Goal: Information Seeking & Learning: Check status

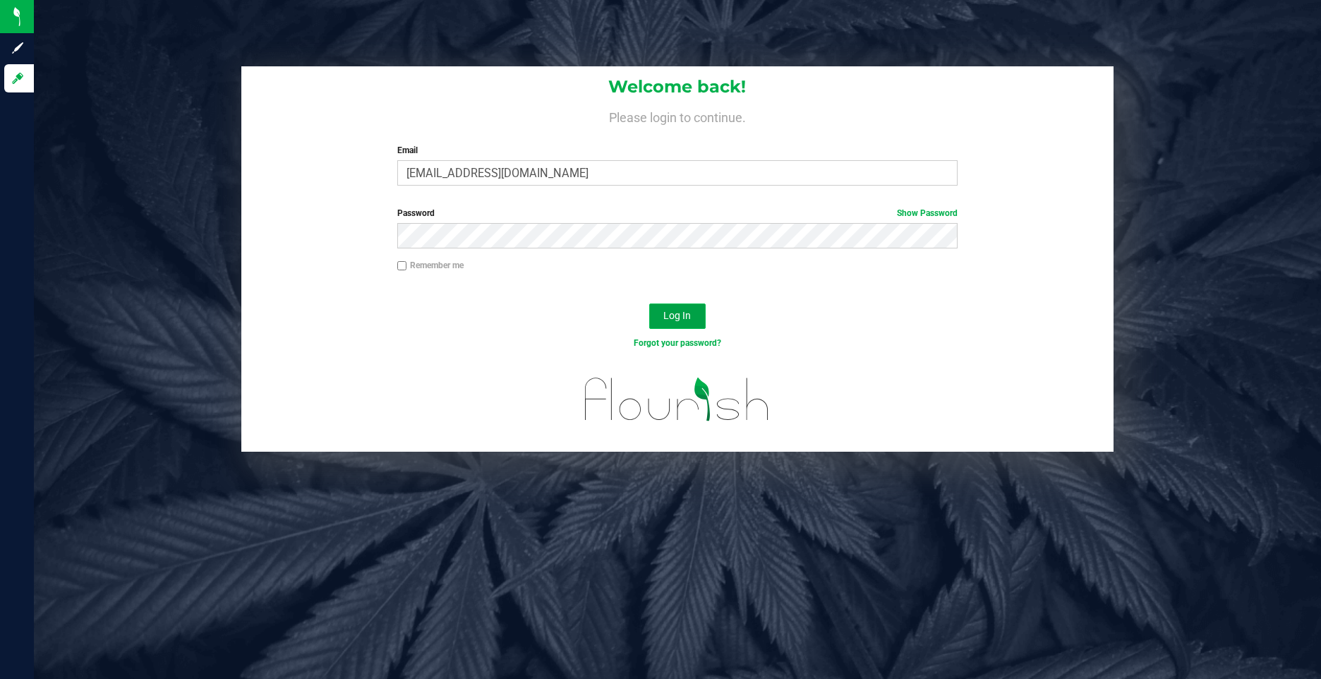
click at [683, 318] on span "Log In" at bounding box center [677, 315] width 28 height 11
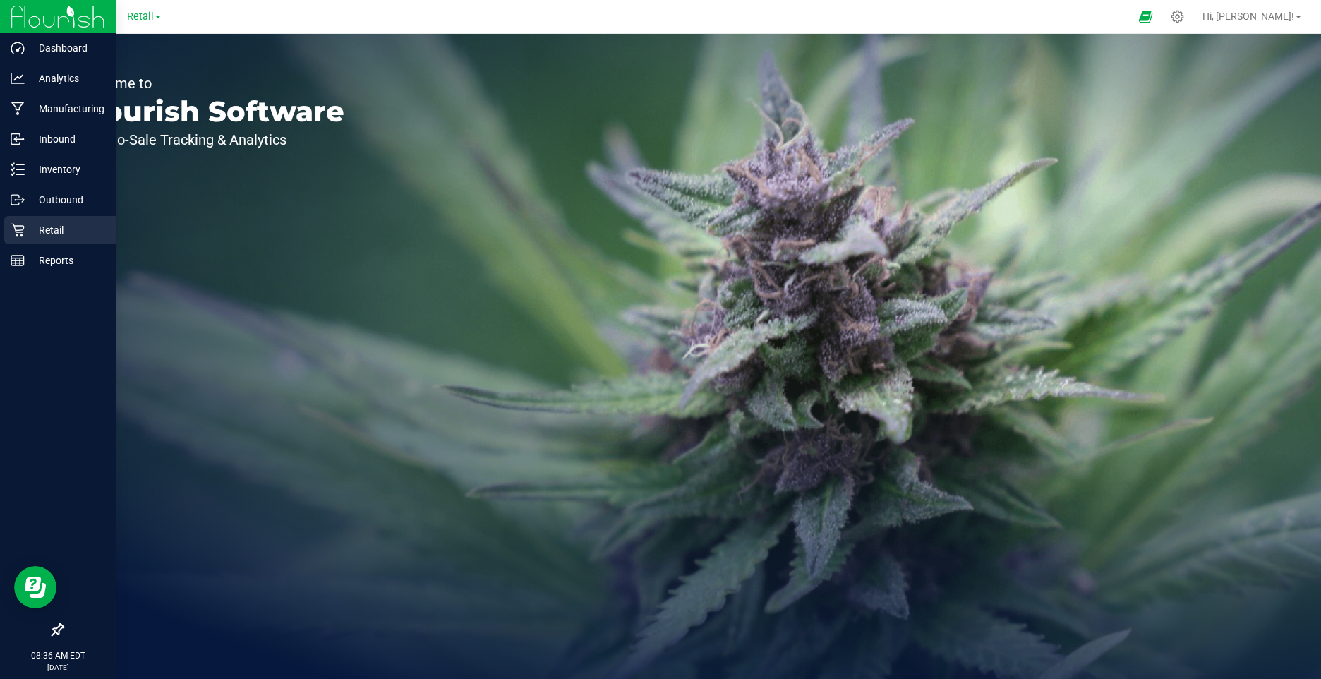
click at [24, 234] on icon at bounding box center [18, 230] width 14 height 14
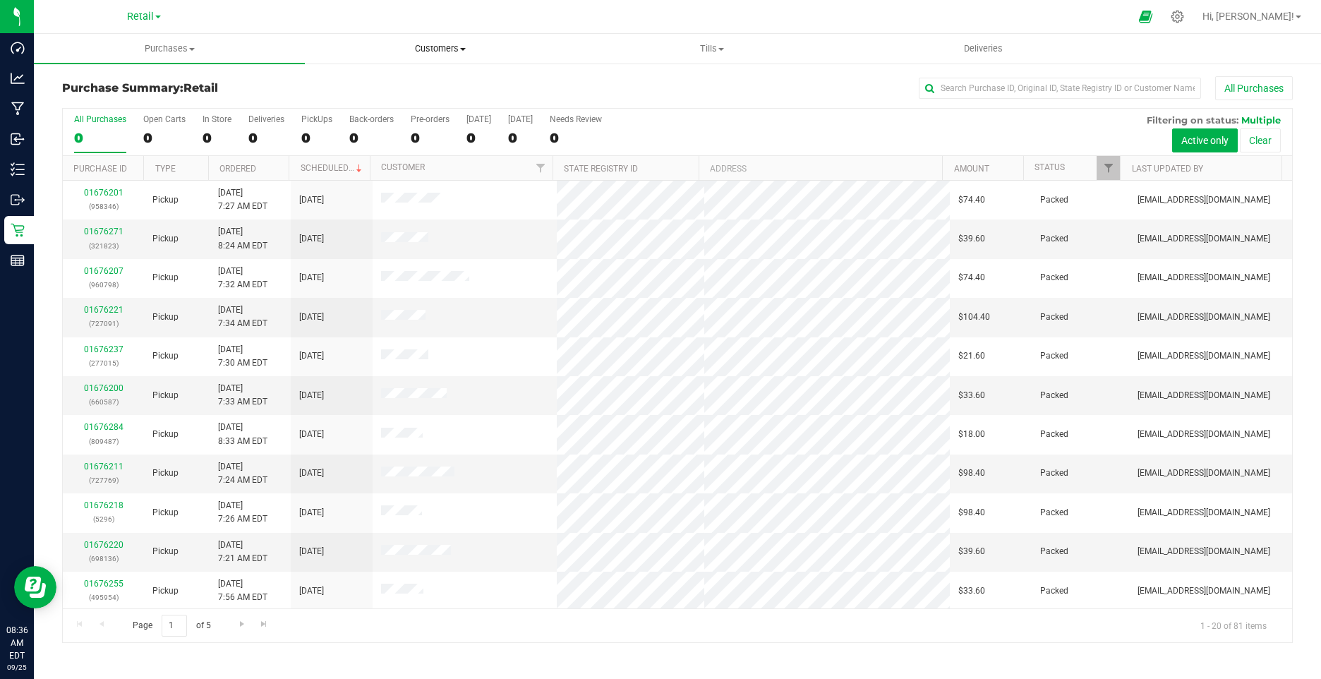
click at [434, 44] on span "Customers" at bounding box center [441, 48] width 270 height 13
click at [401, 82] on span "All customers" at bounding box center [356, 85] width 102 height 12
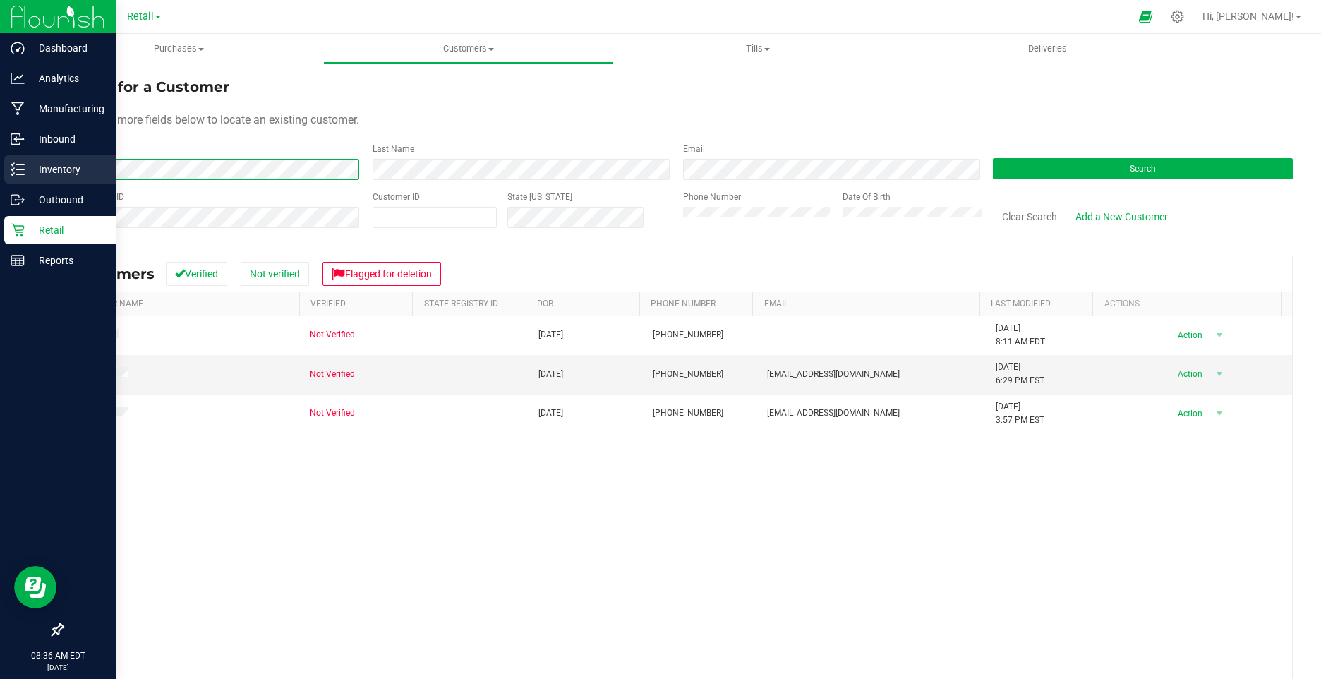
click at [27, 168] on div "Dashboard Analytics Manufacturing Inbound Inventory Outbound Retail Reports 08:…" at bounding box center [660, 339] width 1321 height 679
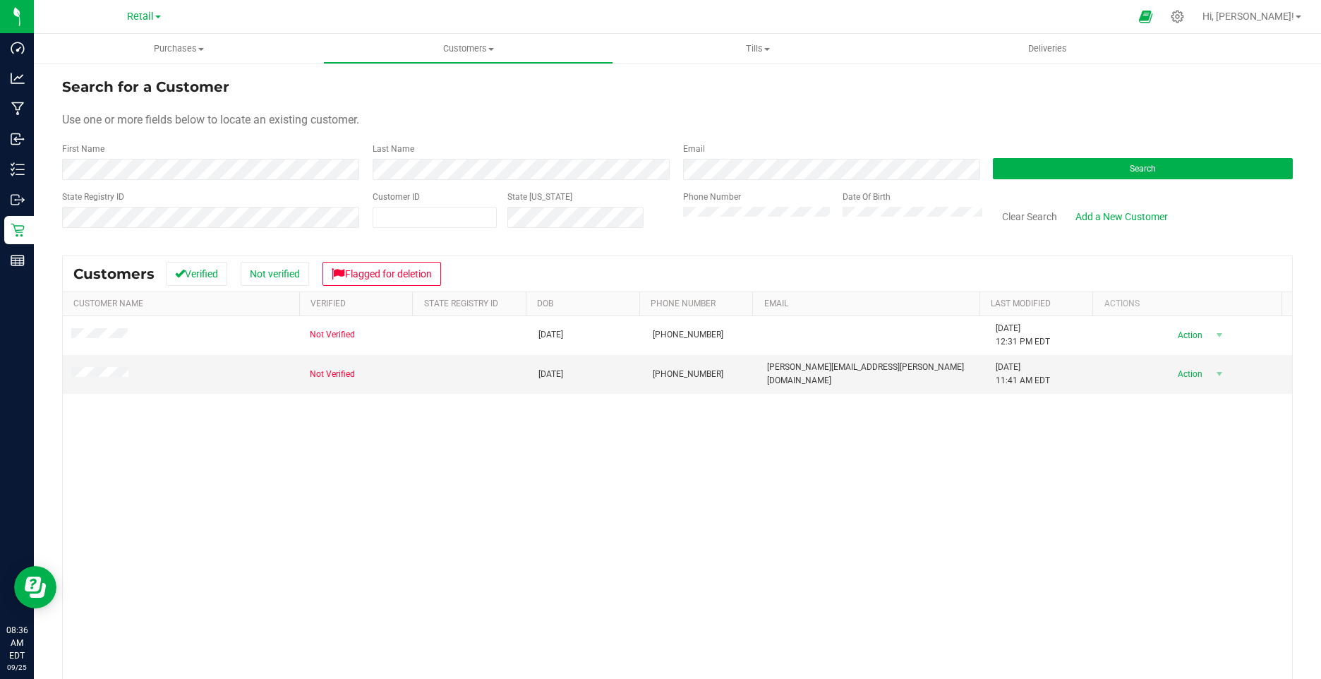
drag, startPoint x: 135, startPoint y: 185, endPoint x: 54, endPoint y: 183, distance: 80.5
click at [54, 183] on div "Search for a Customer Use one or more fields below to locate an existing custom…" at bounding box center [677, 427] width 1287 height 731
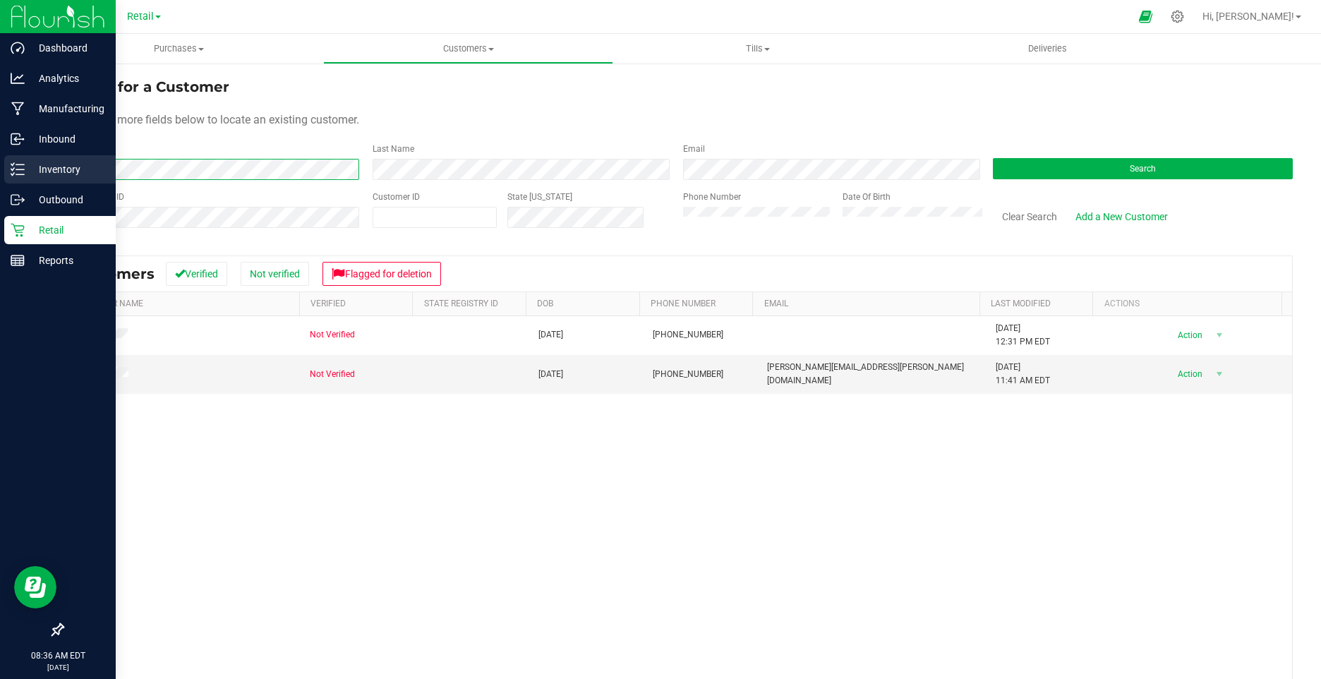
click at [29, 173] on div "Dashboard Analytics Manufacturing Inbound Inventory Outbound Retail Reports 08:…" at bounding box center [660, 339] width 1321 height 679
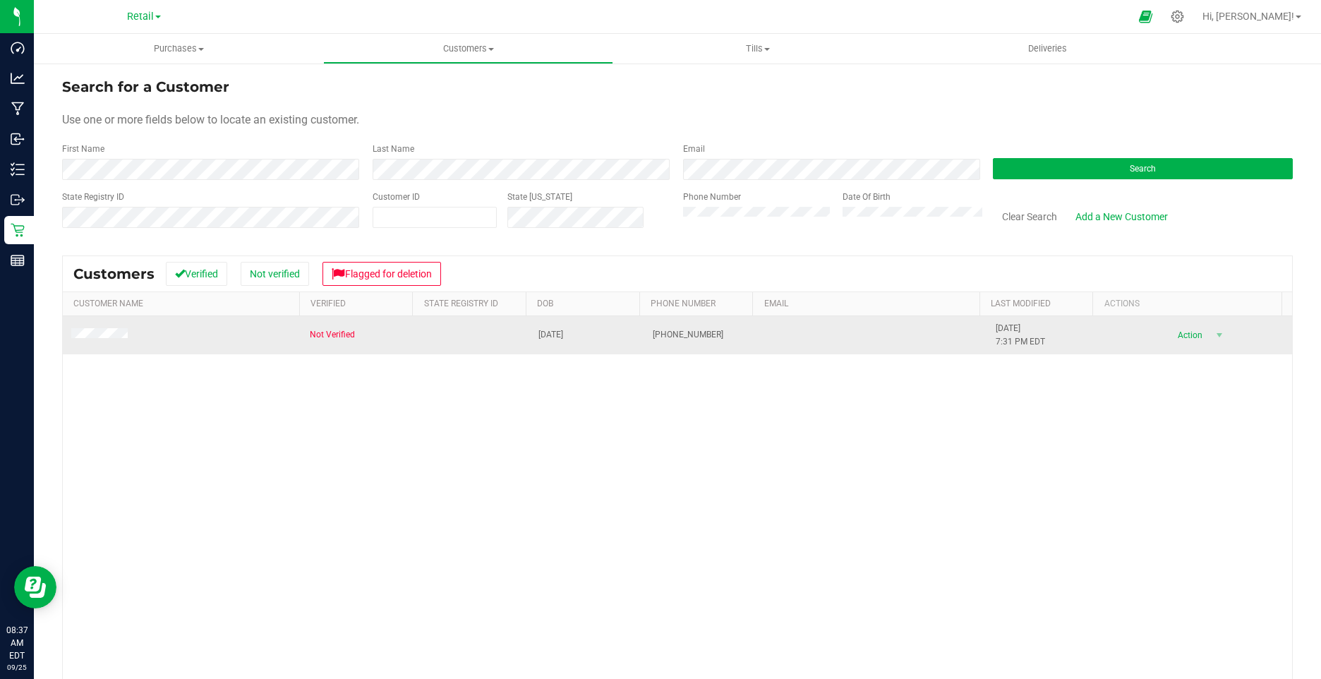
click at [231, 386] on div "Not Verified 09/24/1980 (401) 696-5328 5/6/2025 7:31 PM EDT Delete Profile Acti…" at bounding box center [678, 530] width 1230 height 428
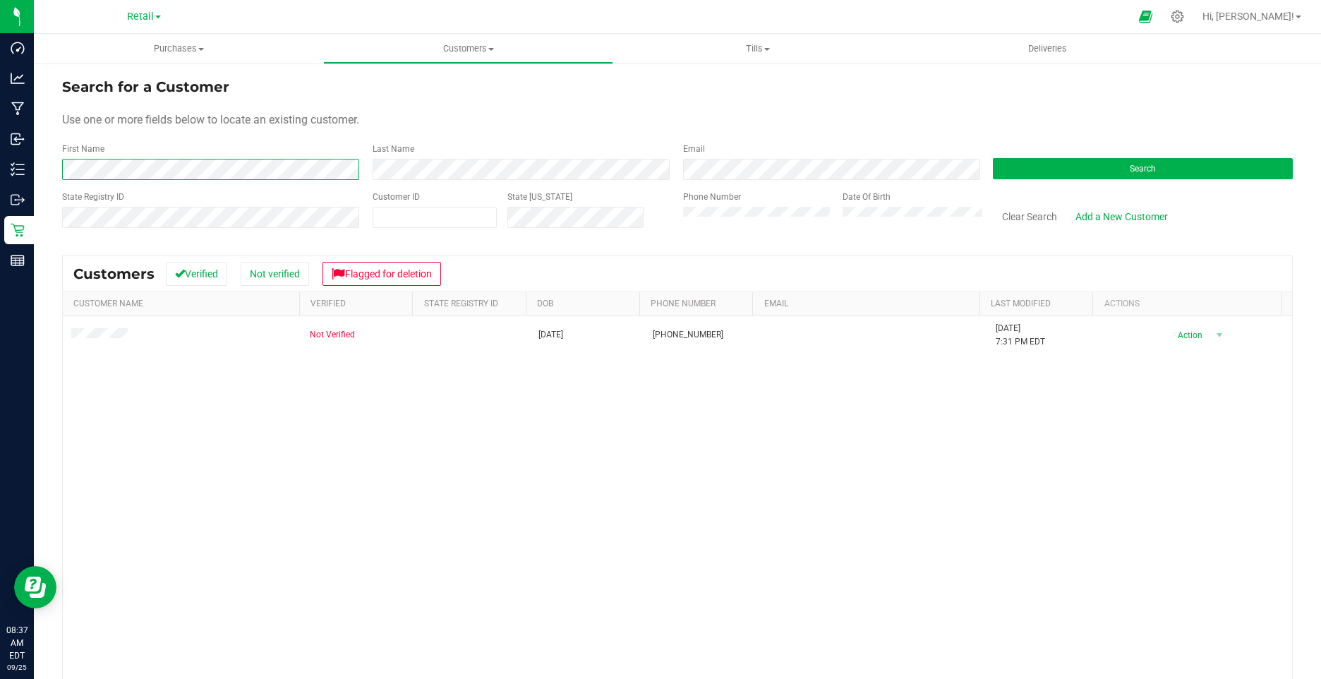
click at [44, 164] on div "Search for a Customer Use one or more fields below to locate an existing custom…" at bounding box center [677, 427] width 1287 height 731
click at [363, 181] on form "Search for a Customer Use one or more fields below to locate an existing custom…" at bounding box center [677, 158] width 1231 height 164
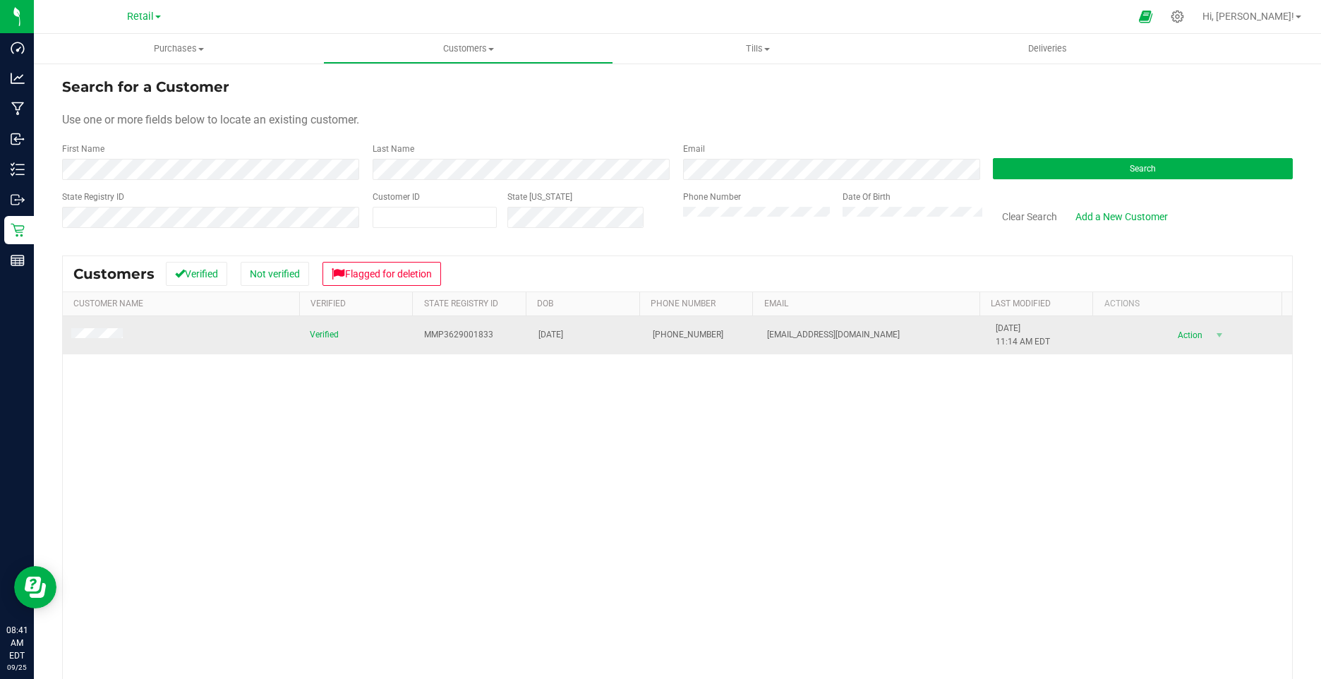
drag, startPoint x: 84, startPoint y: 328, endPoint x: 68, endPoint y: 354, distance: 30.4
click at [68, 354] on td at bounding box center [182, 335] width 239 height 38
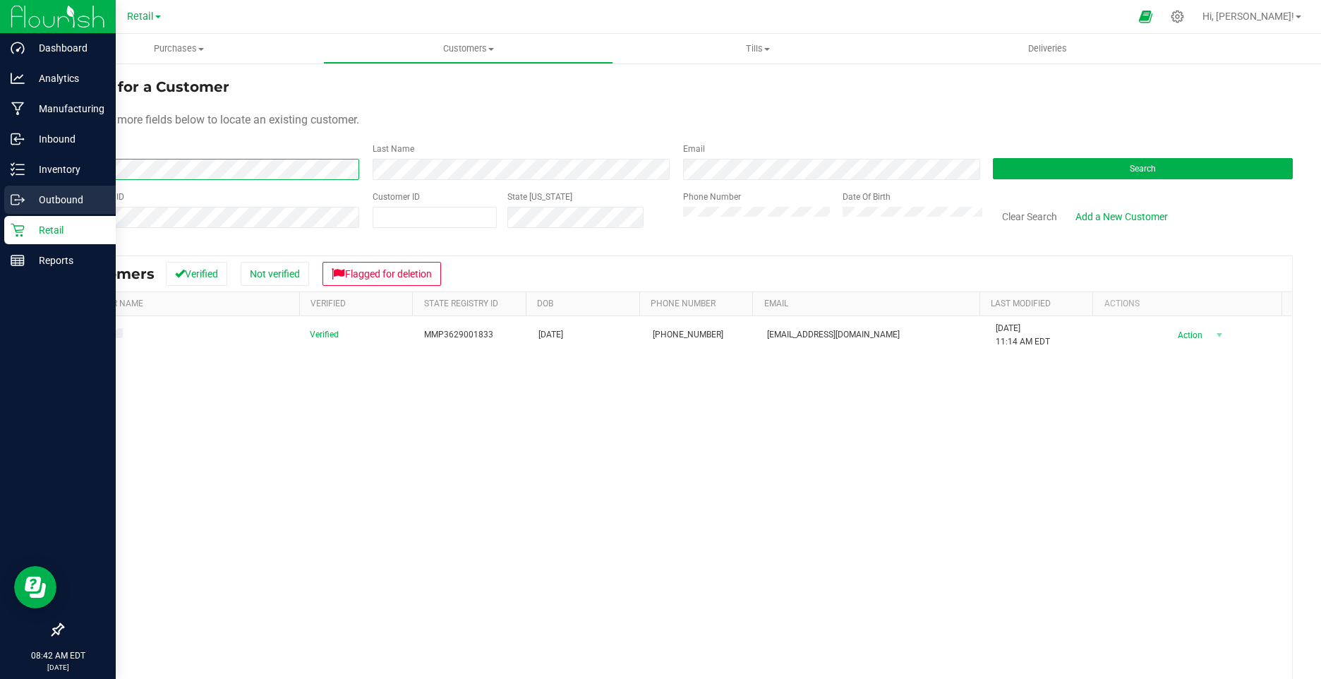
click at [4, 191] on div "Dashboard Analytics Manufacturing Inbound Inventory Outbound Retail Reports 08:…" at bounding box center [660, 339] width 1321 height 679
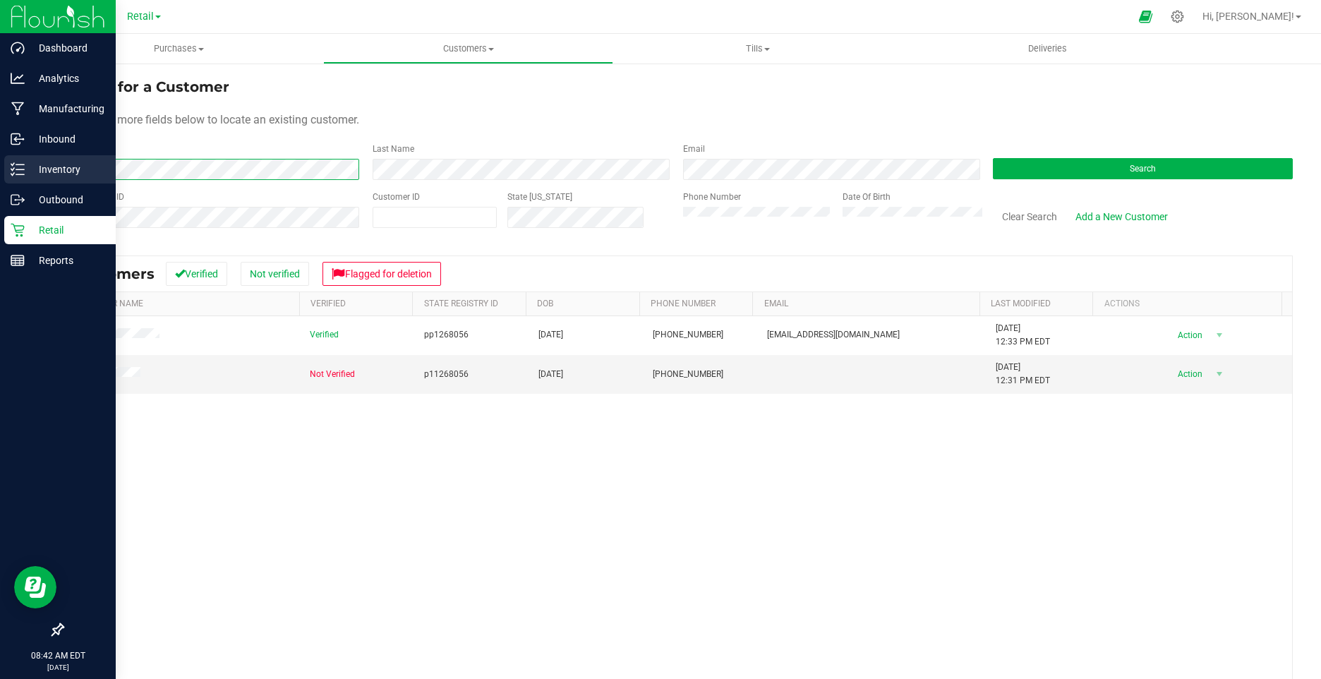
click at [11, 169] on div "Dashboard Analytics Manufacturing Inbound Inventory Outbound Retail Reports 08:…" at bounding box center [660, 339] width 1321 height 679
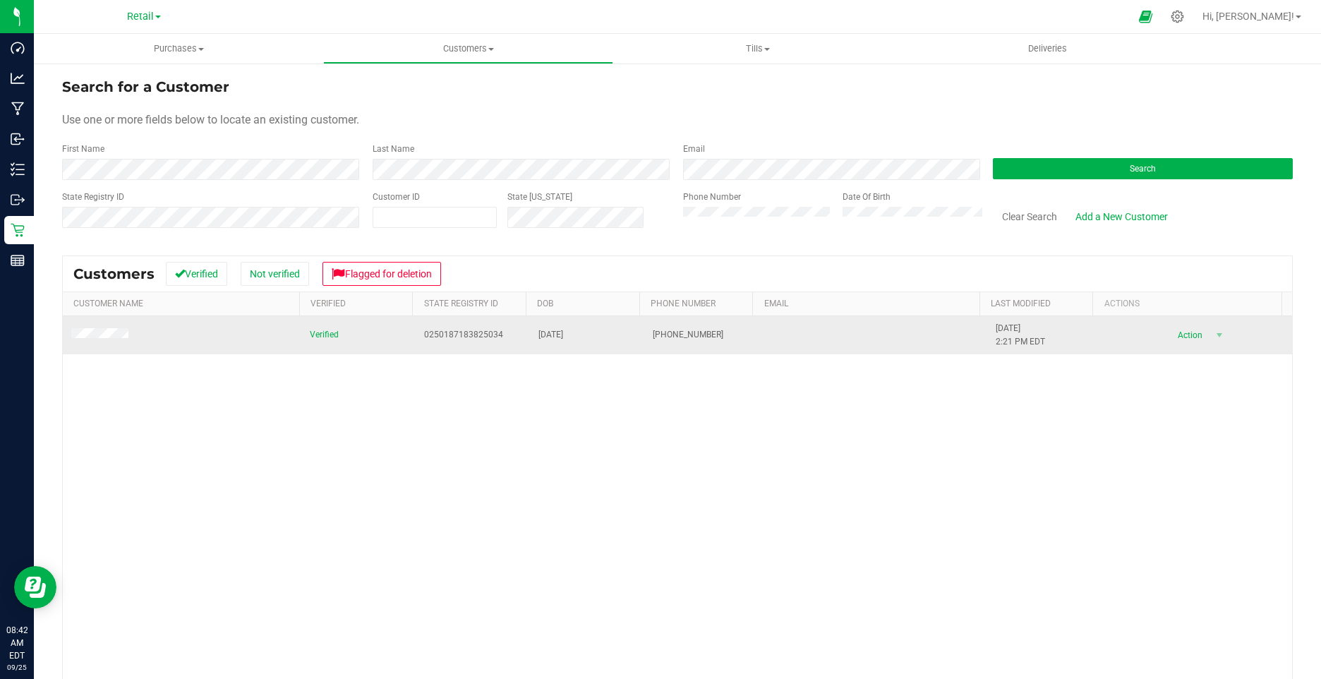
click at [186, 380] on div "Verified 0250187183825034 09/15/1986 (484) 894-9113 9/24/2025 2:21 PM EDT Delet…" at bounding box center [678, 530] width 1230 height 428
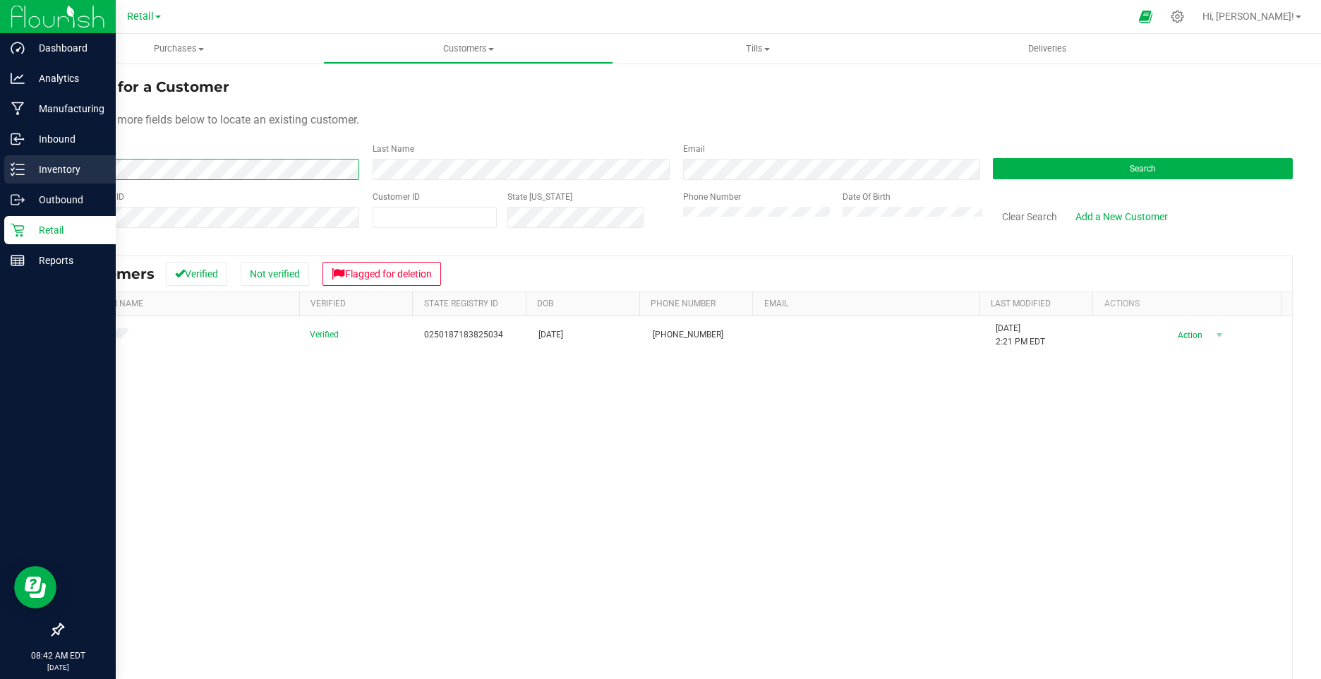
click at [21, 172] on div "Dashboard Analytics Manufacturing Inbound Inventory Outbound Retail Reports 08:…" at bounding box center [660, 339] width 1321 height 679
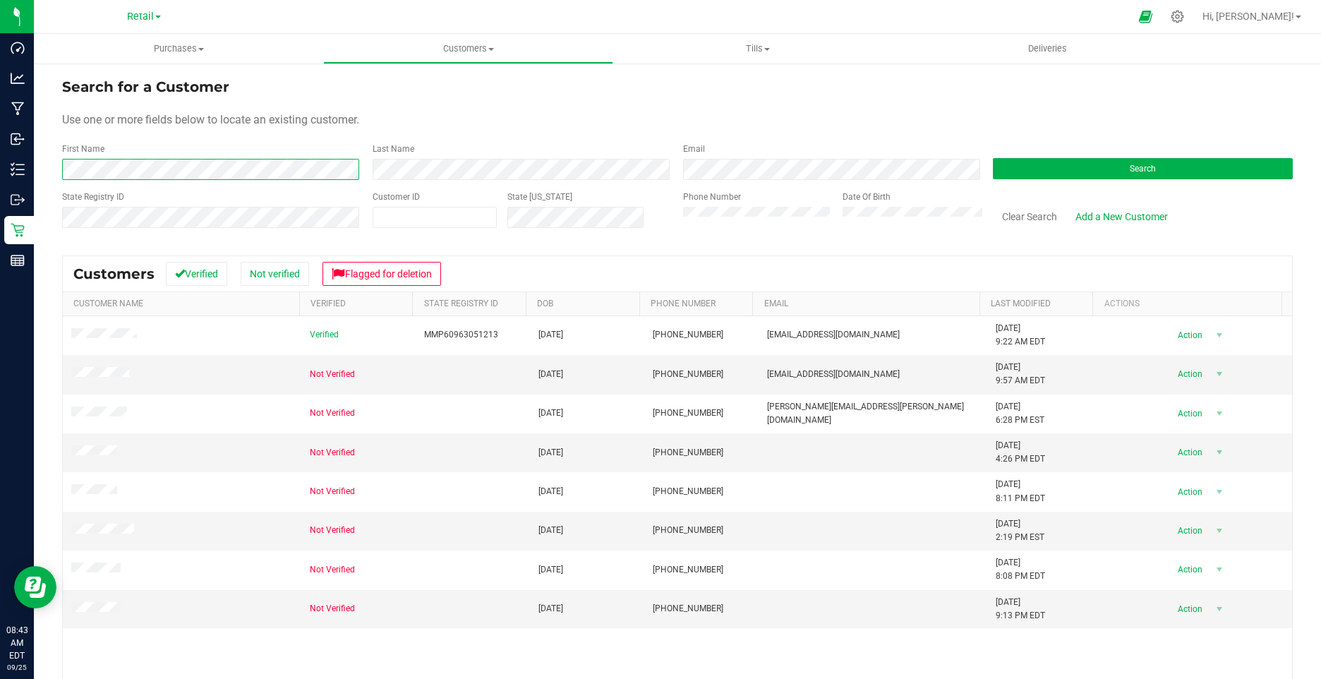
click at [53, 163] on div "Search for a Customer Use one or more fields below to locate an existing custom…" at bounding box center [677, 427] width 1287 height 731
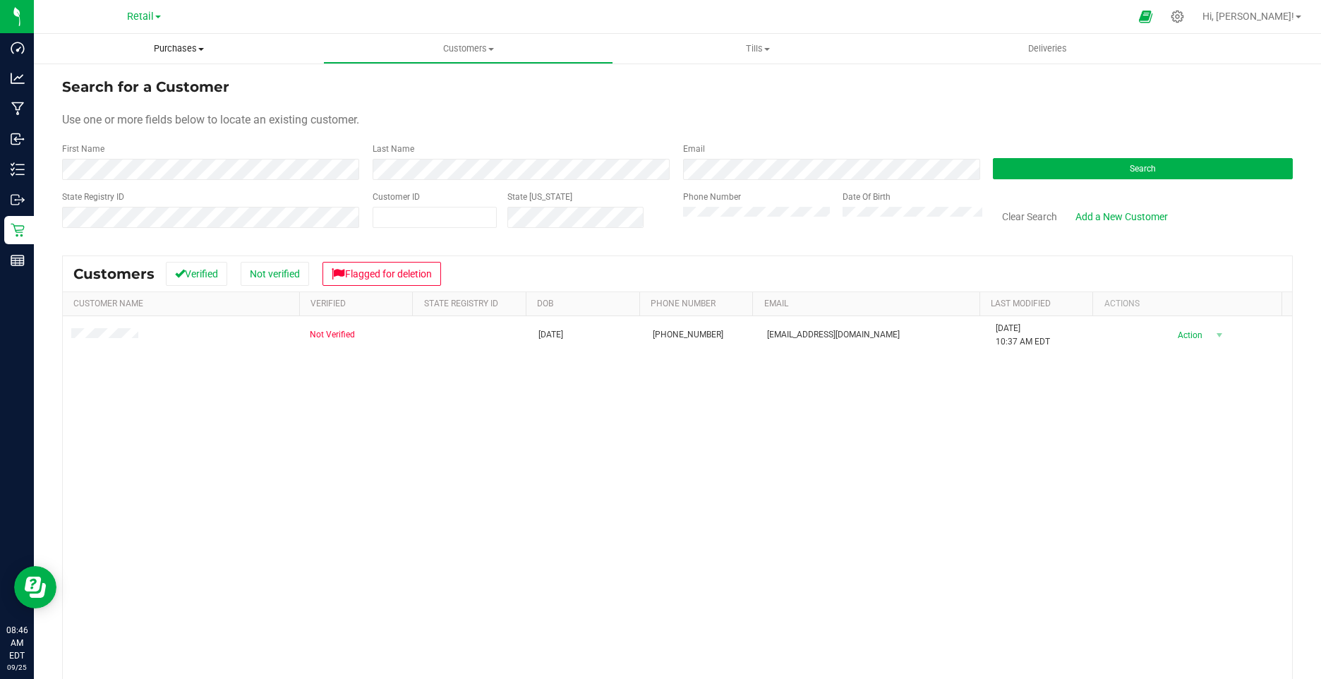
drag, startPoint x: 170, startPoint y: 43, endPoint x: 150, endPoint y: 54, distance: 22.4
click at [170, 43] on span "Purchases" at bounding box center [178, 48] width 289 height 13
click at [104, 97] on span "Fulfillment" at bounding box center [78, 102] width 88 height 12
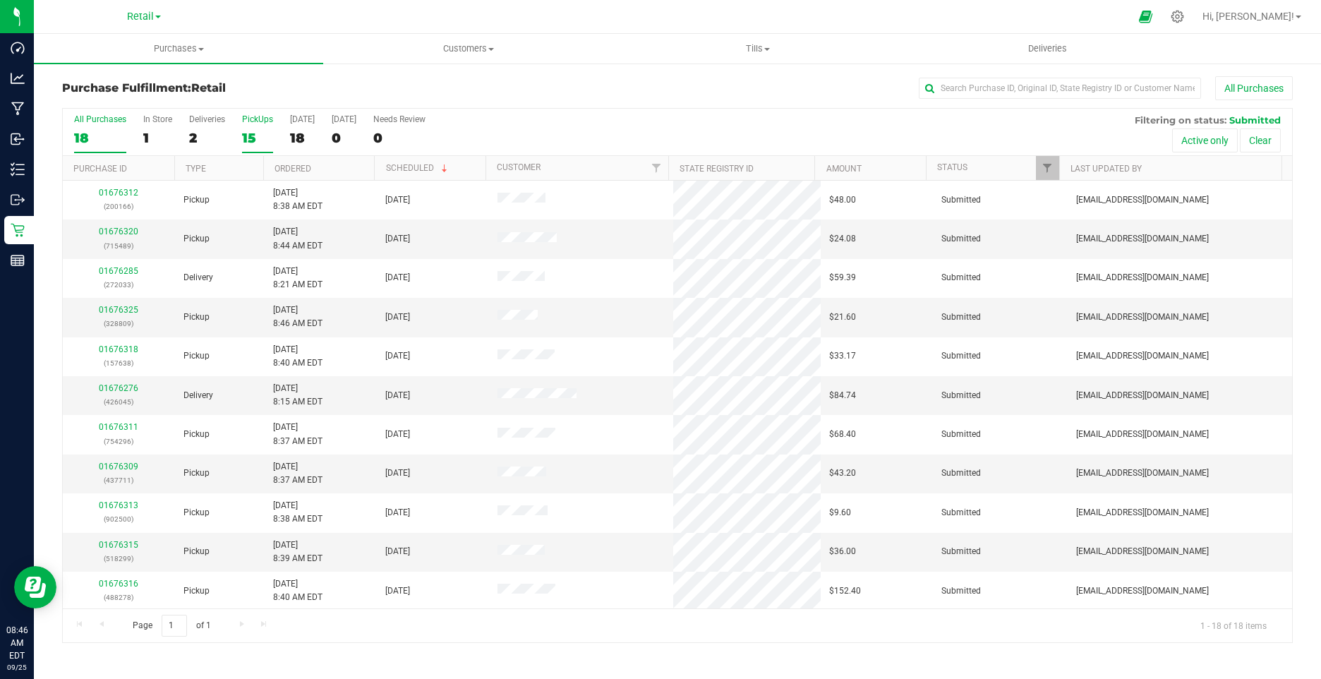
click at [248, 133] on div "15" at bounding box center [257, 138] width 31 height 16
click at [0, 0] on input "PickUps 15" at bounding box center [0, 0] width 0 height 0
click at [169, 44] on span "Purchases" at bounding box center [178, 48] width 289 height 13
click at [105, 122] on span "All purchases" at bounding box center [84, 119] width 100 height 12
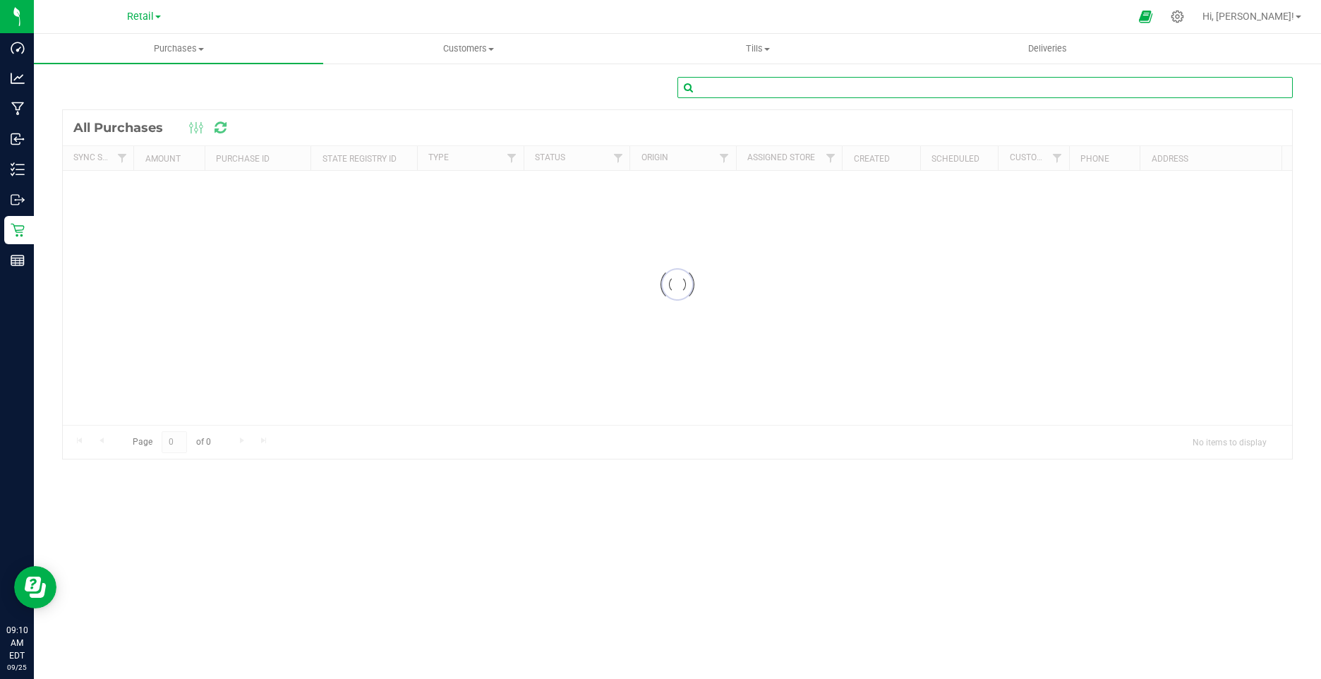
click at [759, 91] on input "text" at bounding box center [985, 87] width 615 height 21
paste input "01675396"
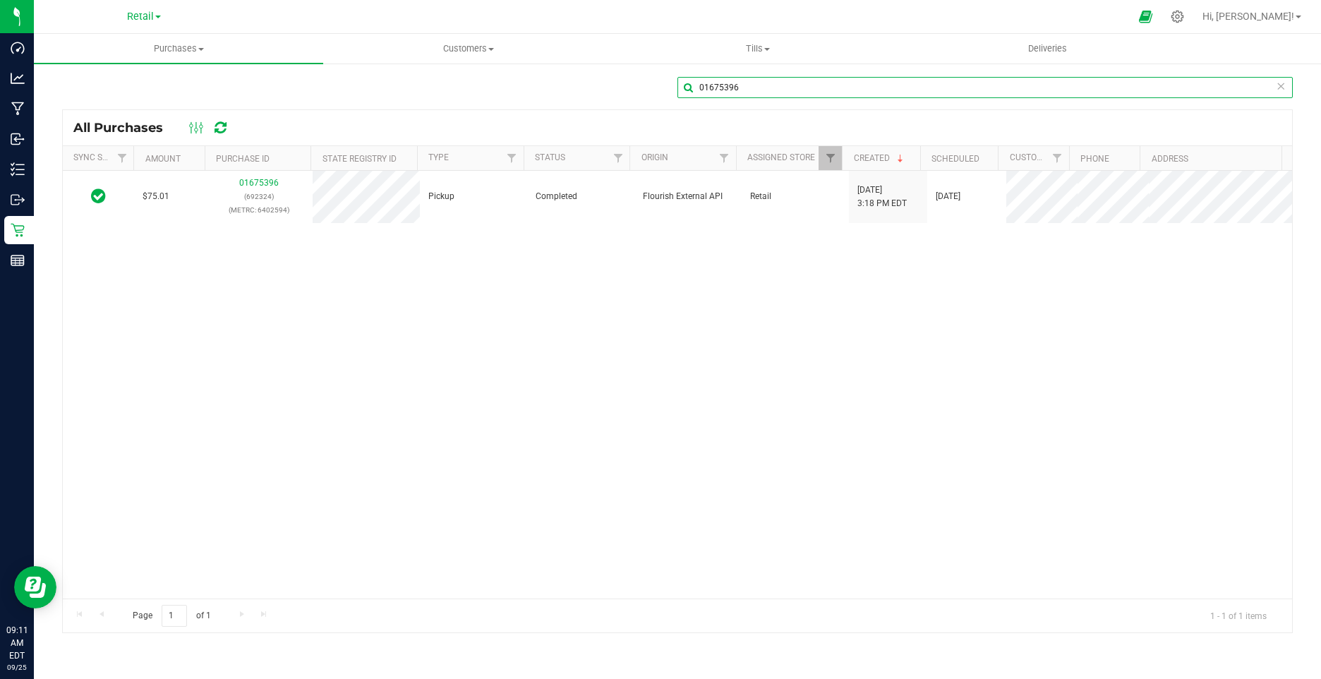
drag, startPoint x: 842, startPoint y: 96, endPoint x: 677, endPoint y: 83, distance: 165.7
click at [677, 83] on div "01675396" at bounding box center [677, 93] width 1231 height 32
paste input "4541"
drag, startPoint x: 785, startPoint y: 90, endPoint x: 680, endPoint y: 91, distance: 104.5
click at [680, 91] on input "01674541" at bounding box center [985, 87] width 615 height 21
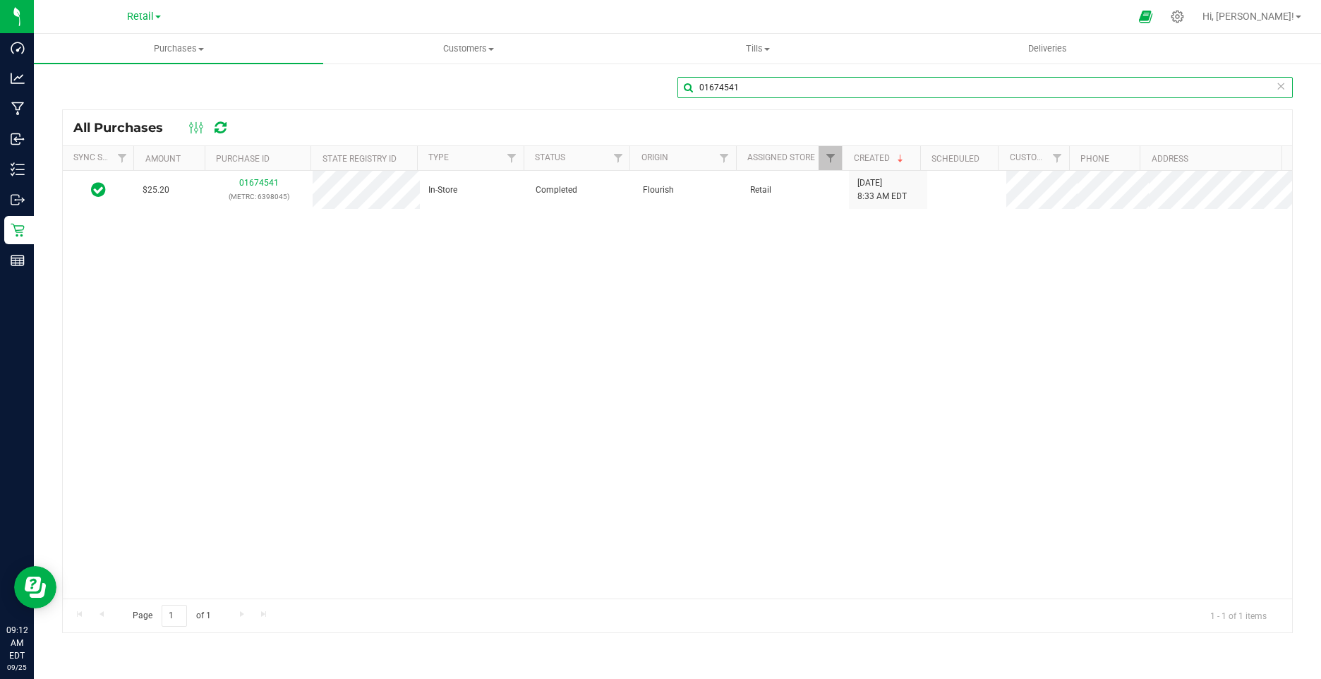
paste input "5186"
click at [676, 93] on div "01675186" at bounding box center [677, 93] width 1231 height 32
paste input "052"
click at [688, 81] on input "01675052" at bounding box center [985, 87] width 615 height 21
paste input "577"
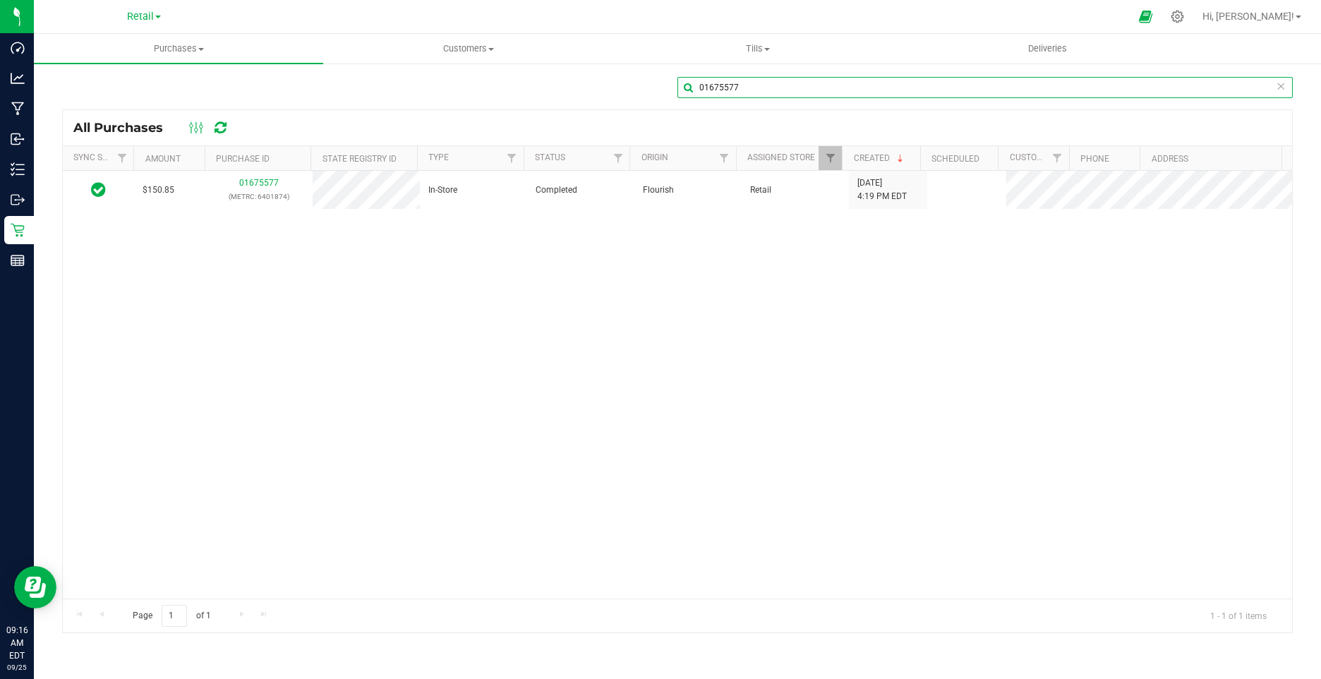
drag, startPoint x: 743, startPoint y: 90, endPoint x: 680, endPoint y: 90, distance: 62.8
click at [680, 90] on input "01675577" at bounding box center [985, 87] width 615 height 21
paste input "4990"
click at [685, 90] on input "01674990" at bounding box center [985, 87] width 615 height 21
paste input "5975"
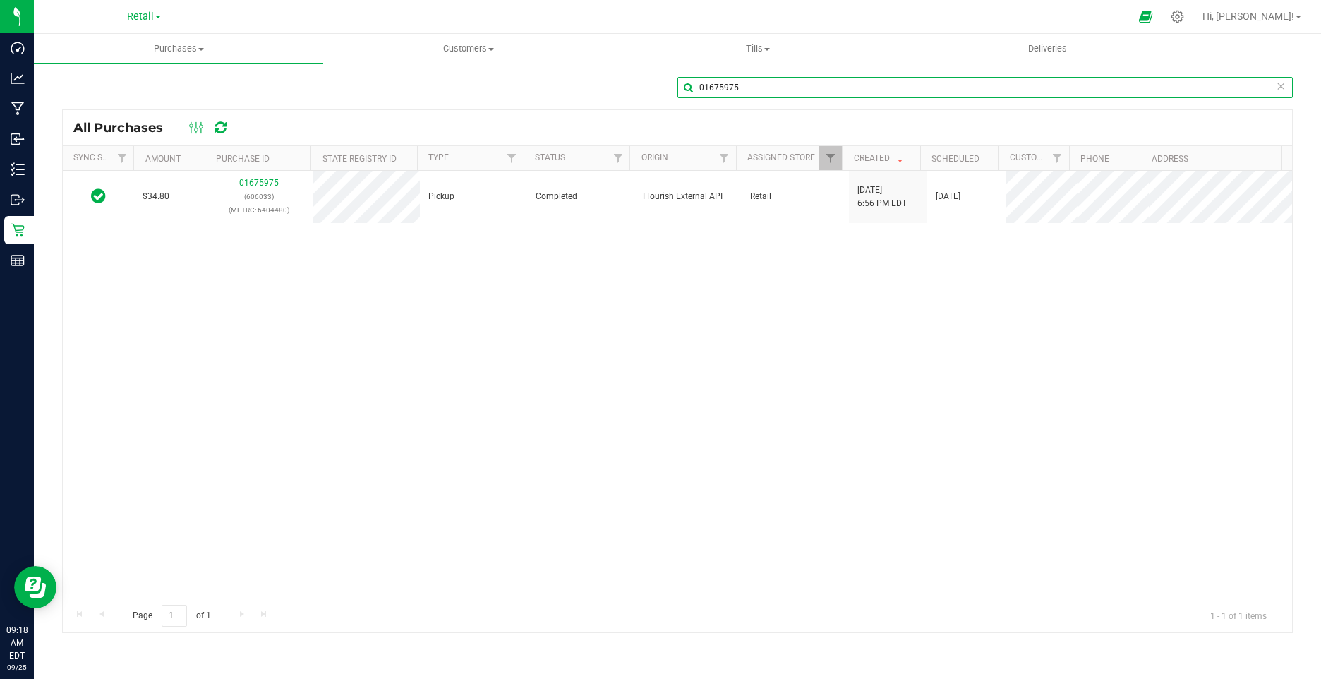
click at [675, 90] on div "01675975" at bounding box center [677, 93] width 1231 height 32
paste input "4473"
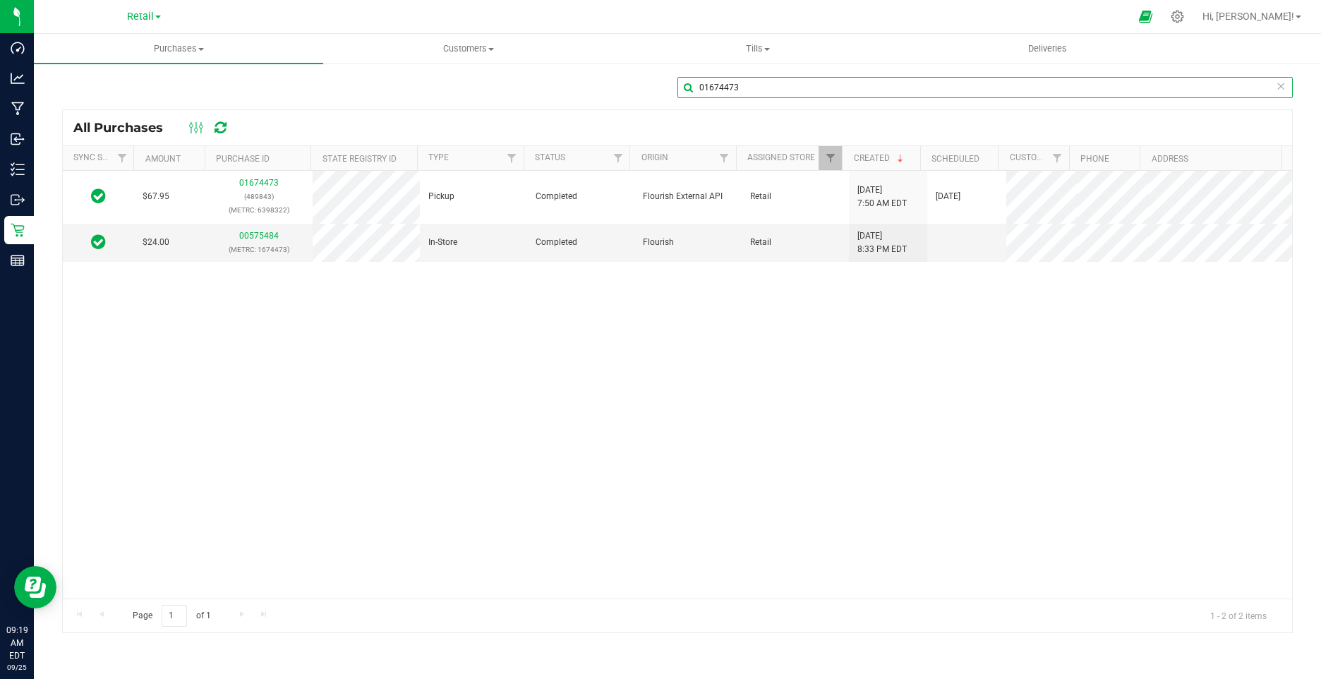
drag, startPoint x: 757, startPoint y: 92, endPoint x: 705, endPoint y: 80, distance: 52.7
click at [705, 80] on input "01674473" at bounding box center [985, 87] width 615 height 21
drag, startPoint x: 705, startPoint y: 80, endPoint x: 1039, endPoint y: 85, distance: 333.9
click at [1039, 85] on input "01674473" at bounding box center [985, 87] width 615 height 21
drag, startPoint x: 975, startPoint y: 83, endPoint x: 618, endPoint y: 83, distance: 357.1
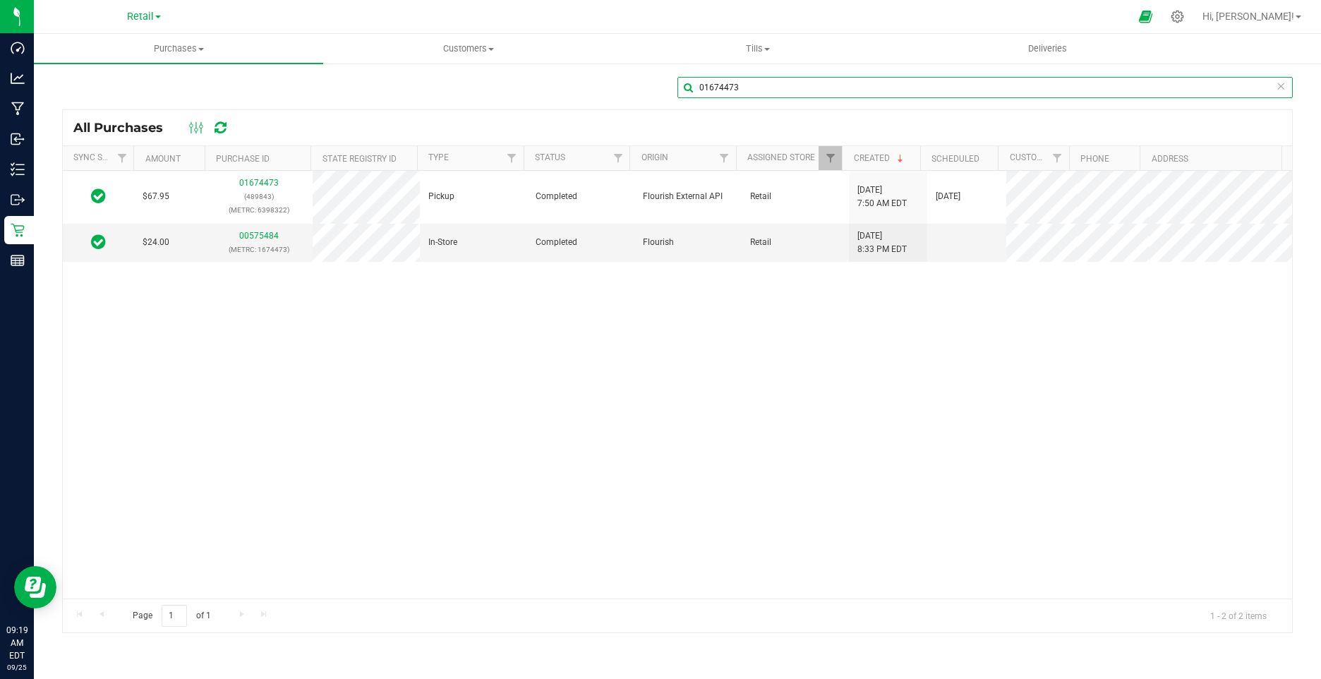
click at [618, 83] on div "01674473" at bounding box center [677, 93] width 1231 height 32
paste input "569"
type input "01674569"
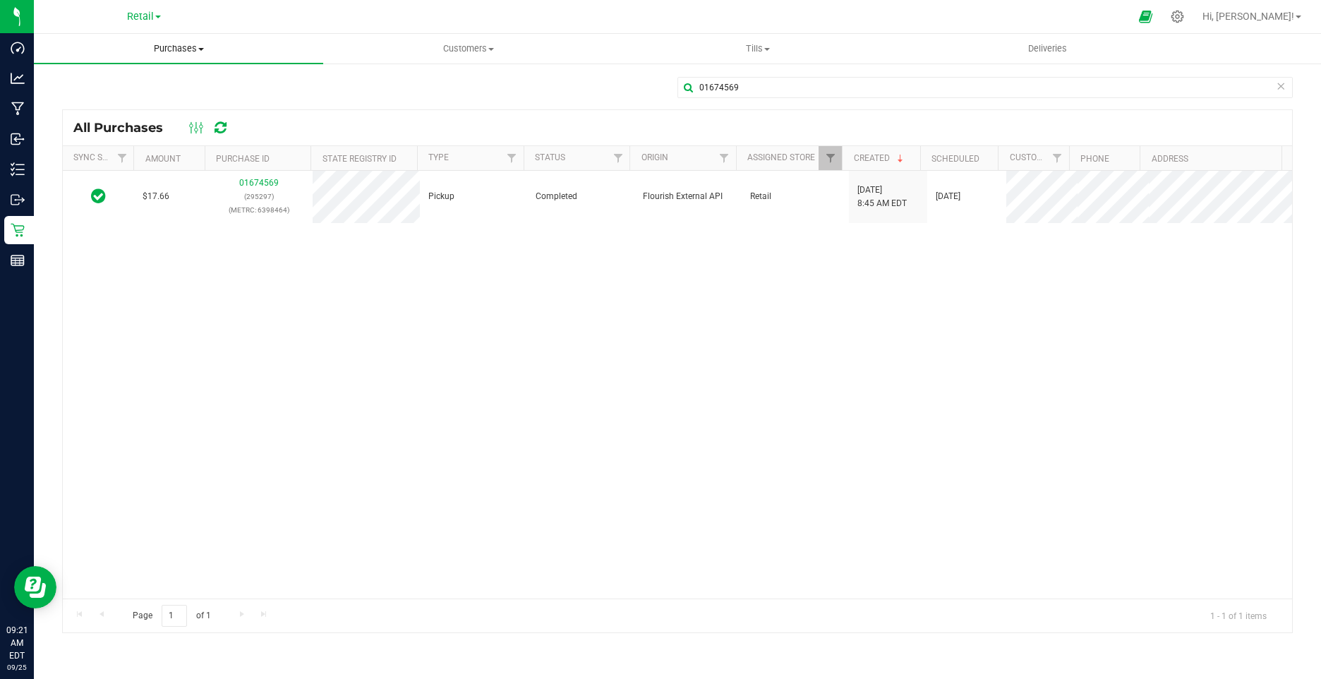
drag, startPoint x: 176, startPoint y: 58, endPoint x: 167, endPoint y: 53, distance: 11.0
click at [176, 58] on uib-tab-heading "Purchases Summary of purchases Fulfillment All purchases" at bounding box center [178, 49] width 289 height 30
click at [80, 94] on li "Fulfillment" at bounding box center [178, 102] width 289 height 17
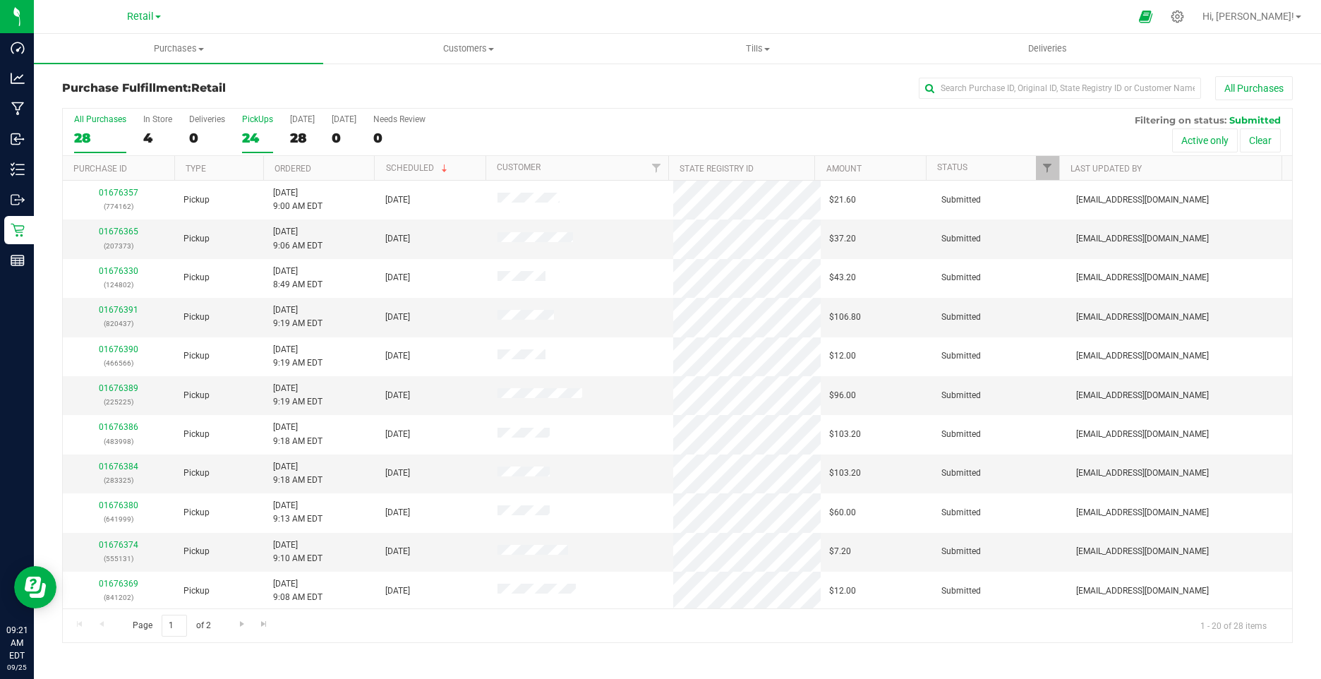
click at [248, 133] on div "24" at bounding box center [257, 138] width 31 height 16
click at [0, 0] on input "PickUps 24" at bounding box center [0, 0] width 0 height 0
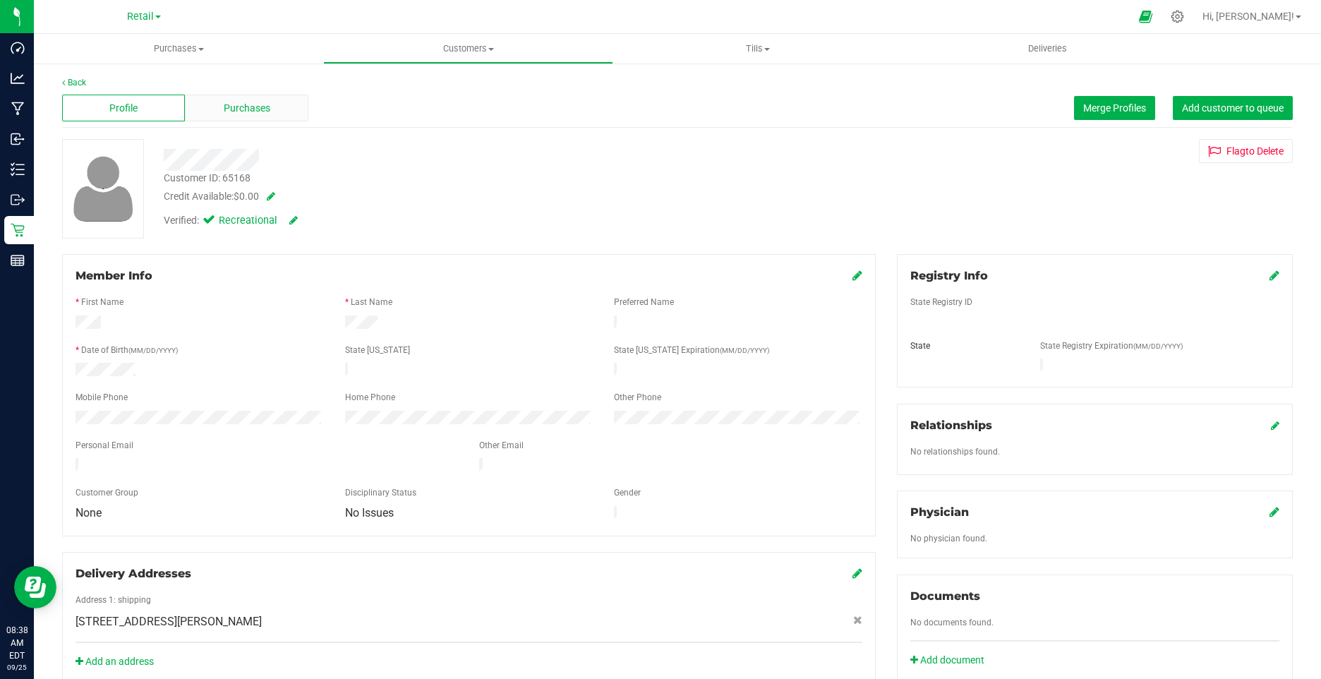
click at [251, 111] on span "Purchases" at bounding box center [247, 108] width 47 height 15
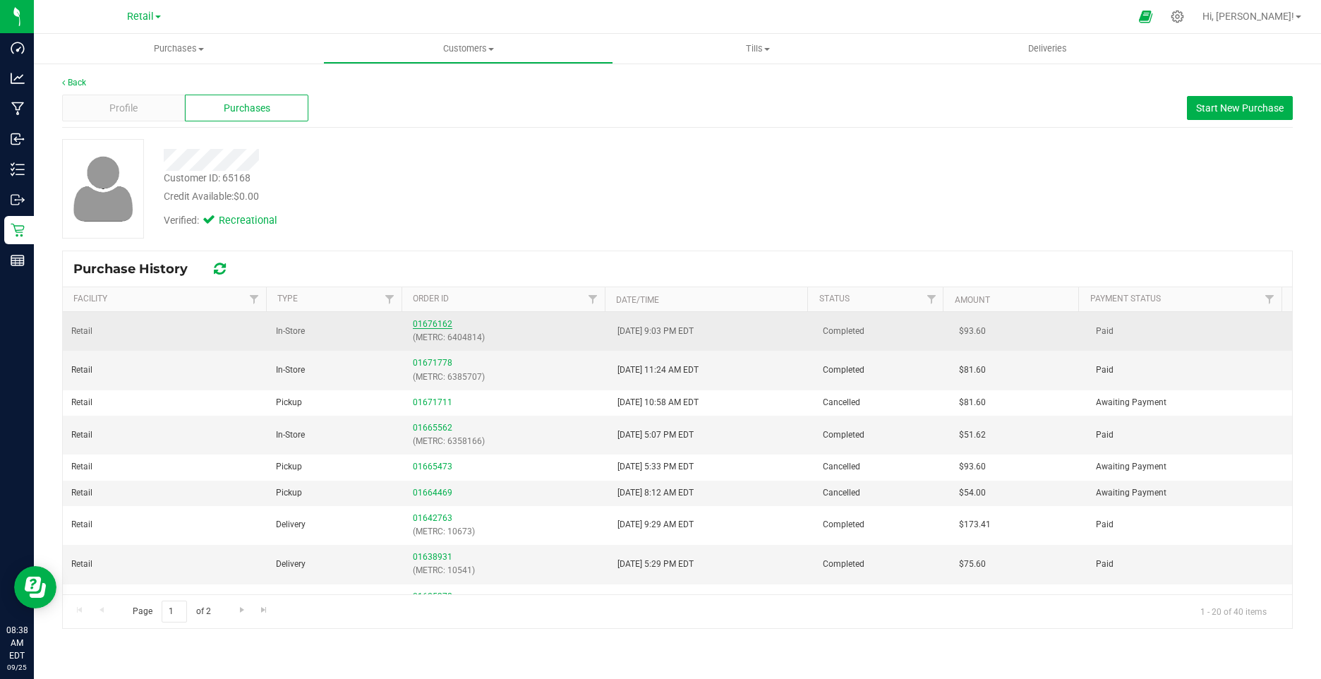
click at [444, 322] on link "01676162" at bounding box center [433, 324] width 40 height 10
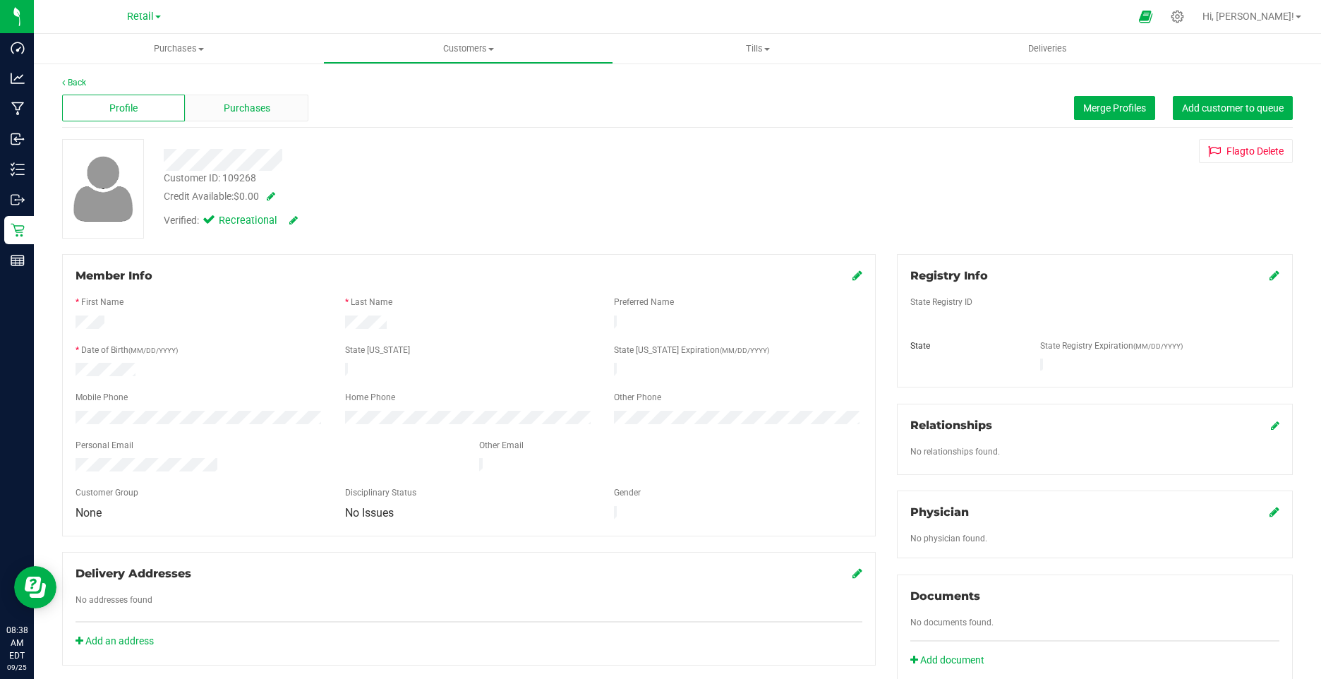
click at [251, 111] on span "Purchases" at bounding box center [247, 108] width 47 height 15
click at [260, 113] on span "Purchases" at bounding box center [247, 108] width 47 height 15
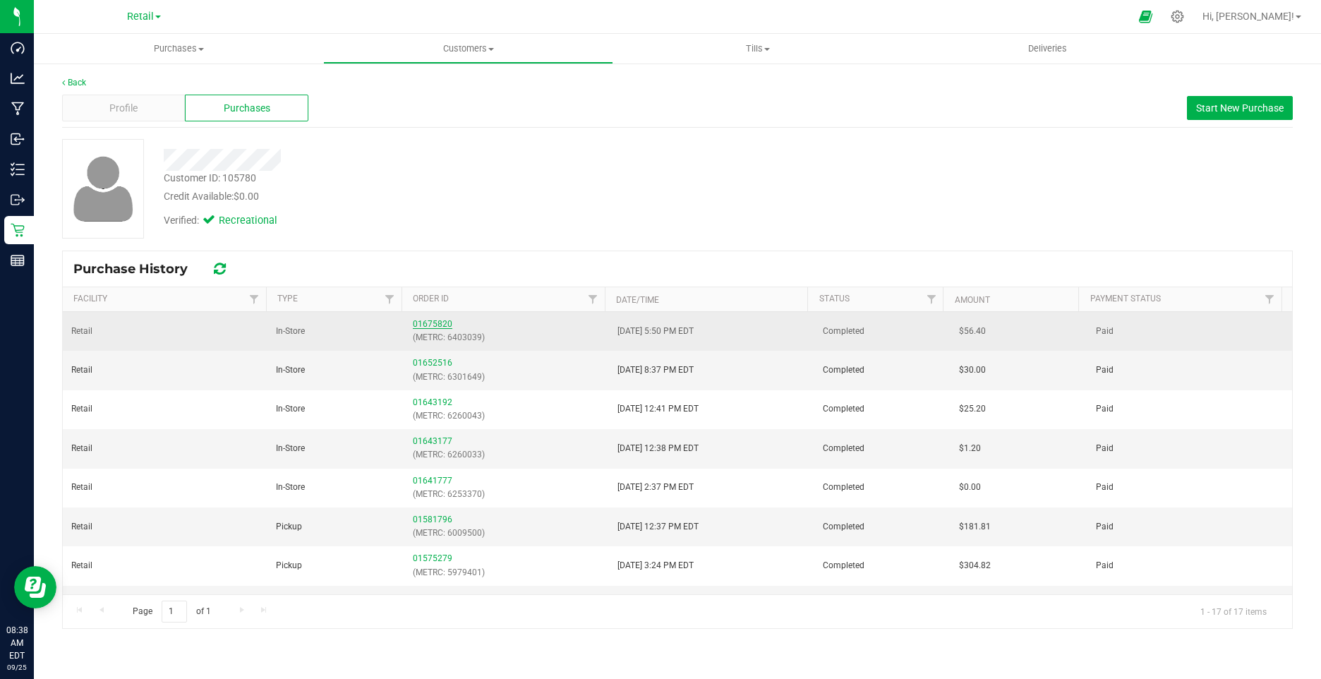
click at [443, 323] on link "01675820" at bounding box center [433, 324] width 40 height 10
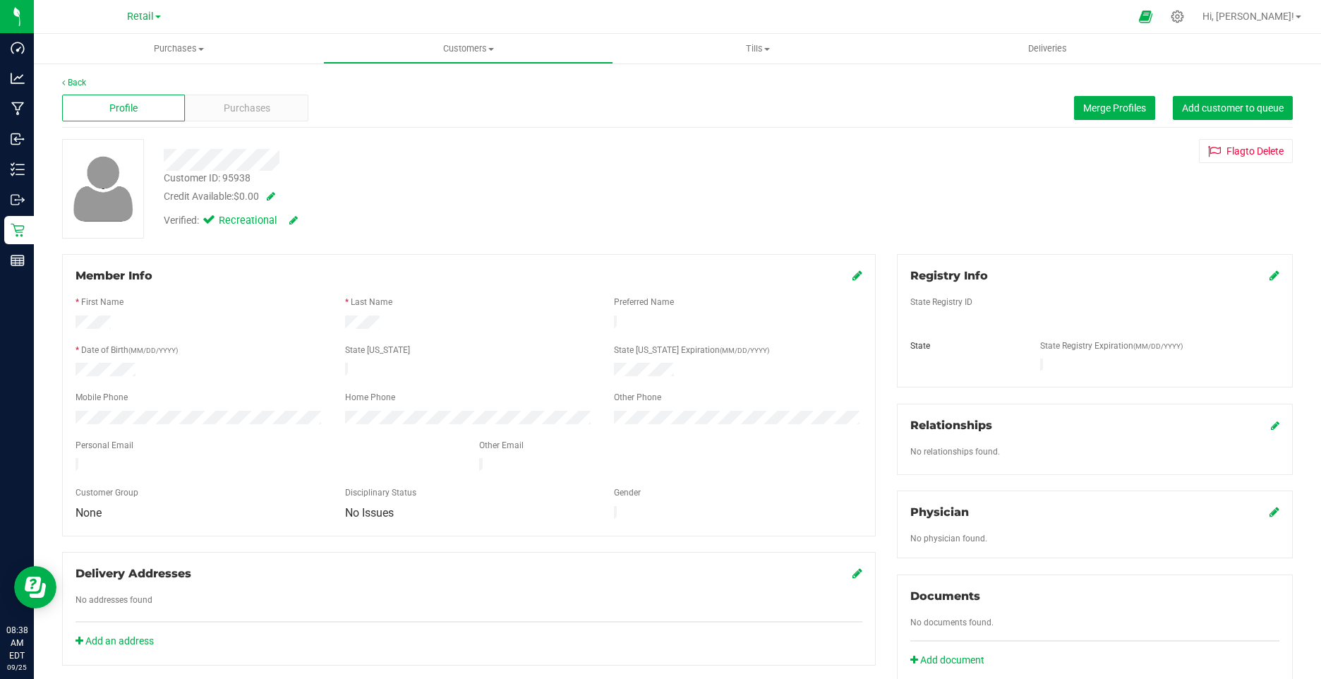
click at [224, 124] on div "Profile Purchases Merge Profiles Add customer to queue" at bounding box center [677, 108] width 1231 height 39
click at [227, 114] on span "Purchases" at bounding box center [247, 108] width 47 height 15
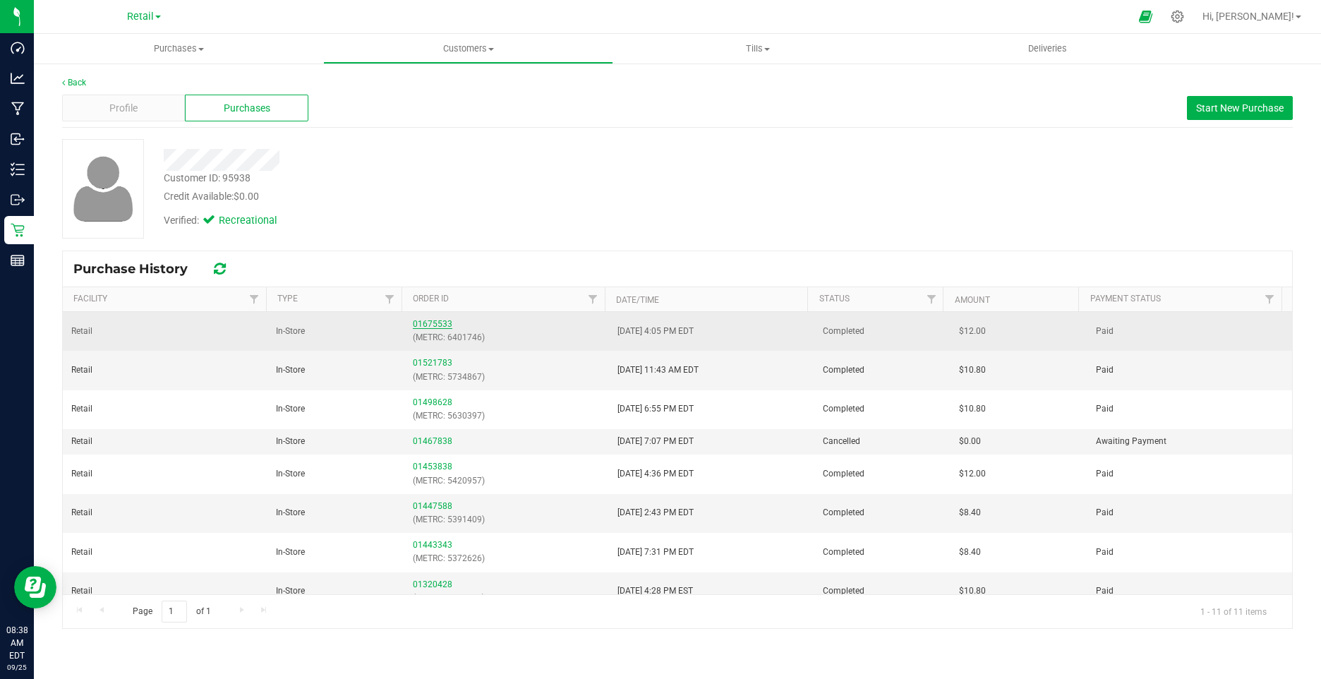
click at [440, 320] on link "01675533" at bounding box center [433, 324] width 40 height 10
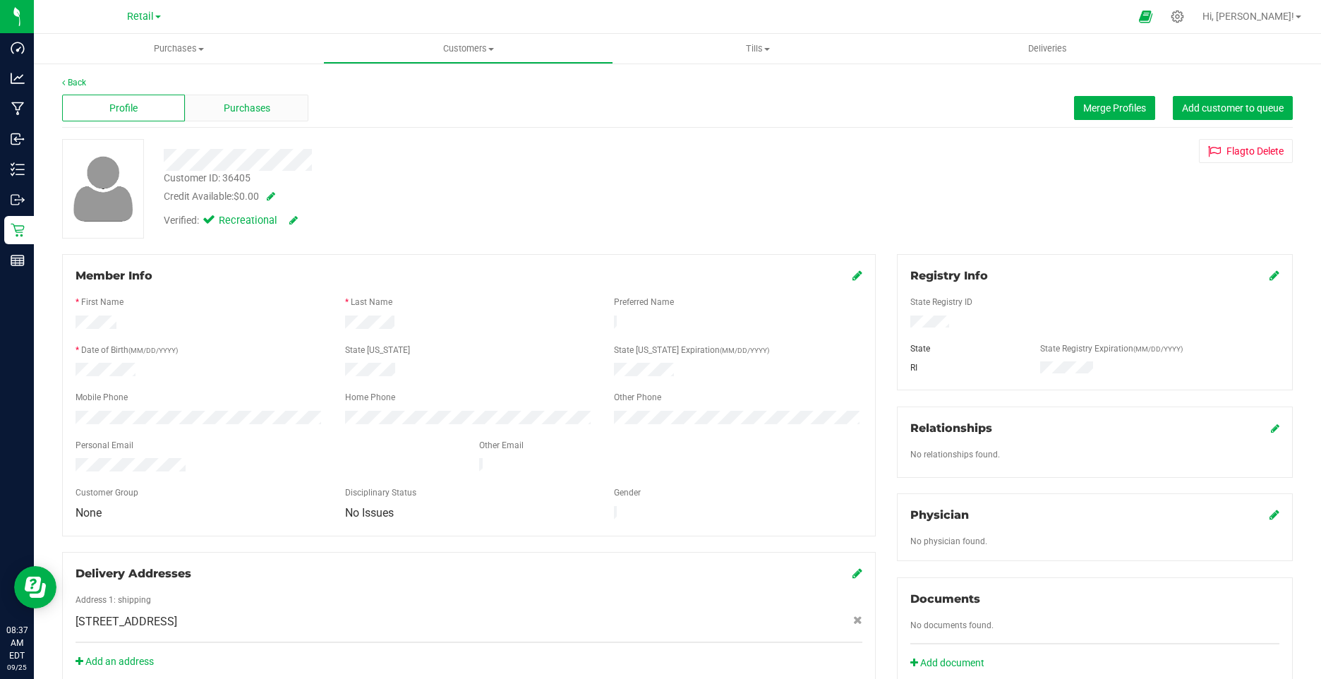
click at [251, 107] on span "Purchases" at bounding box center [247, 108] width 47 height 15
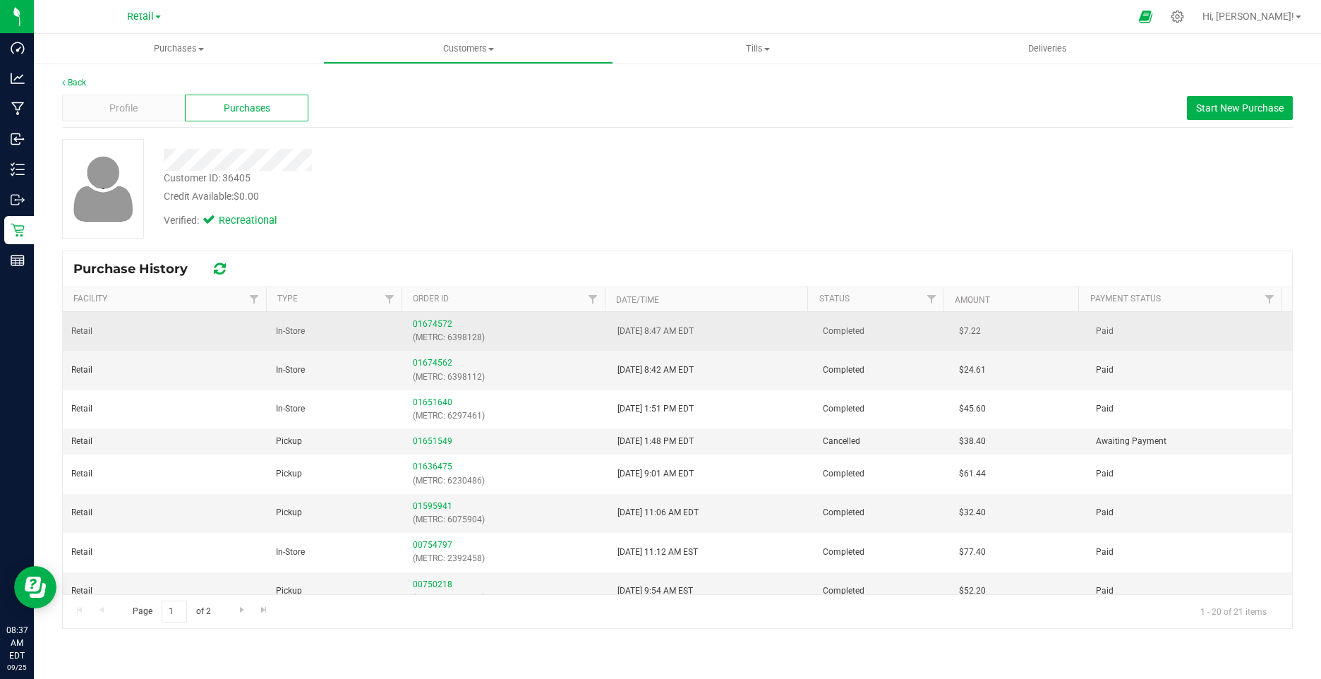
click at [416, 318] on div "01674572 (METRC: 6398128)" at bounding box center [507, 331] width 188 height 27
click at [423, 324] on link "01674572" at bounding box center [433, 324] width 40 height 10
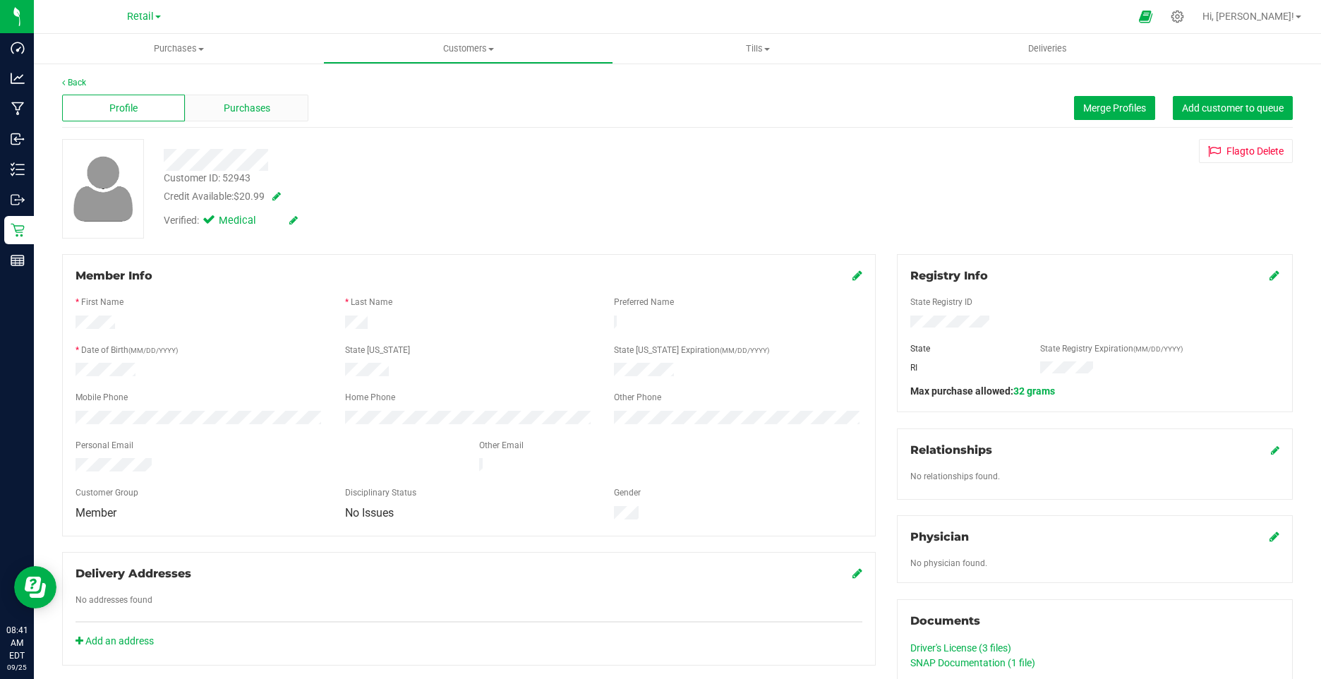
click at [246, 109] on span "Purchases" at bounding box center [247, 108] width 47 height 15
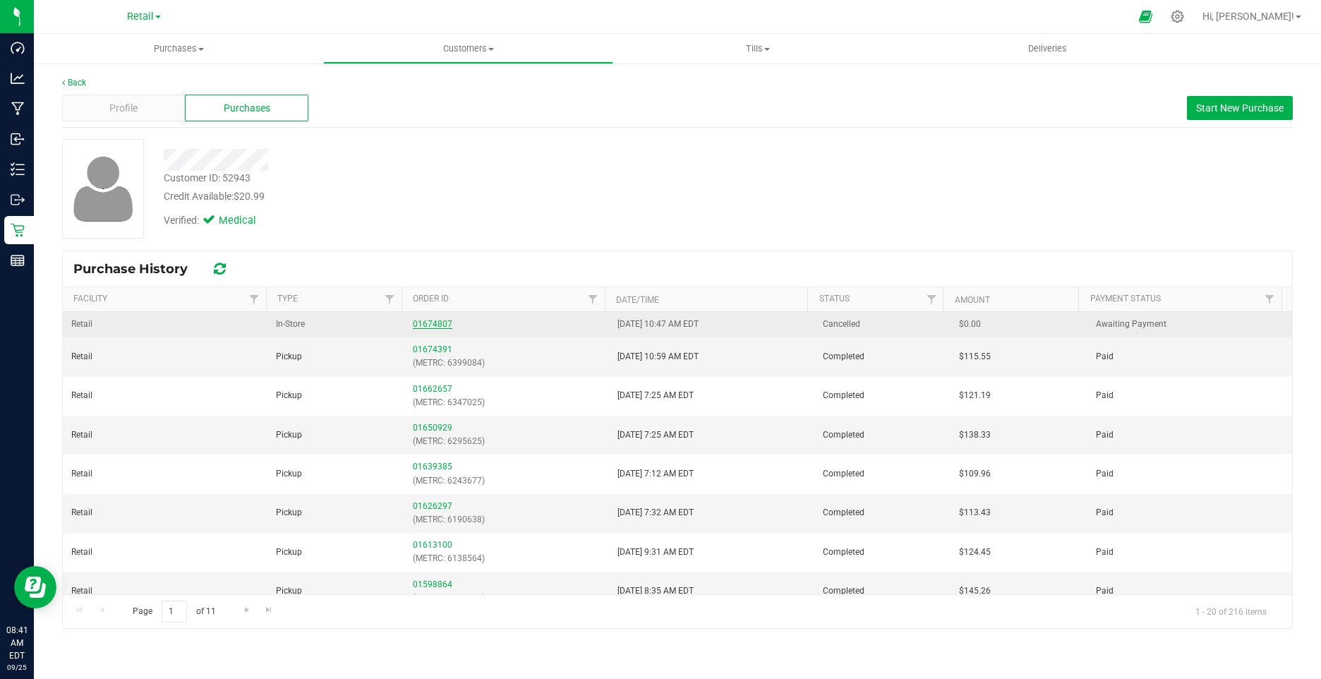
click at [419, 320] on link "01674807" at bounding box center [433, 324] width 40 height 10
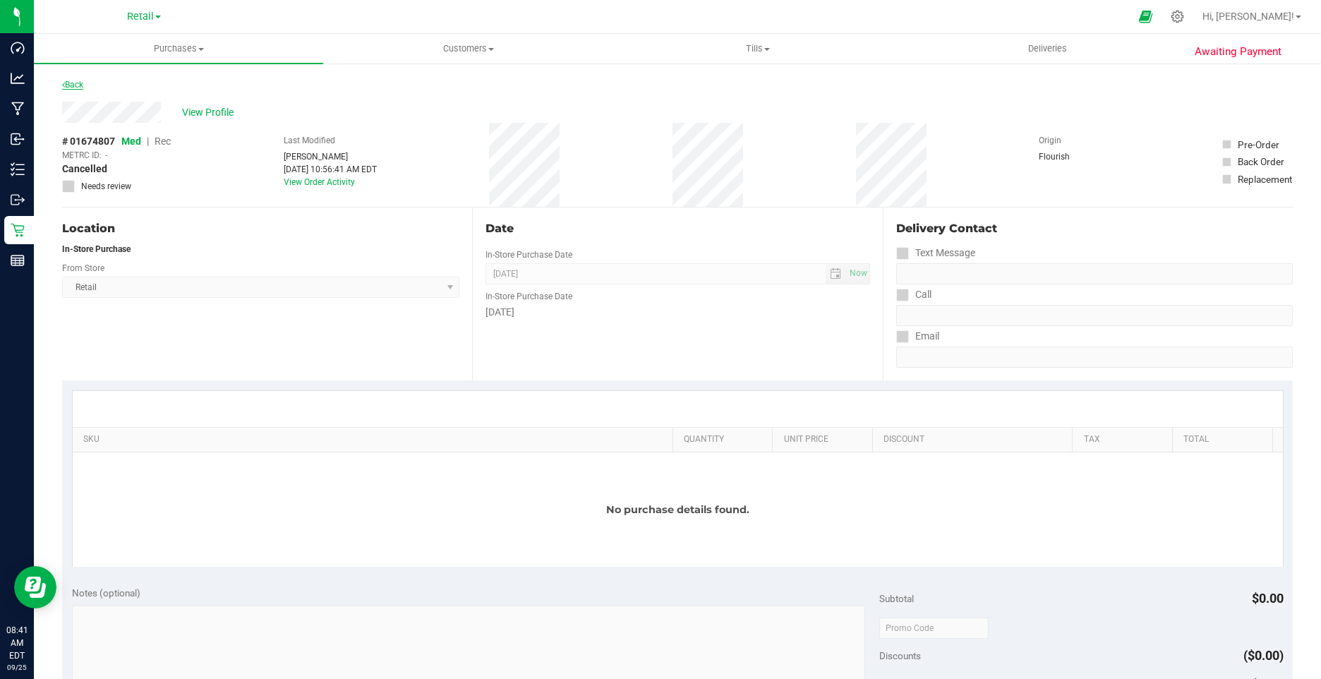
click at [78, 86] on link "Back" at bounding box center [72, 85] width 21 height 10
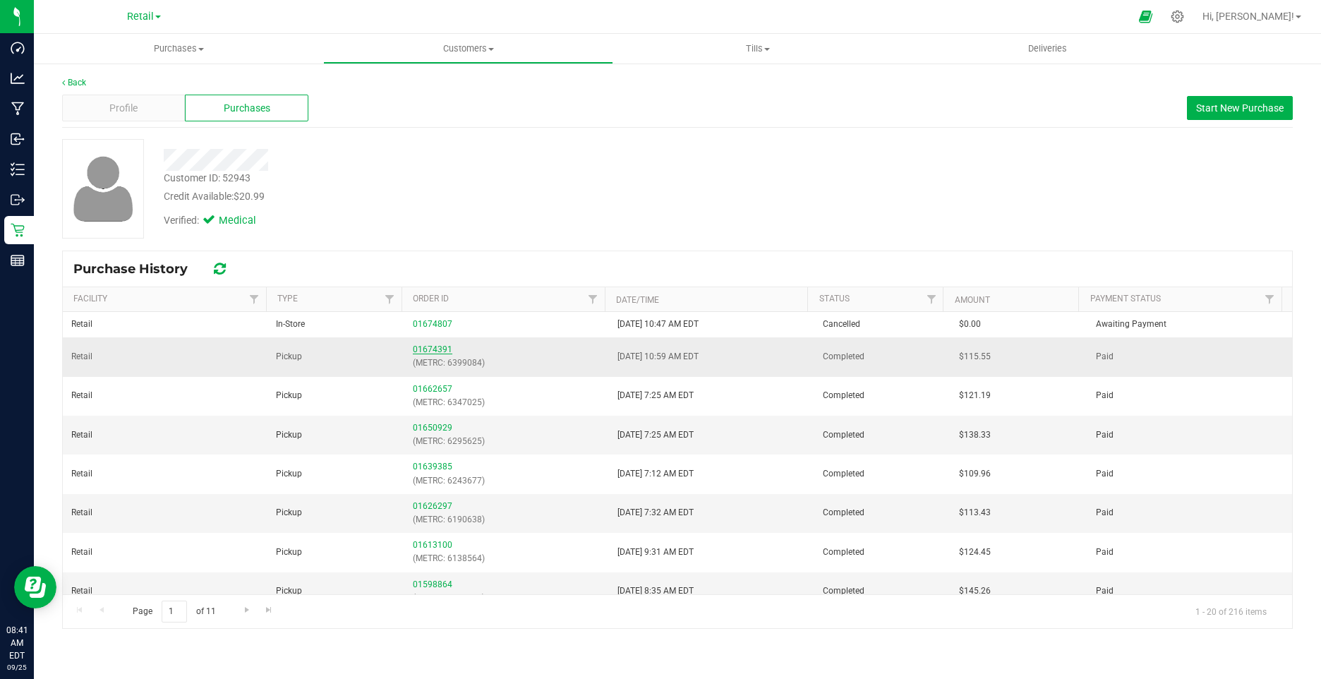
click at [431, 350] on link "01674391" at bounding box center [433, 349] width 40 height 10
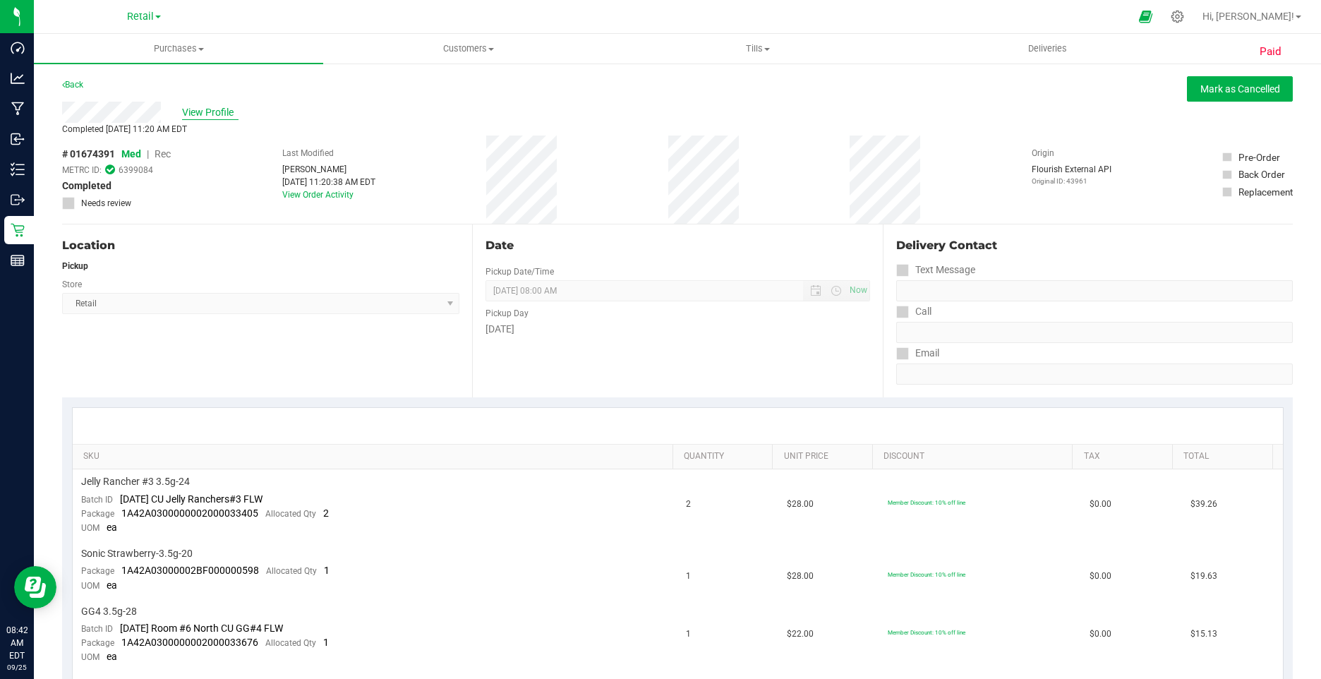
click at [215, 118] on span "View Profile" at bounding box center [210, 112] width 56 height 15
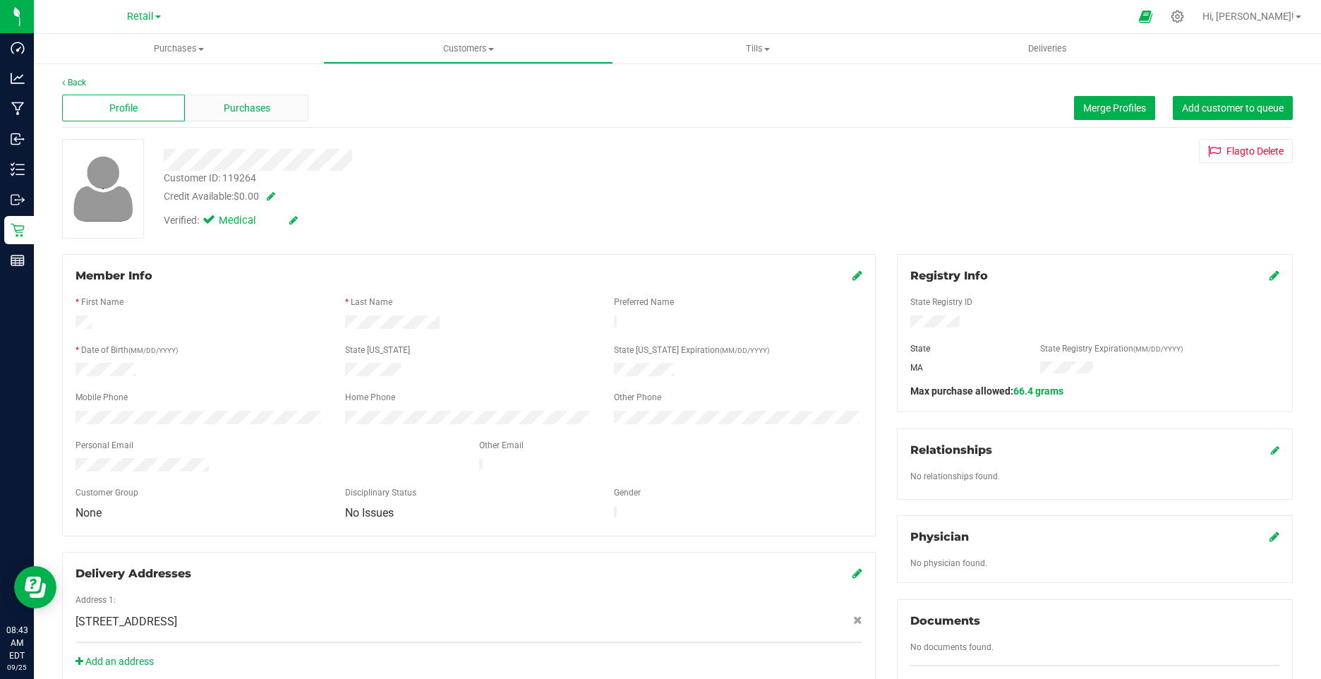
drag, startPoint x: 226, startPoint y: 93, endPoint x: 235, endPoint y: 120, distance: 28.3
click at [232, 105] on div "Profile Purchases Merge Profiles Add customer to queue" at bounding box center [677, 108] width 1231 height 39
drag, startPoint x: 235, startPoint y: 120, endPoint x: 241, endPoint y: 103, distance: 18.1
click at [241, 103] on span "Purchases" at bounding box center [247, 108] width 47 height 15
click at [239, 105] on span "Purchases" at bounding box center [247, 108] width 47 height 15
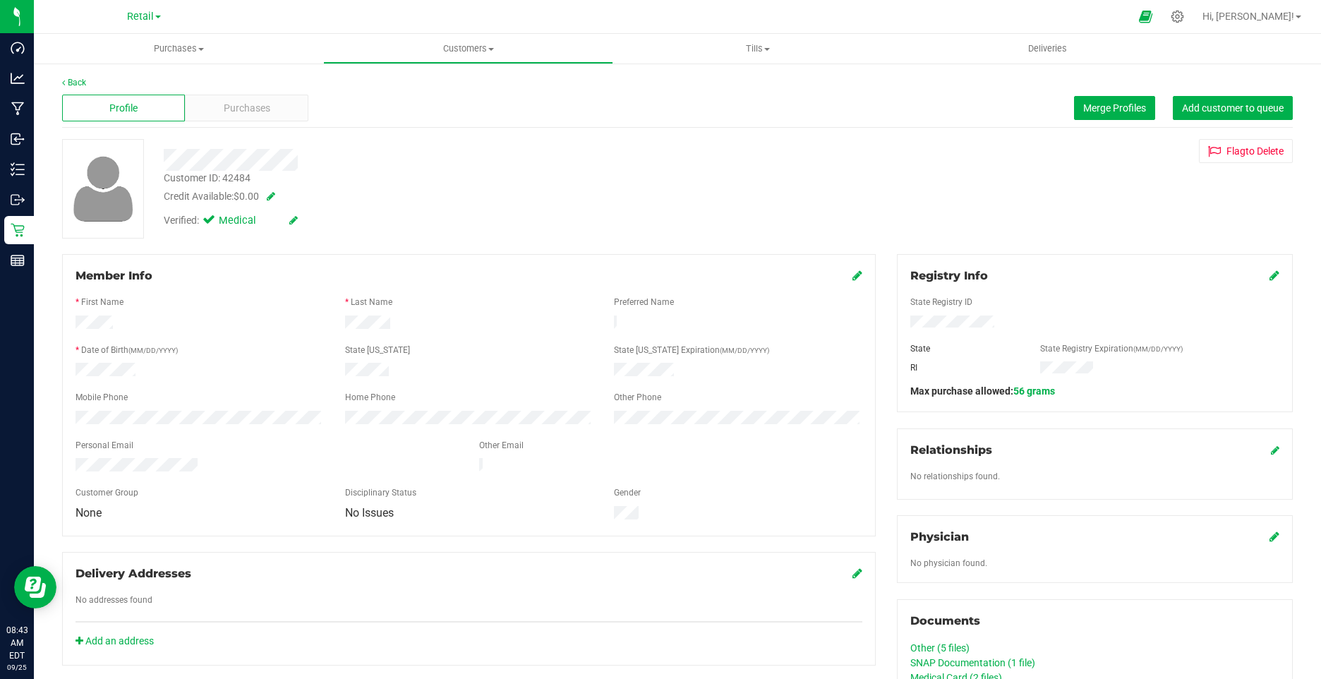
scroll to position [393, 0]
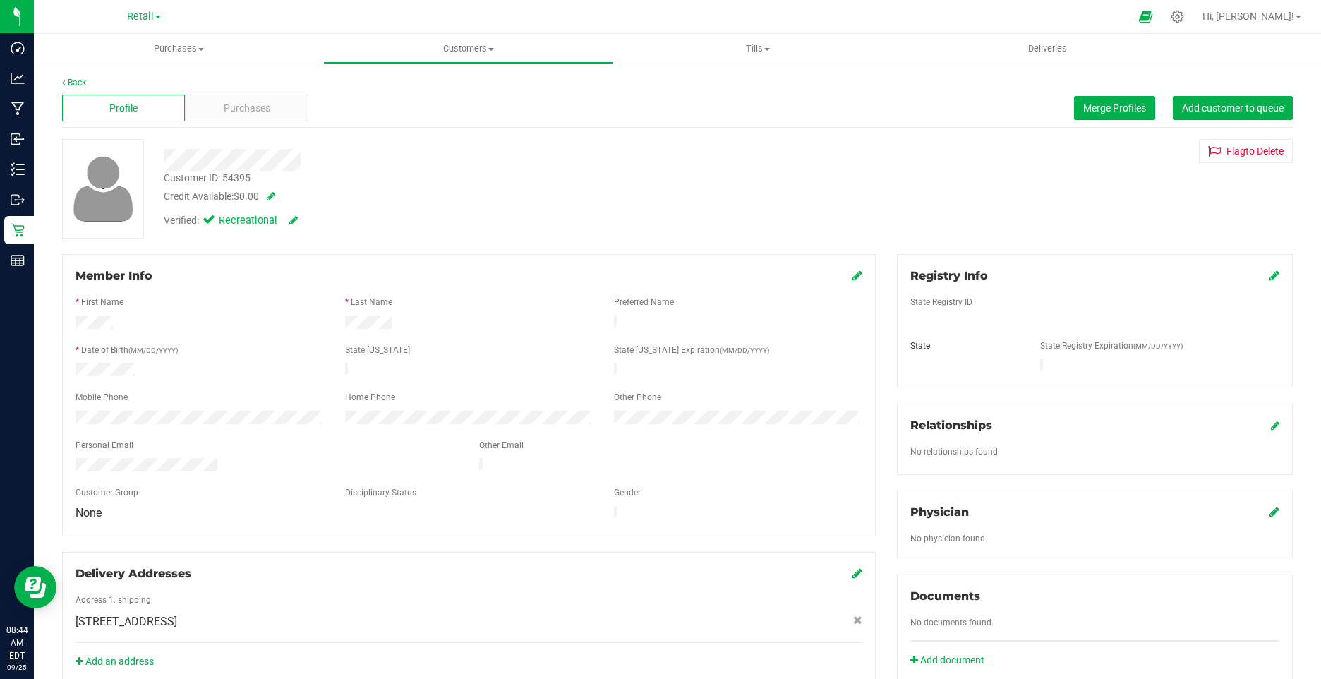
click at [234, 121] on div "Profile Purchases Merge Profiles Add customer to queue" at bounding box center [677, 108] width 1231 height 39
click at [232, 103] on span "Purchases" at bounding box center [247, 108] width 47 height 15
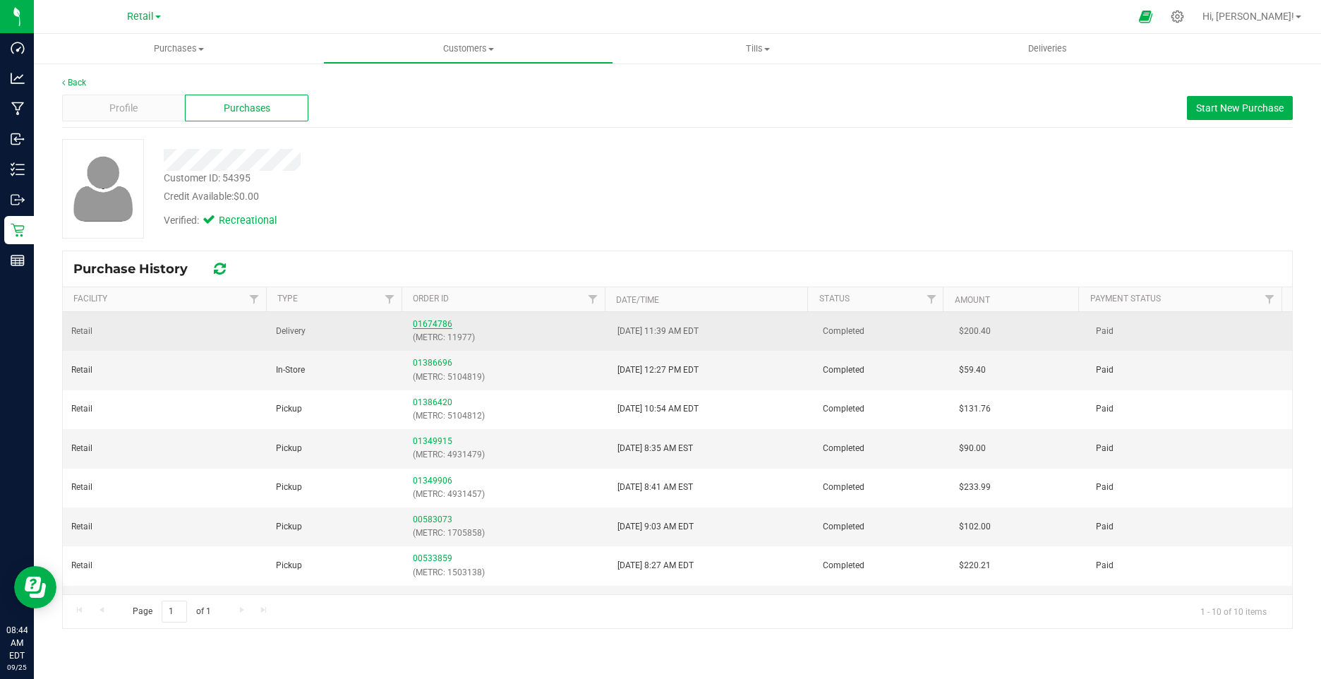
click at [434, 319] on link "01674786" at bounding box center [433, 324] width 40 height 10
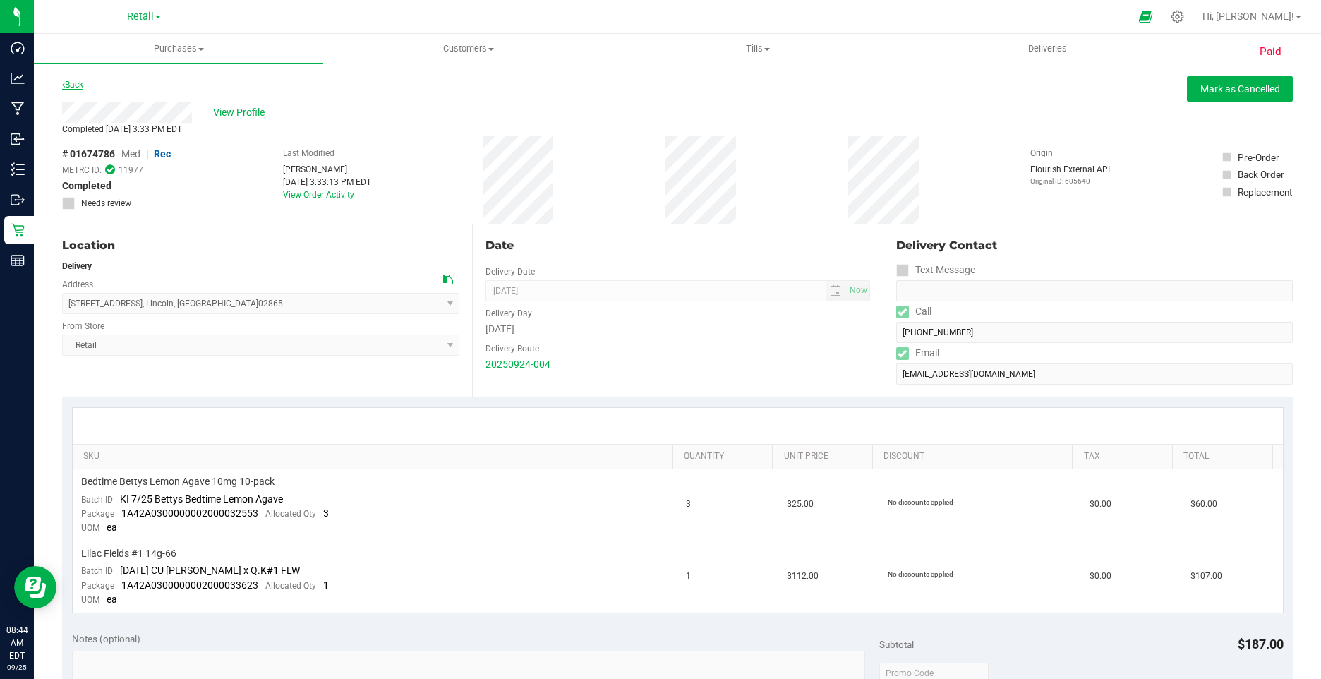
click at [80, 88] on link "Back" at bounding box center [72, 85] width 21 height 10
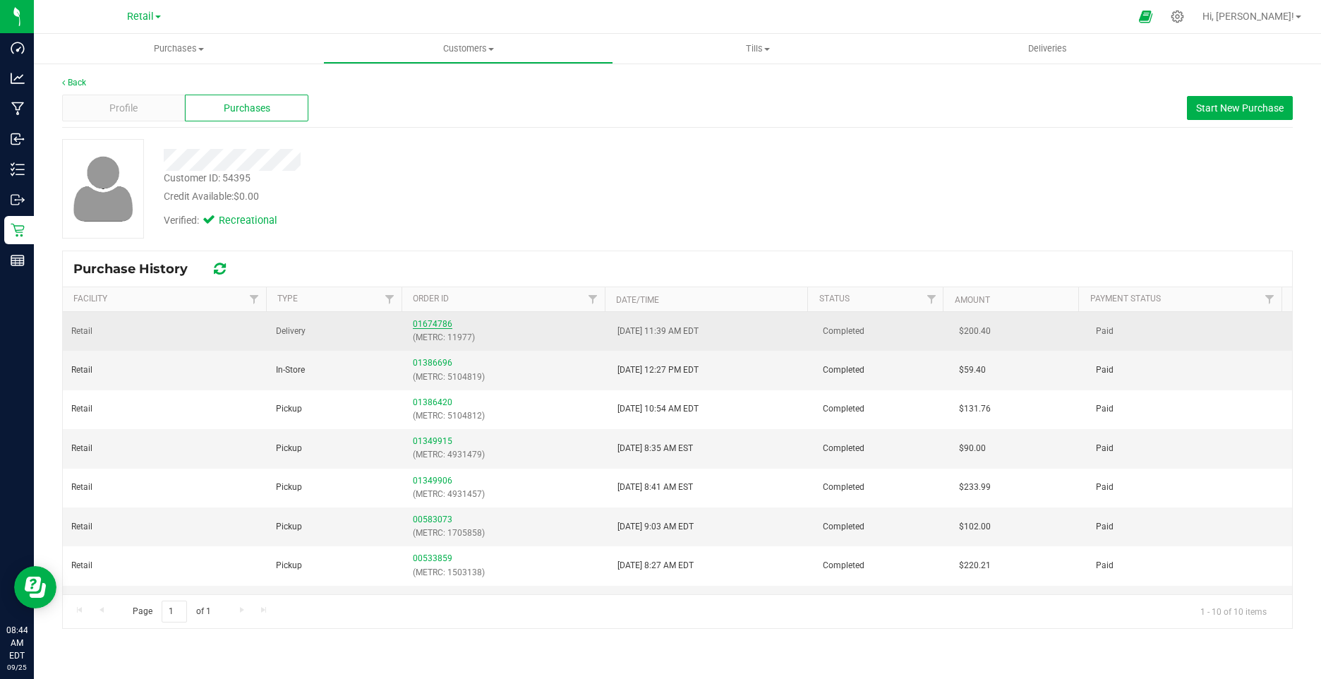
click at [416, 323] on link "01674786" at bounding box center [433, 324] width 40 height 10
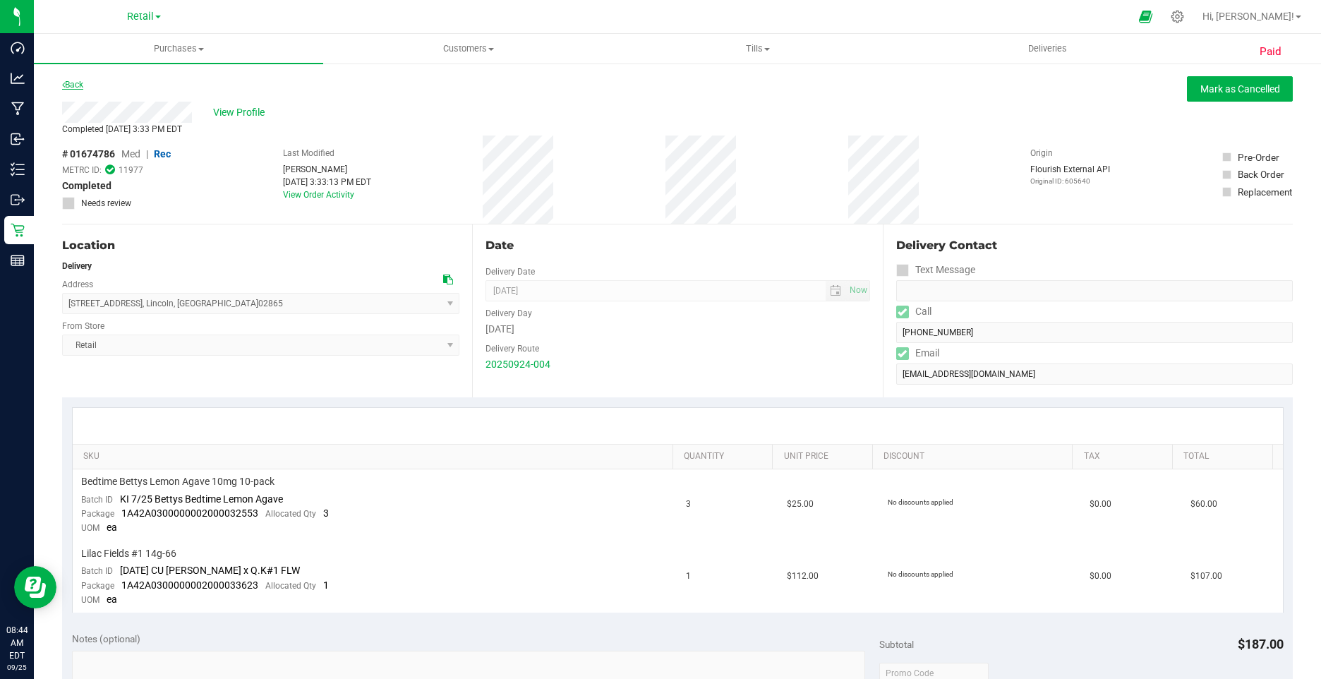
click at [80, 86] on link "Back" at bounding box center [72, 85] width 21 height 10
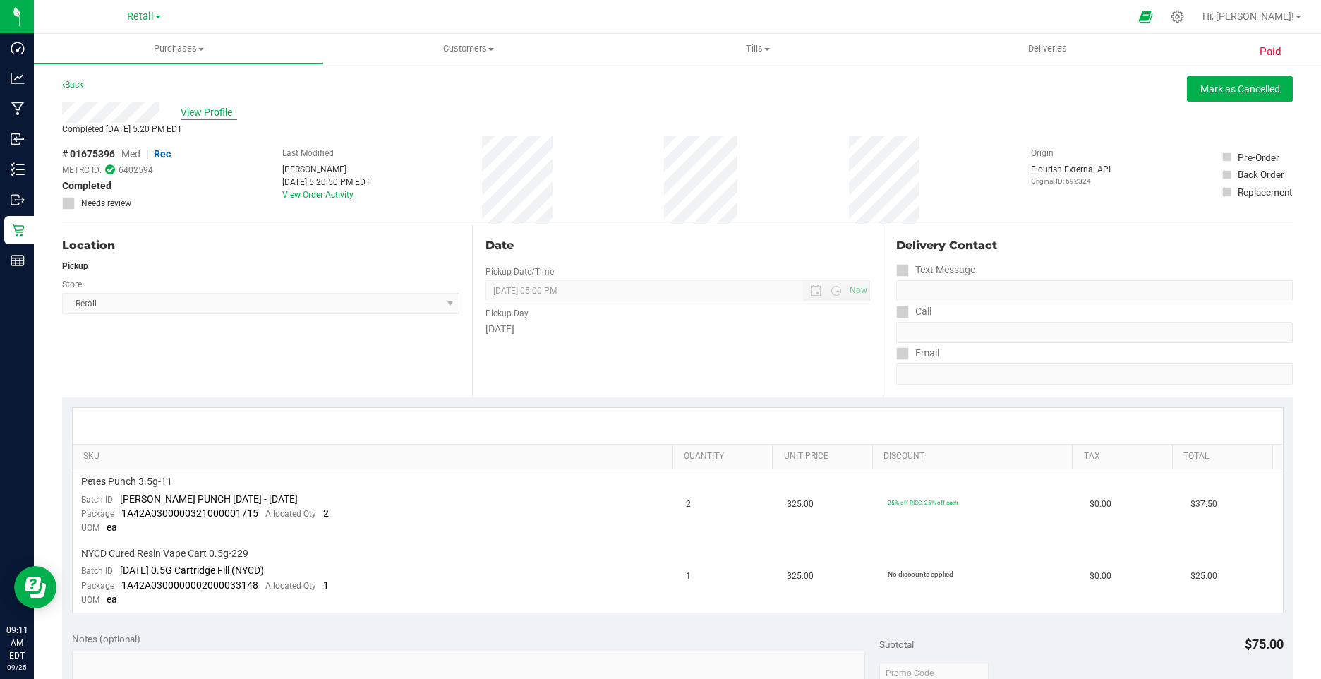
click at [198, 109] on span "View Profile" at bounding box center [209, 112] width 56 height 15
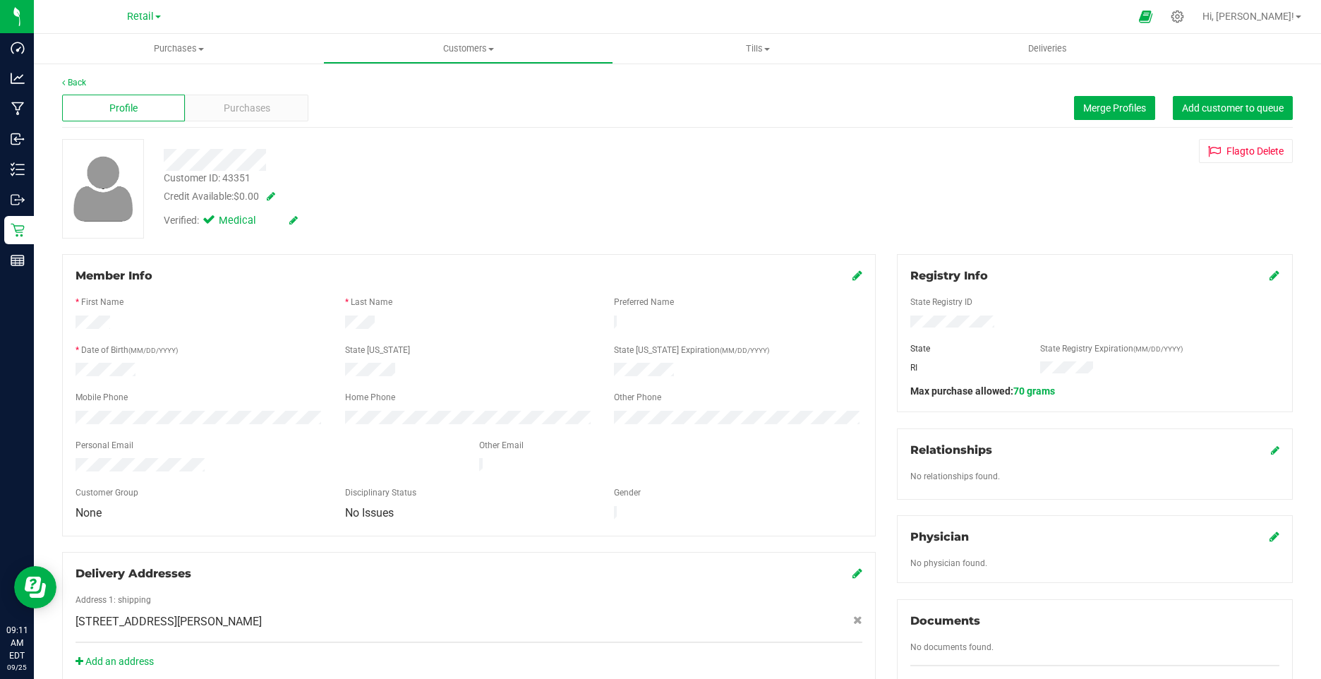
click at [294, 219] on icon at bounding box center [293, 220] width 8 height 10
click at [208, 222] on icon at bounding box center [212, 222] width 9 height 0
click at [0, 0] on input "Medical" at bounding box center [0, 0] width 0 height 0
click at [313, 223] on icon at bounding box center [309, 221] width 11 height 10
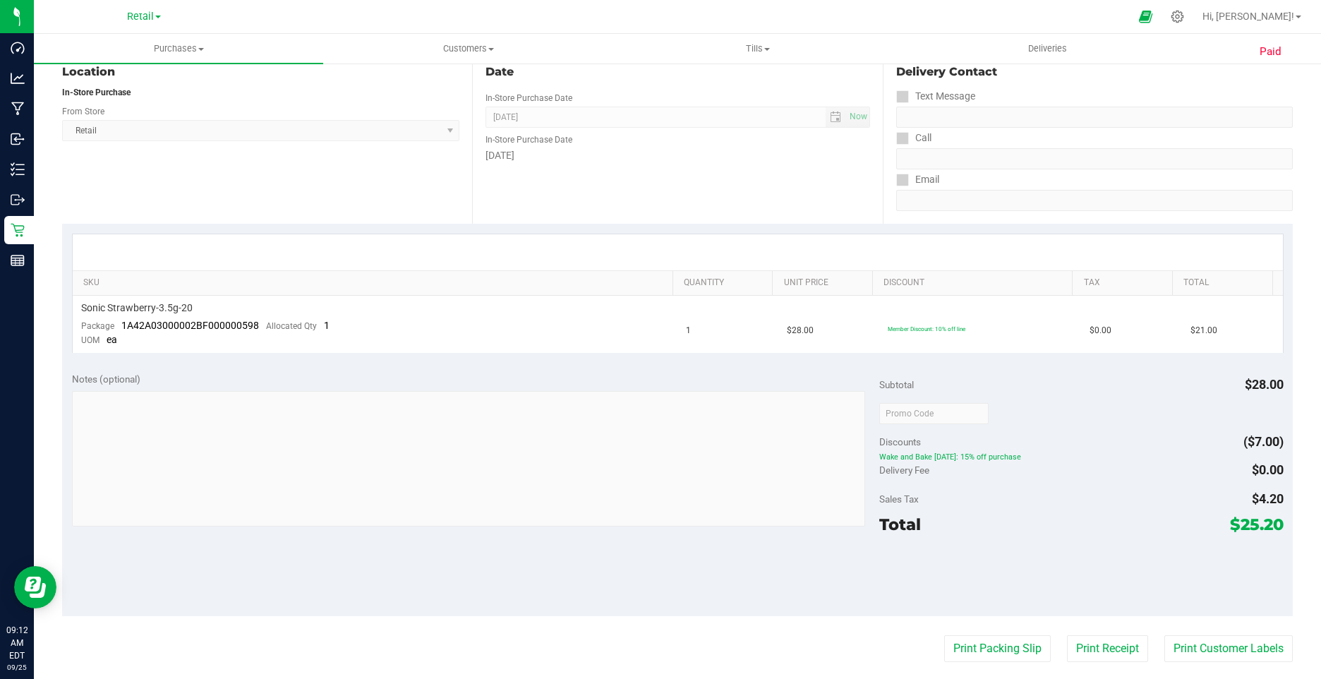
scroll to position [353, 0]
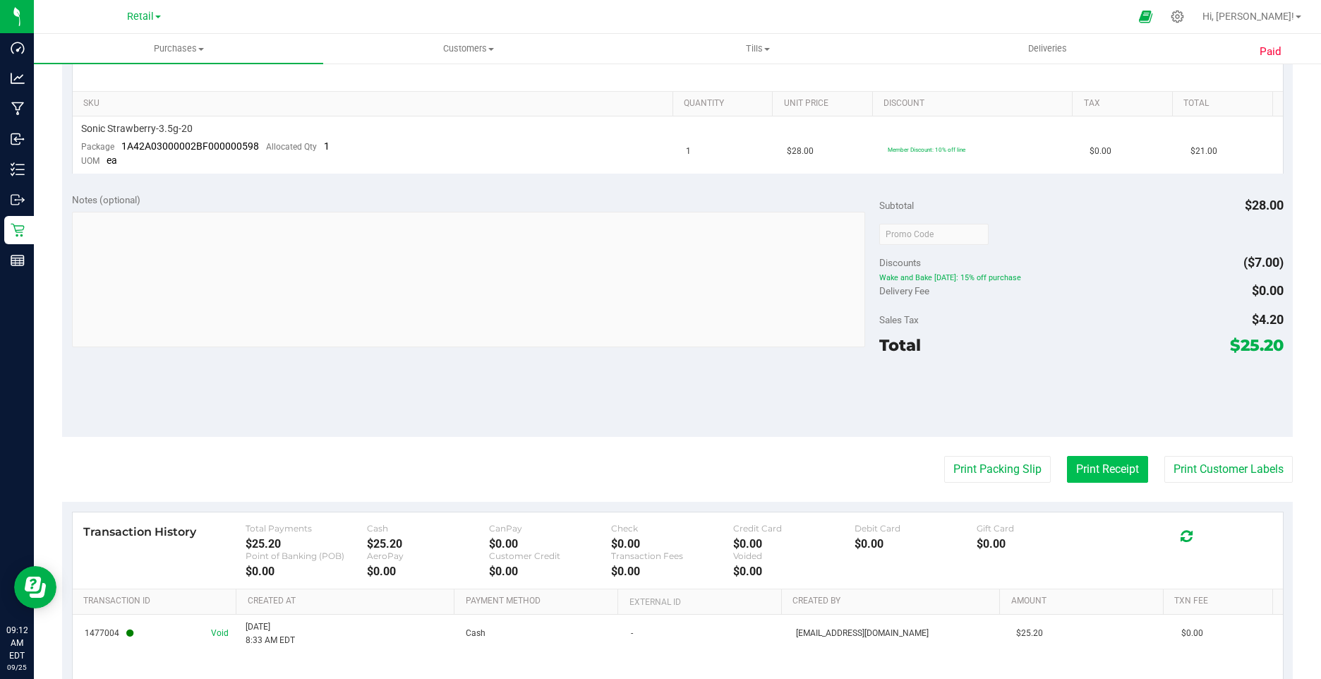
drag, startPoint x: 1083, startPoint y: 488, endPoint x: 1081, endPoint y: 469, distance: 18.4
click at [1083, 488] on purchase-details "Back [PERSON_NAME] as Cancelled View Profile Completed [DATE] 8:33 AM EDT # 016…" at bounding box center [677, 244] width 1231 height 1042
click at [1081, 464] on button "Print Receipt" at bounding box center [1107, 469] width 81 height 27
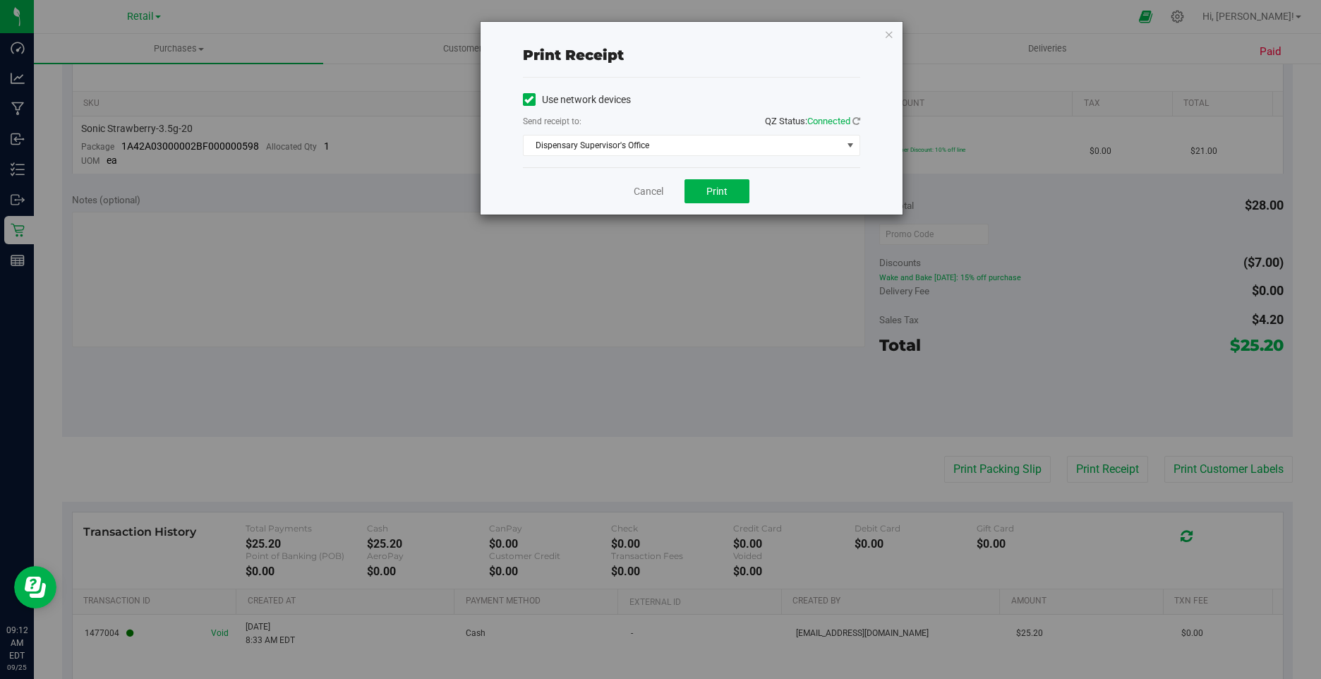
click at [523, 100] on span at bounding box center [529, 99] width 13 height 13
click at [0, 0] on input "Use network devices" at bounding box center [0, 0] width 0 height 0
click at [569, 140] on span "Choose printer" at bounding box center [683, 146] width 318 height 20
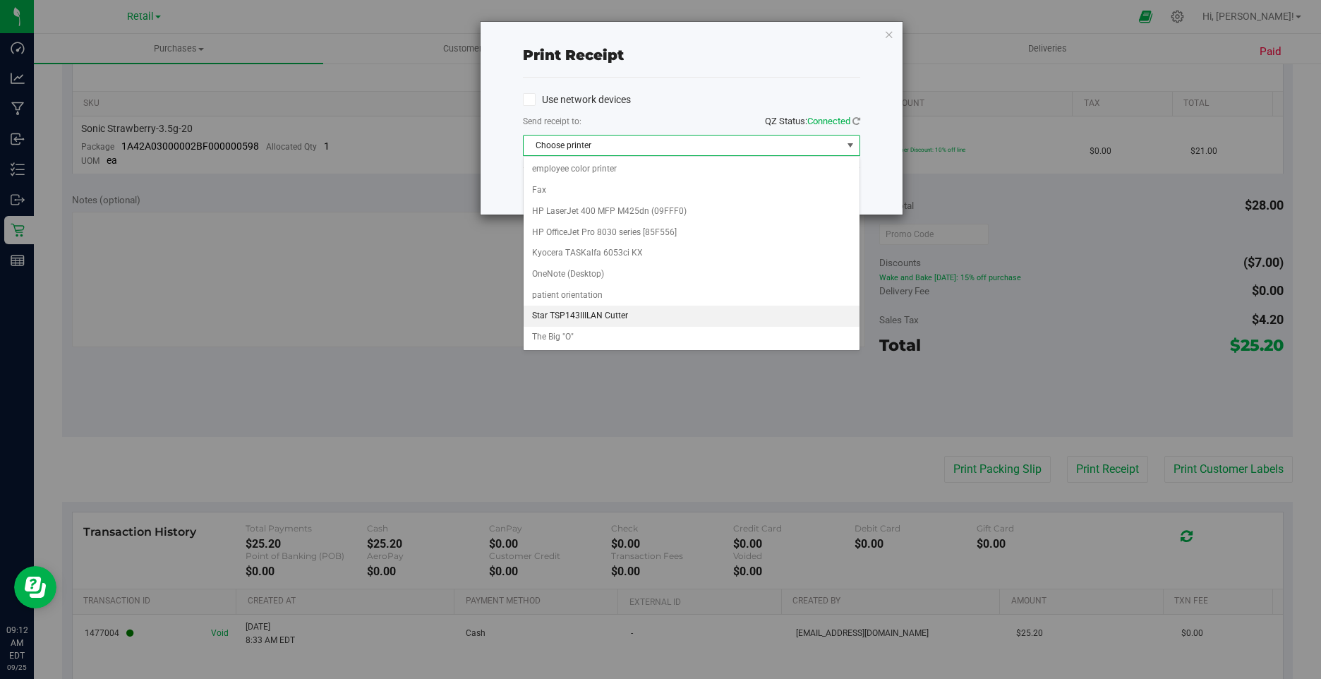
click at [584, 316] on li "Star TSP143IIILAN Cutter" at bounding box center [692, 316] width 336 height 21
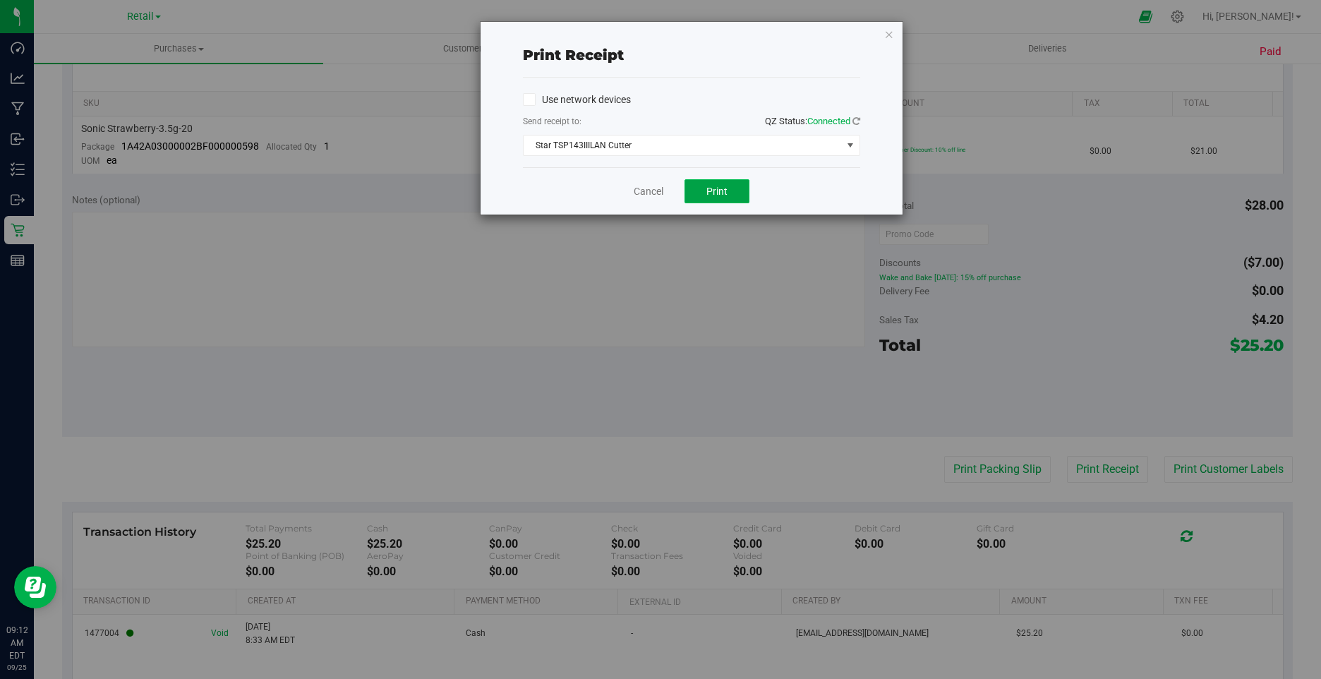
click at [714, 188] on span "Print" at bounding box center [717, 191] width 21 height 11
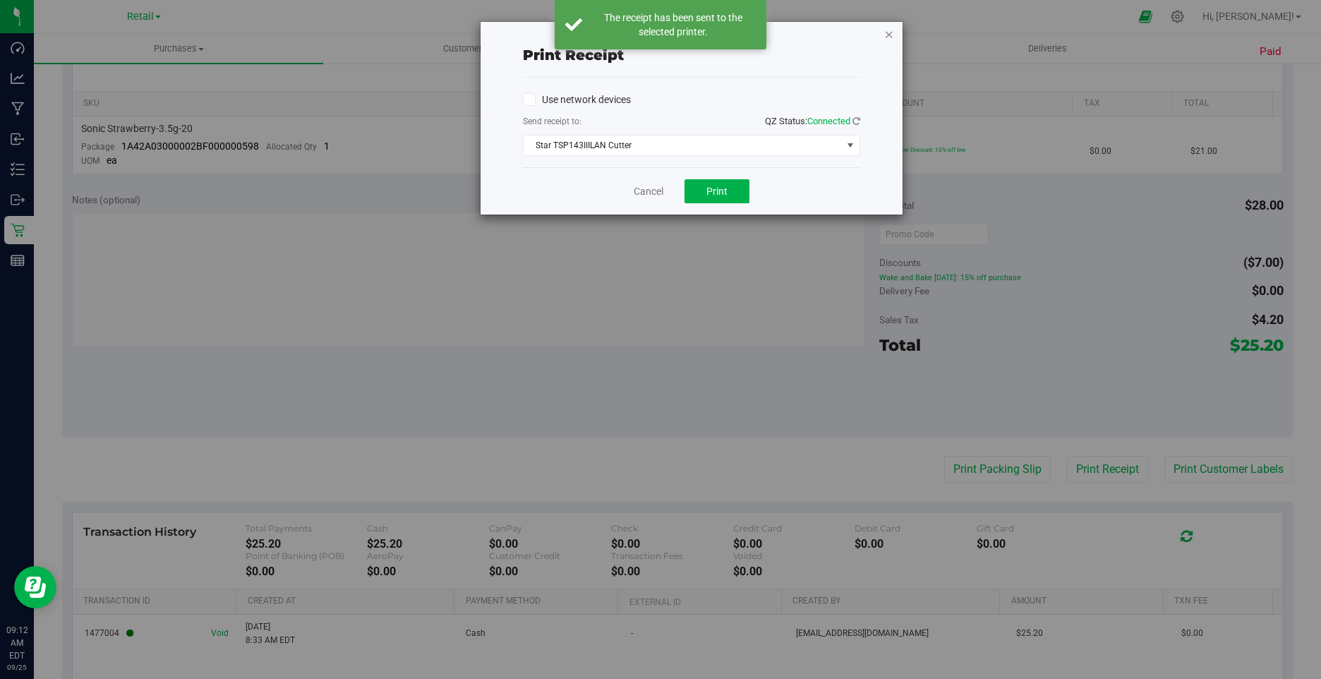
click at [885, 33] on icon "button" at bounding box center [889, 33] width 10 height 17
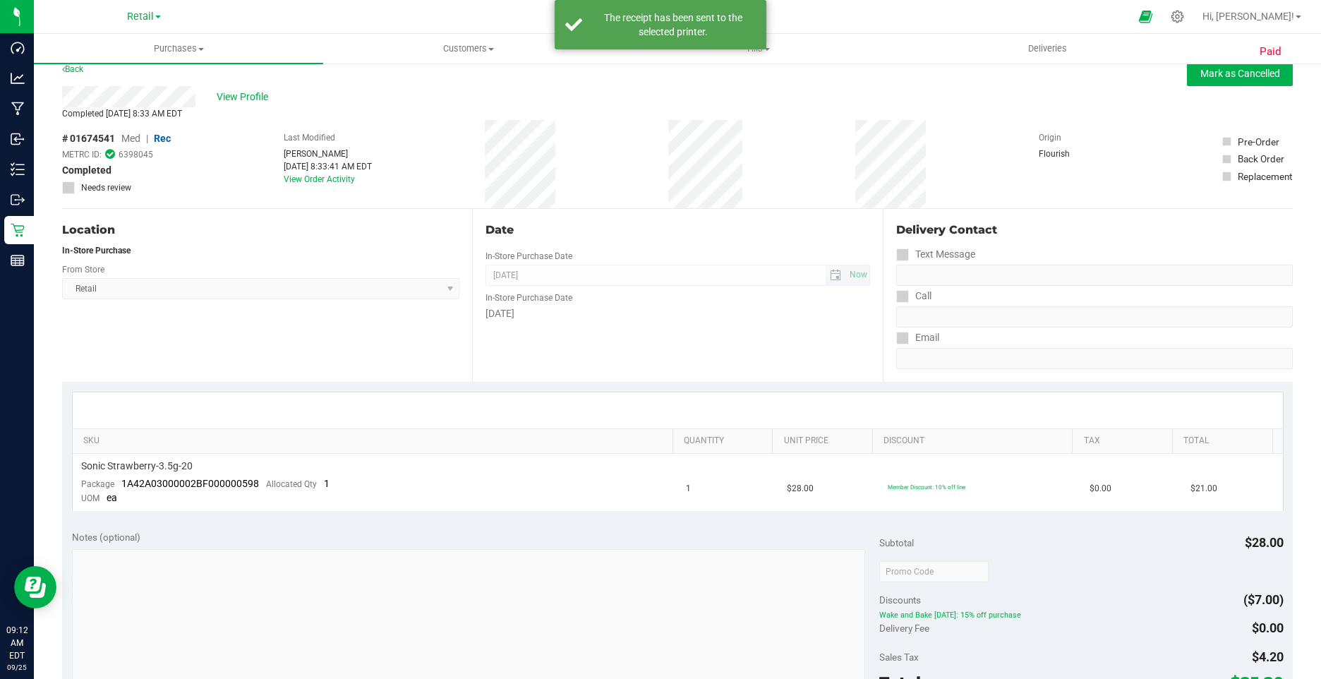
scroll to position [0, 0]
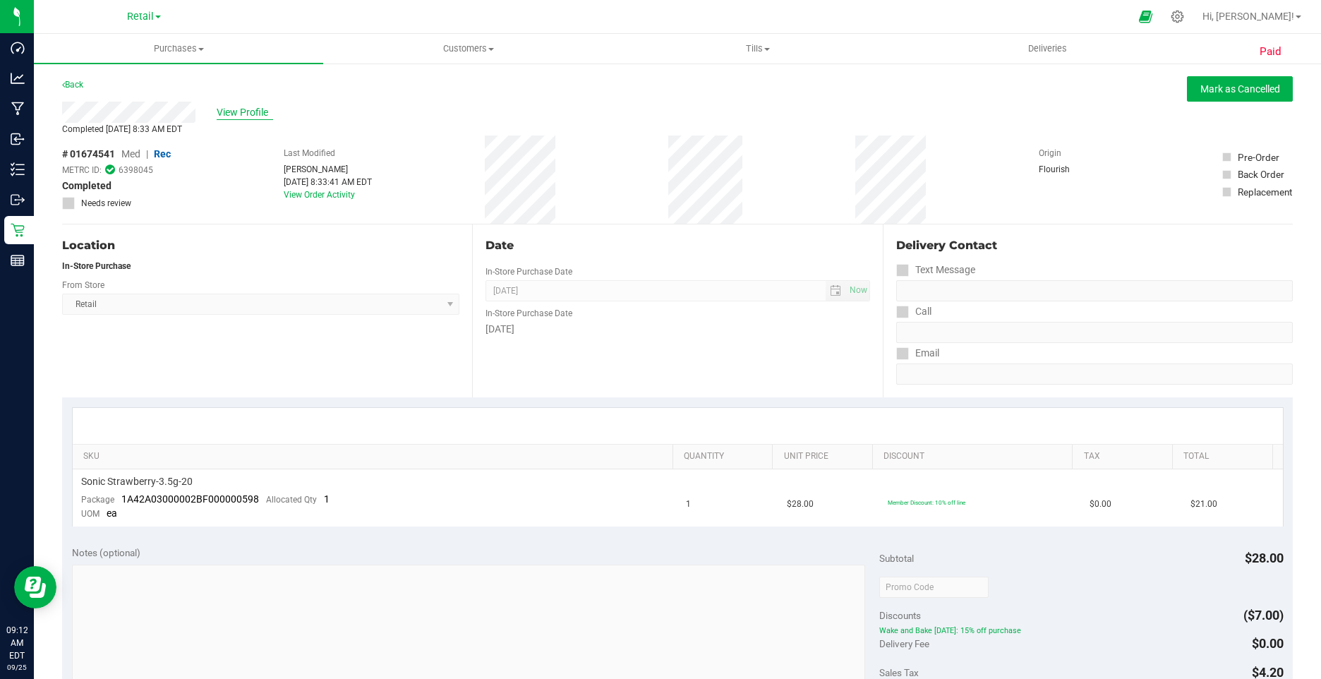
click at [258, 109] on span "View Profile" at bounding box center [245, 112] width 56 height 15
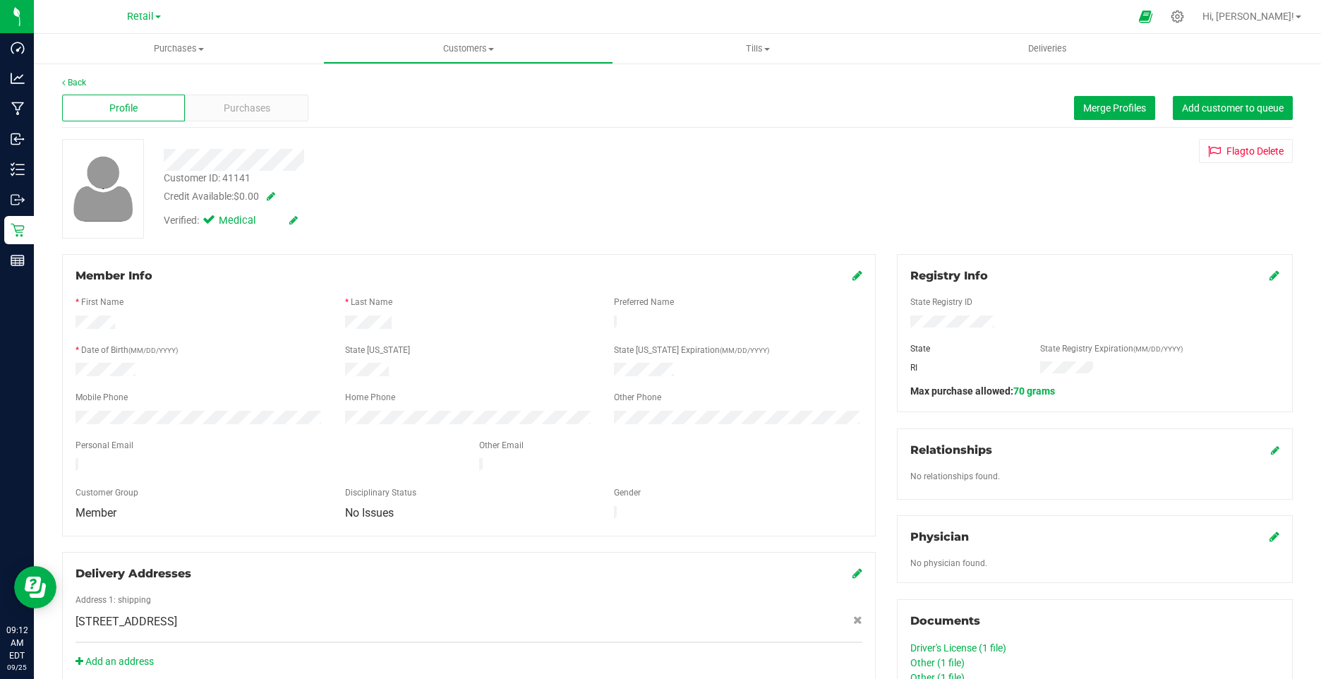
click at [292, 219] on icon at bounding box center [293, 220] width 8 height 10
click at [209, 229] on label "Medical" at bounding box center [234, 222] width 59 height 18
click at [0, 0] on input "Medical" at bounding box center [0, 0] width 0 height 0
click at [316, 224] on icon at bounding box center [309, 221] width 11 height 10
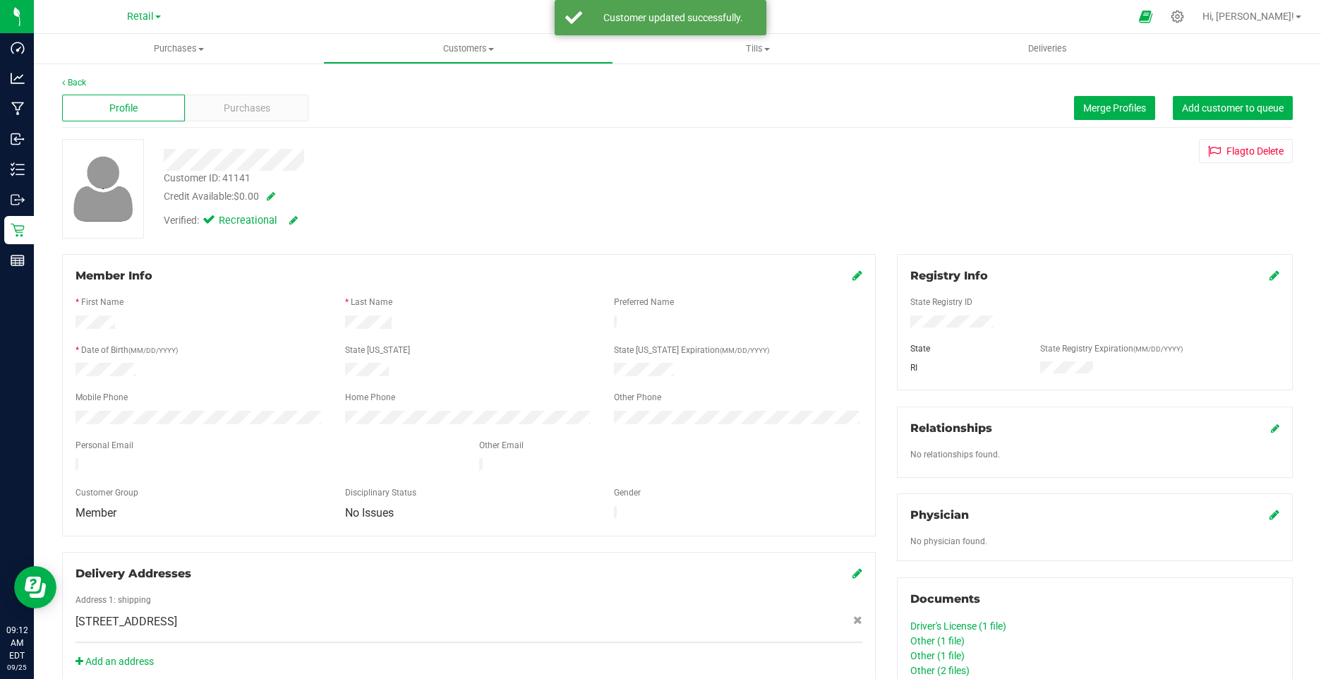
click at [853, 275] on icon at bounding box center [858, 275] width 10 height 11
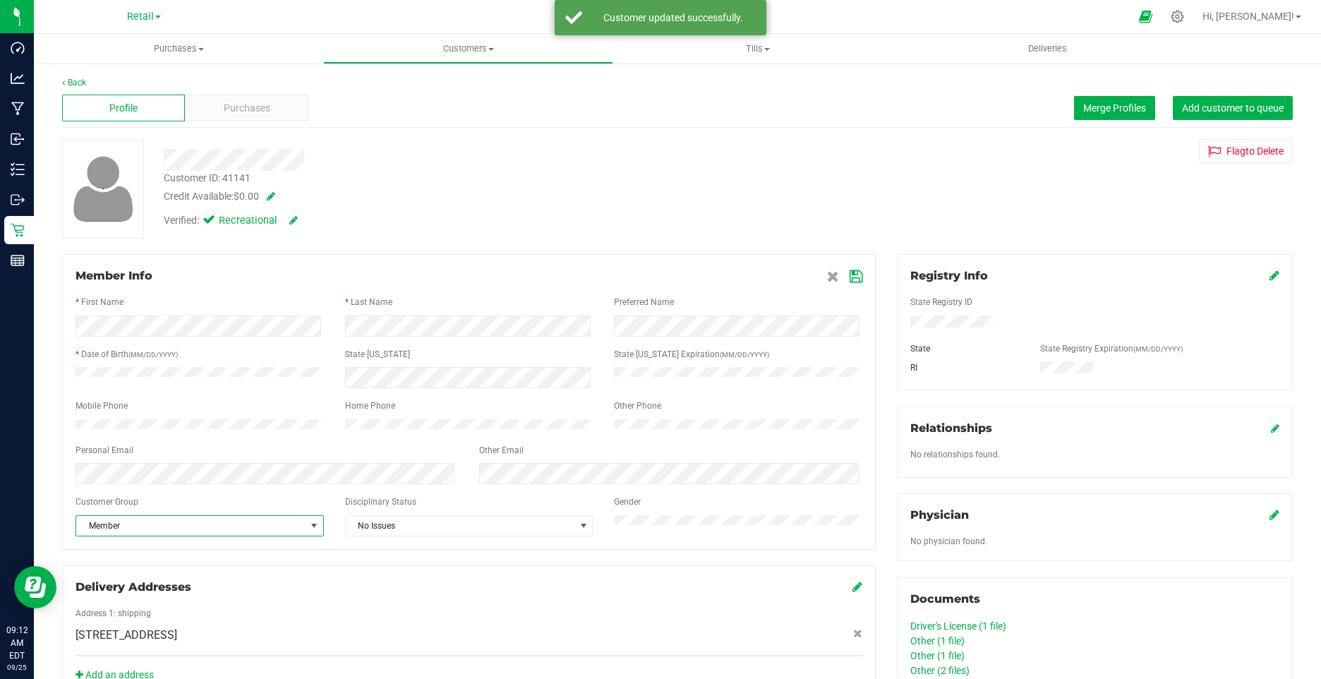
click at [189, 534] on span "Member" at bounding box center [190, 526] width 229 height 20
click at [176, 560] on li "None" at bounding box center [198, 557] width 244 height 21
click at [850, 279] on icon at bounding box center [856, 276] width 13 height 11
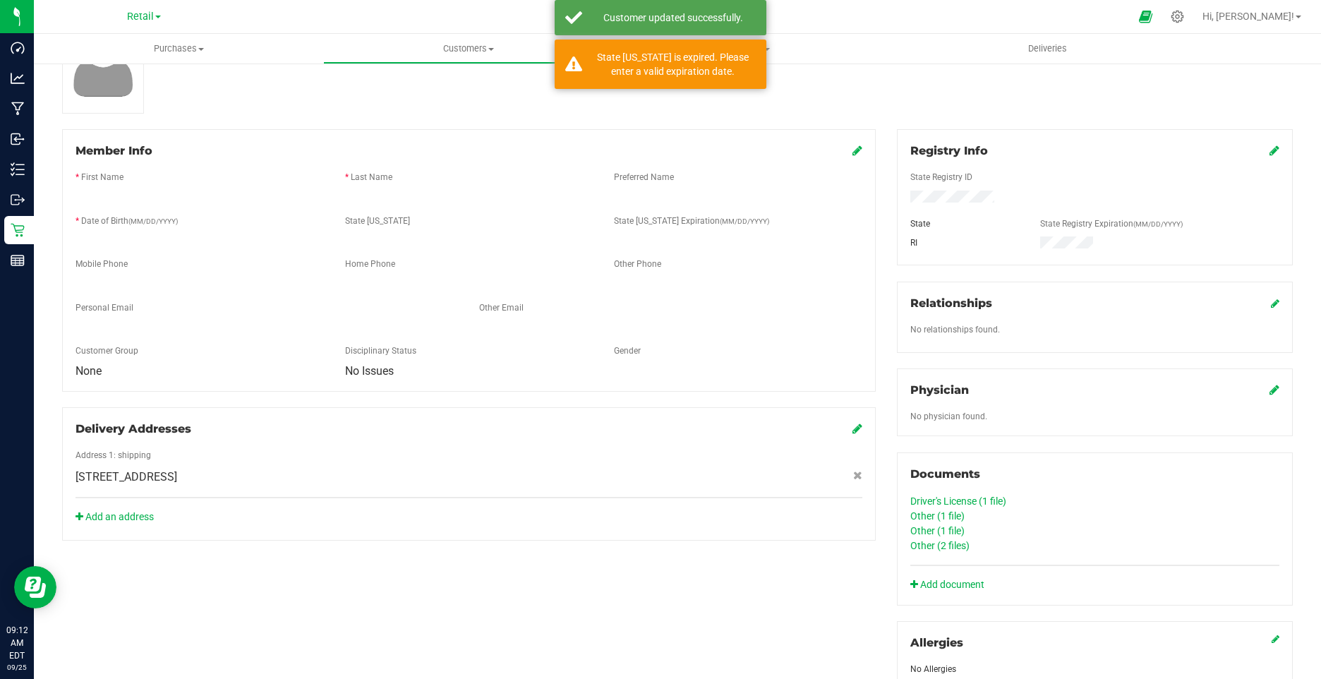
scroll to position [212, 0]
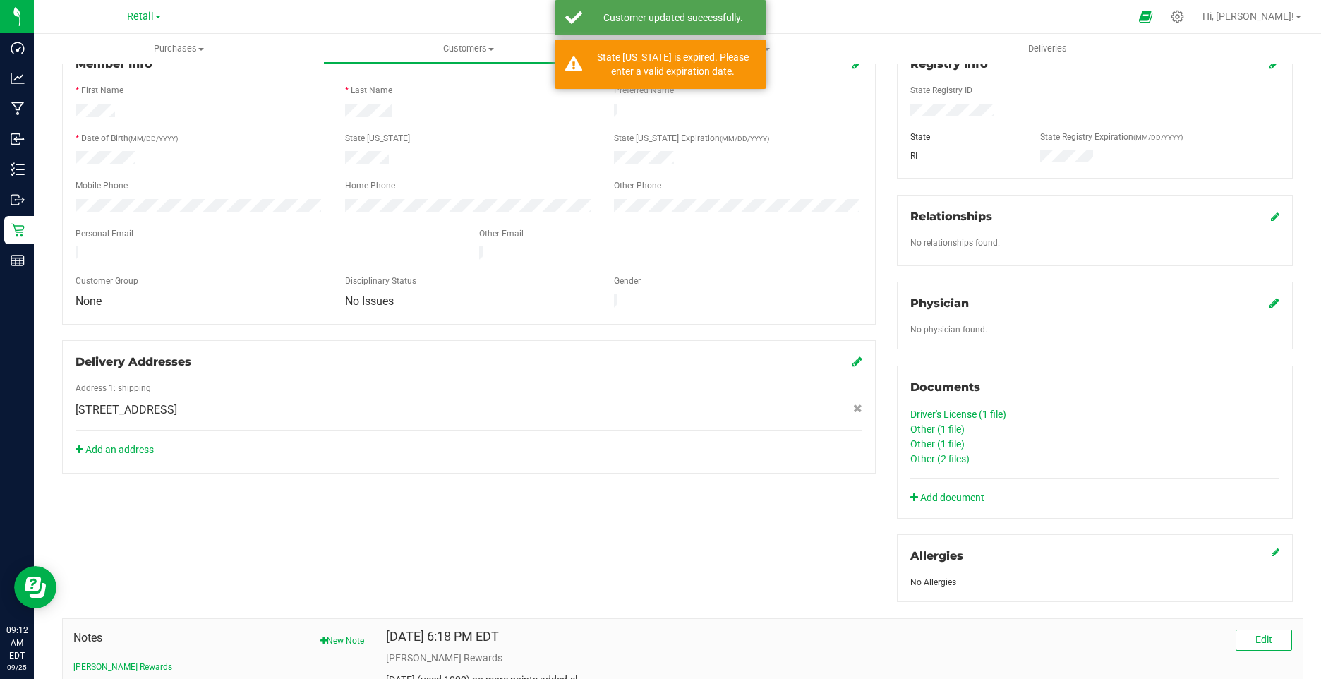
click at [944, 414] on link "Driver's License (1 file)" at bounding box center [959, 414] width 96 height 11
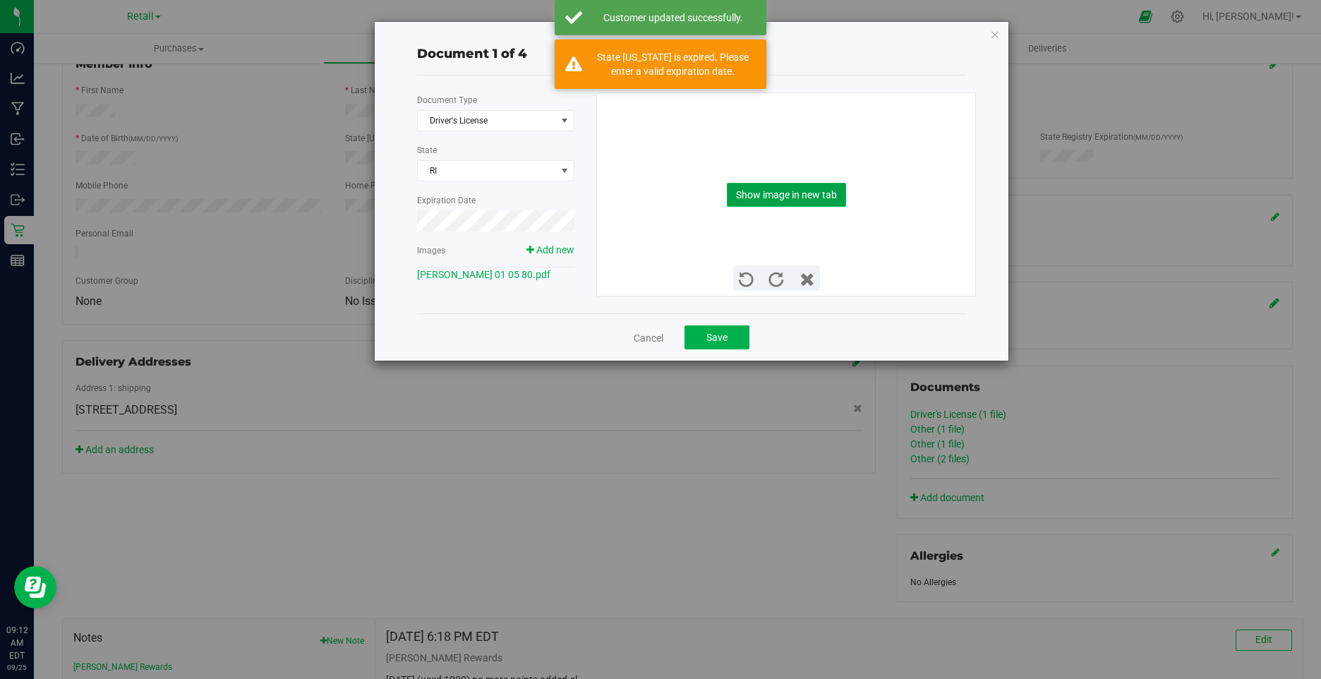
click at [757, 193] on button "Show image in new tab" at bounding box center [786, 195] width 119 height 24
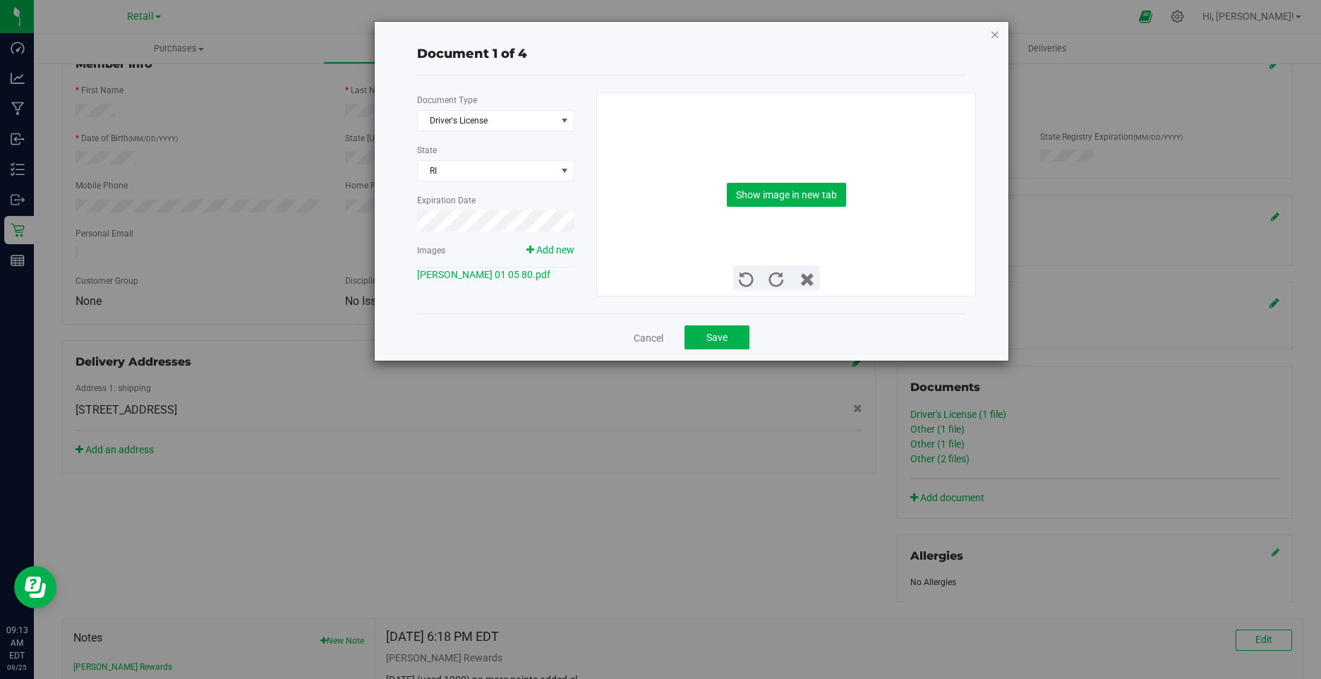
click at [994, 32] on icon "button" at bounding box center [995, 33] width 10 height 17
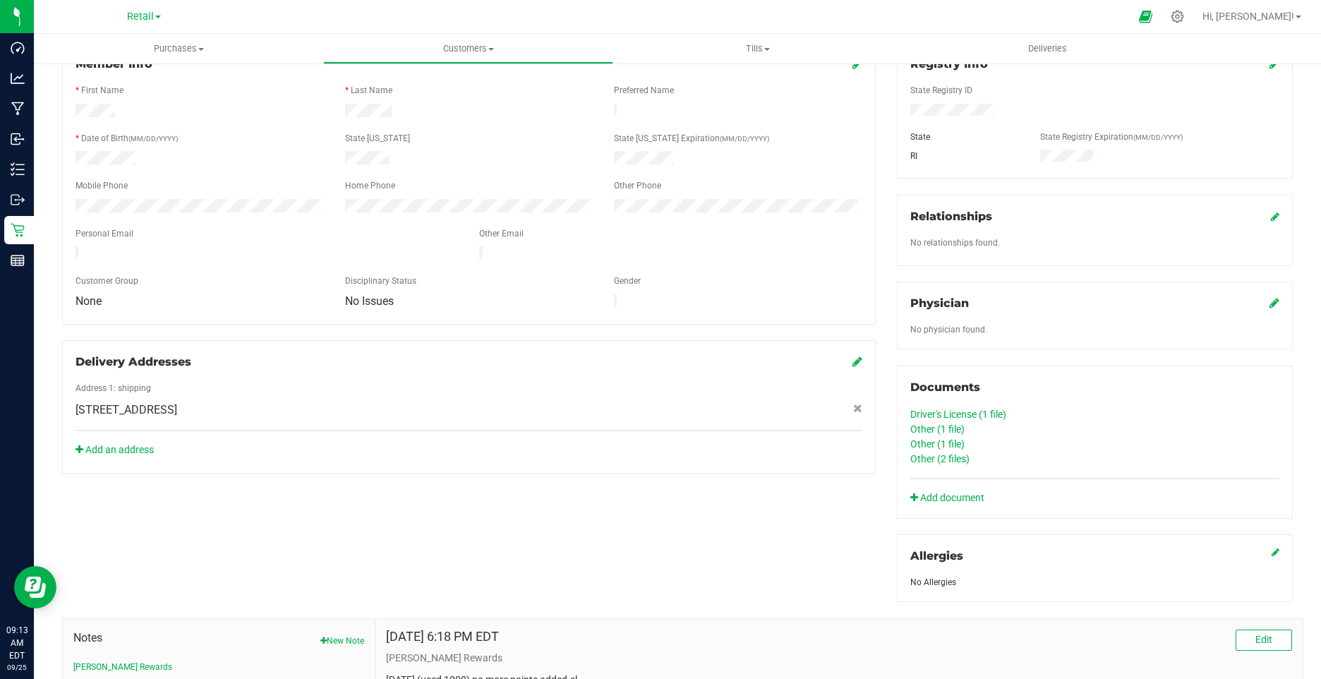
click at [921, 423] on link "Other (1 file)" at bounding box center [938, 428] width 54 height 11
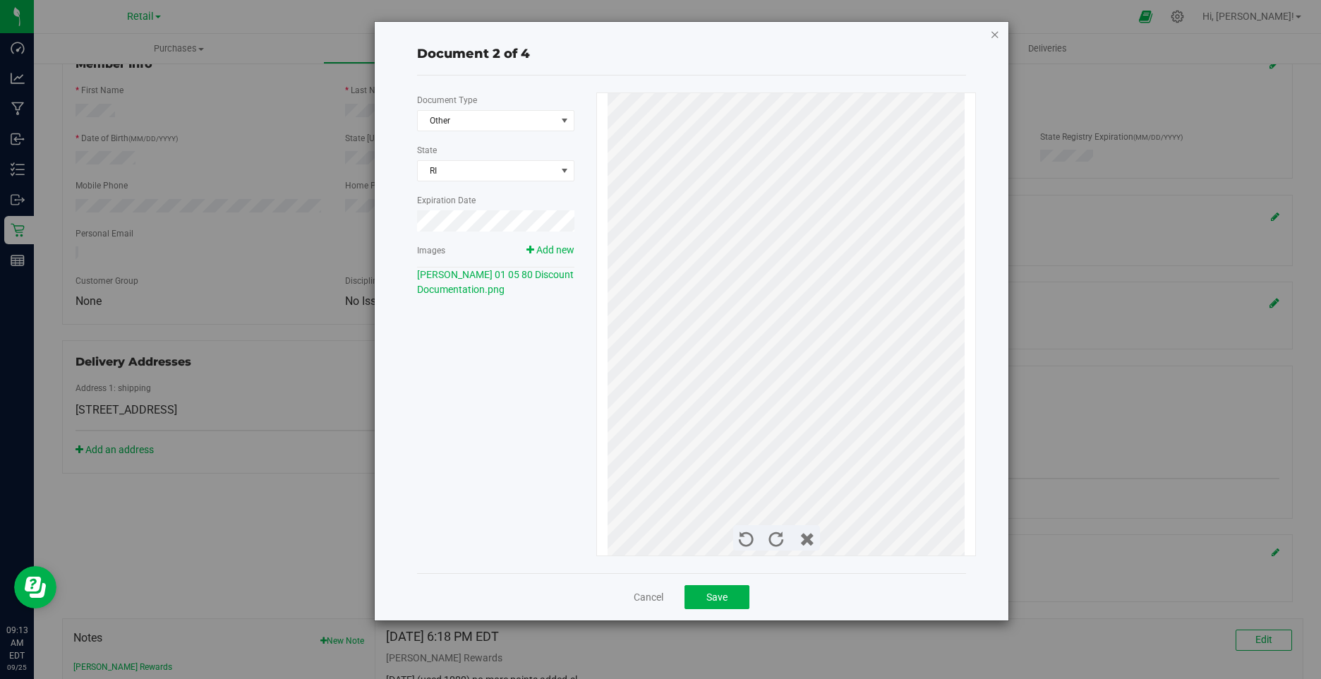
click at [993, 35] on icon "button" at bounding box center [995, 33] width 10 height 17
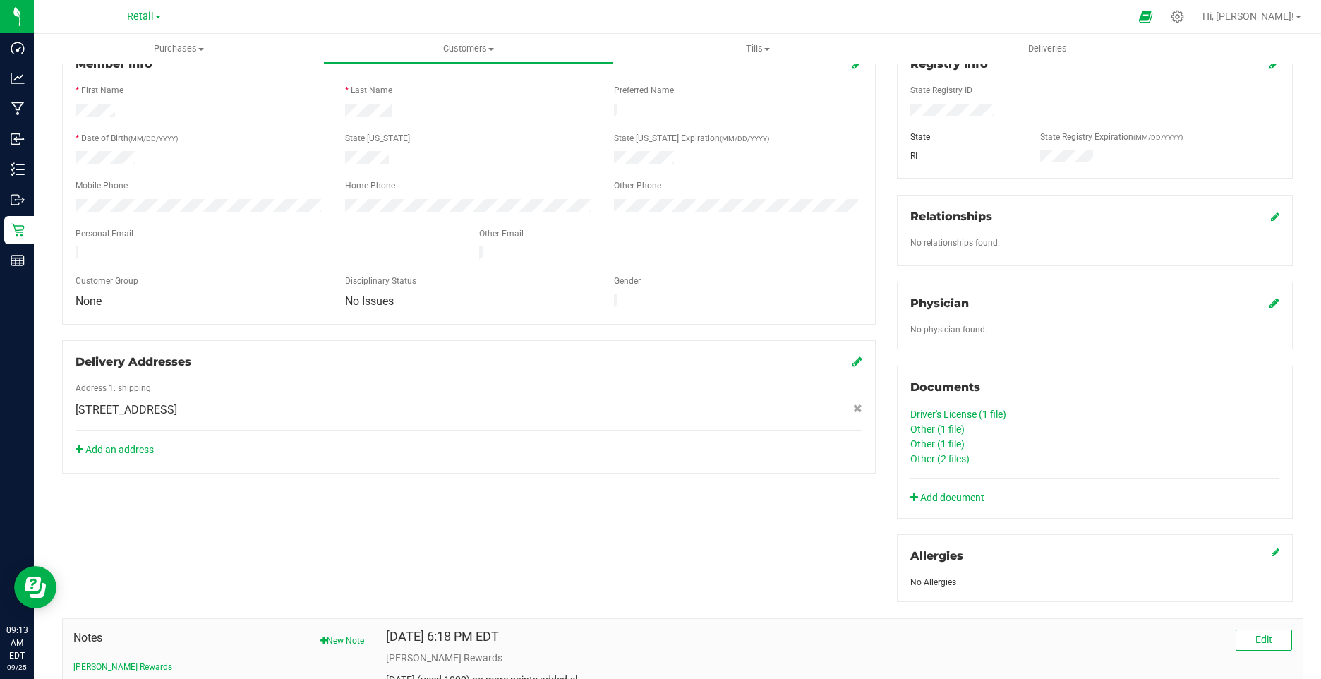
click at [927, 439] on link "Other (1 file)" at bounding box center [938, 443] width 54 height 11
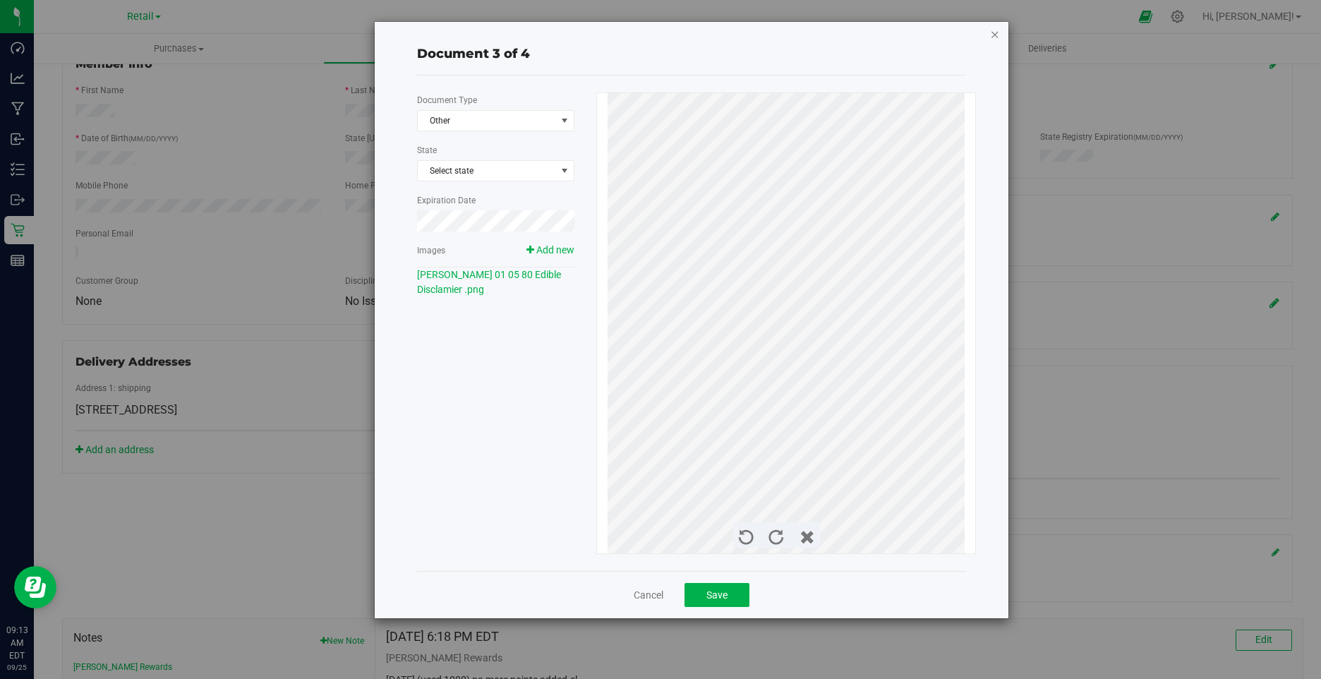
click at [993, 37] on icon "button" at bounding box center [995, 33] width 10 height 17
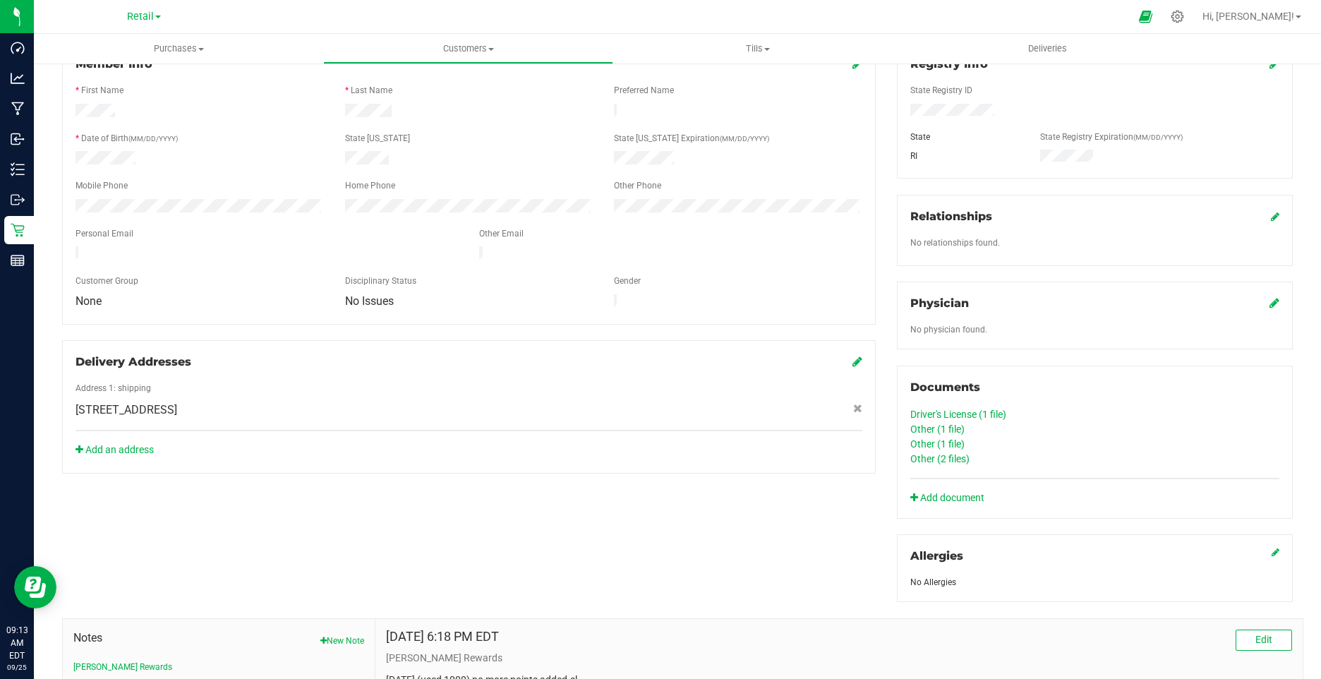
click at [920, 459] on link "Other (2 files)" at bounding box center [940, 458] width 59 height 11
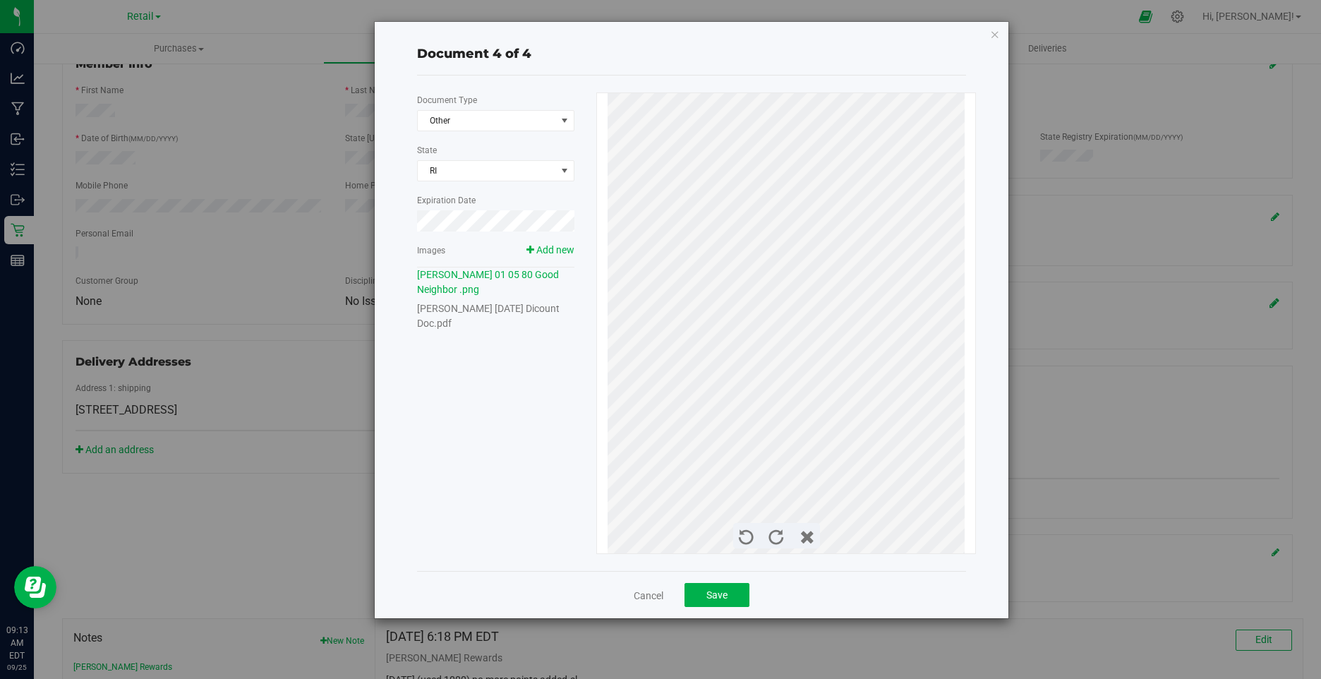
click at [477, 313] on link "Michael Robinson 01 05 1980 Dicount Doc.pdf" at bounding box center [488, 316] width 143 height 26
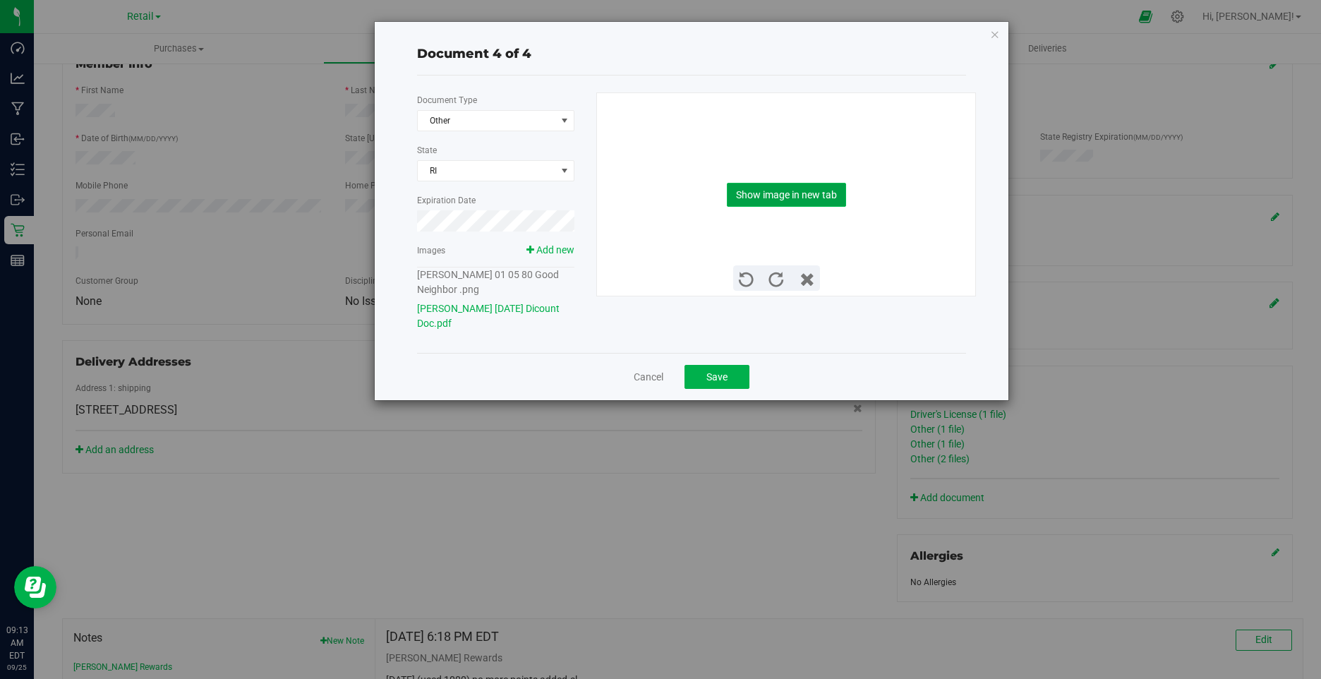
click at [780, 202] on button "Show image in new tab" at bounding box center [786, 195] width 119 height 24
click at [990, 36] on icon "button" at bounding box center [995, 33] width 10 height 17
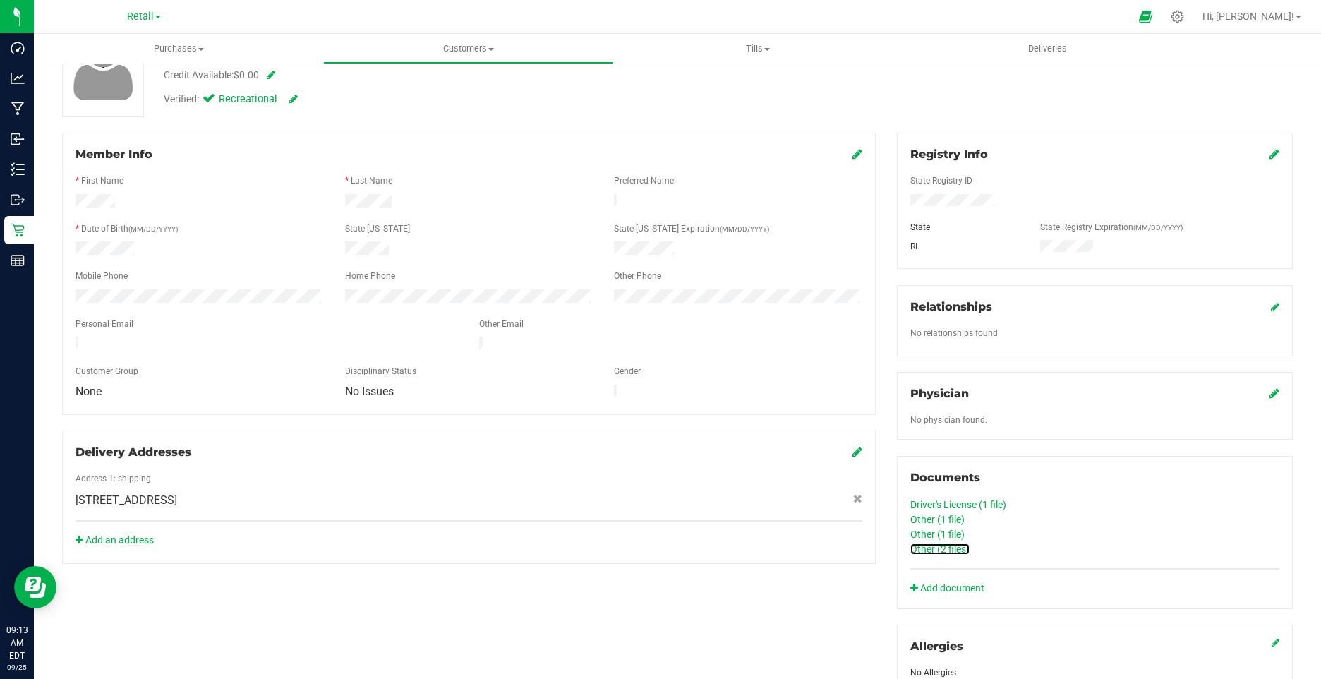
scroll to position [0, 0]
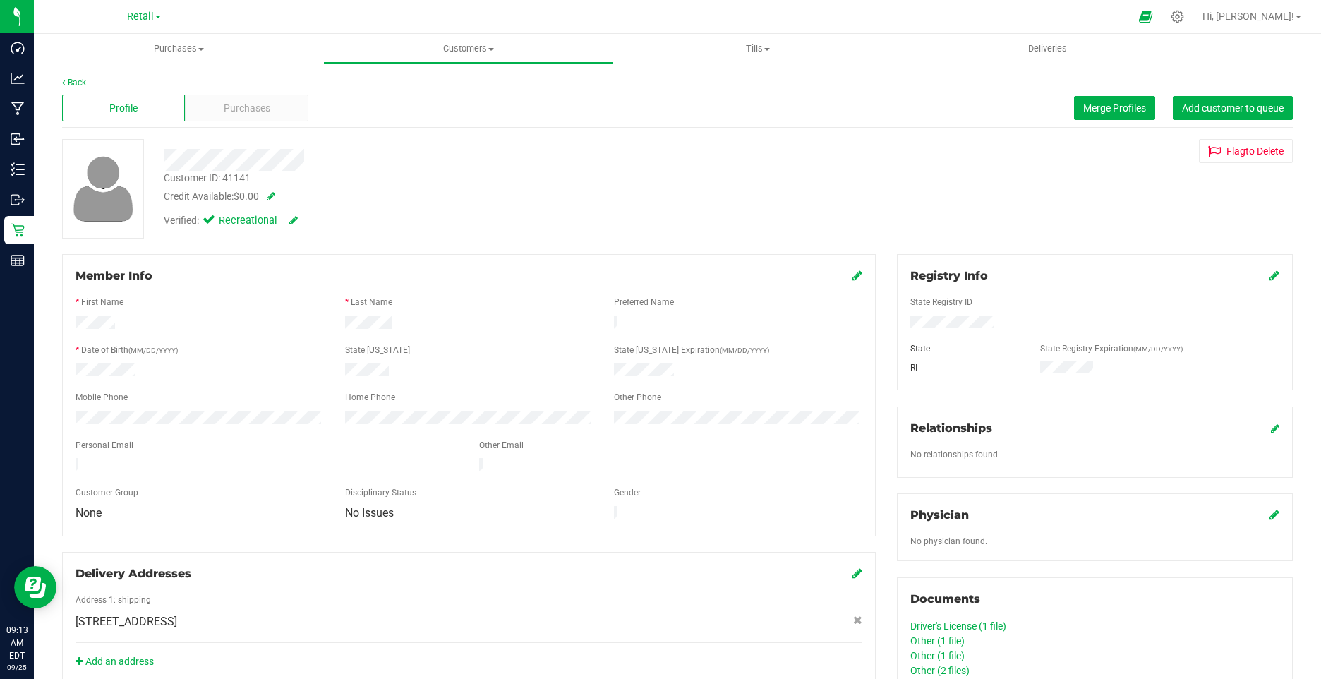
click at [853, 275] on icon at bounding box center [858, 275] width 10 height 11
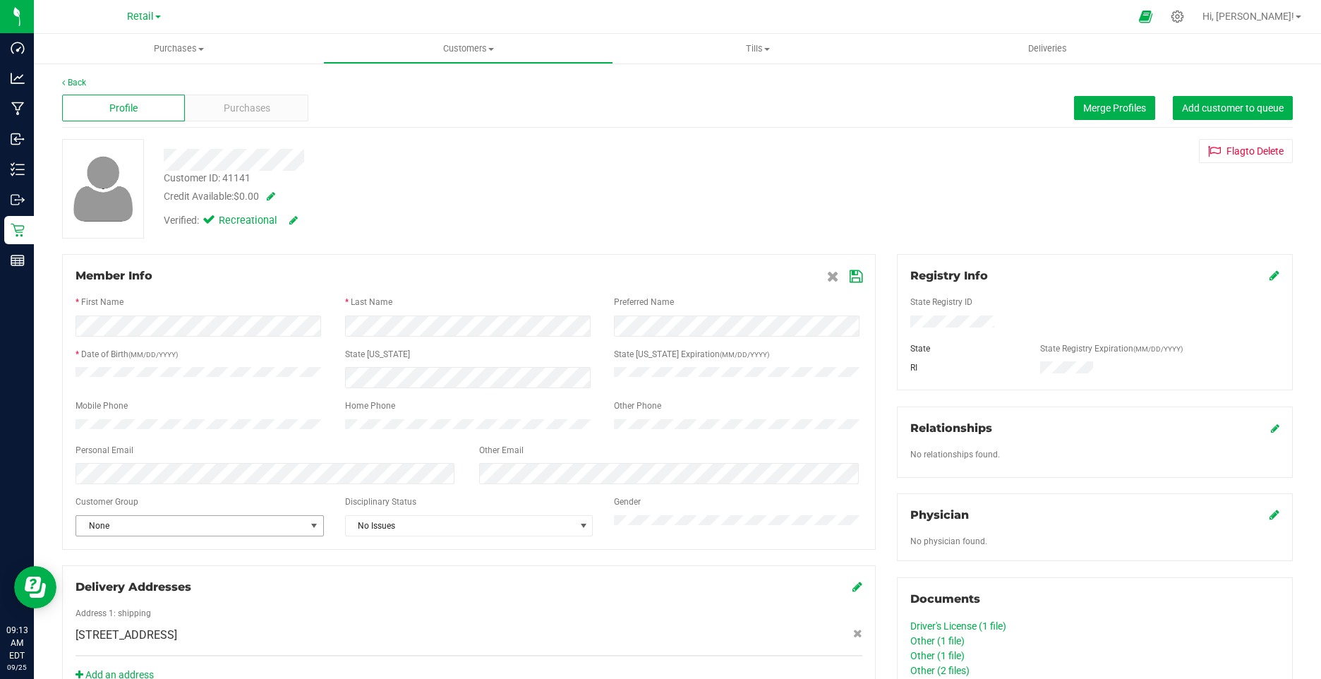
click at [99, 536] on span "None" at bounding box center [190, 526] width 229 height 20
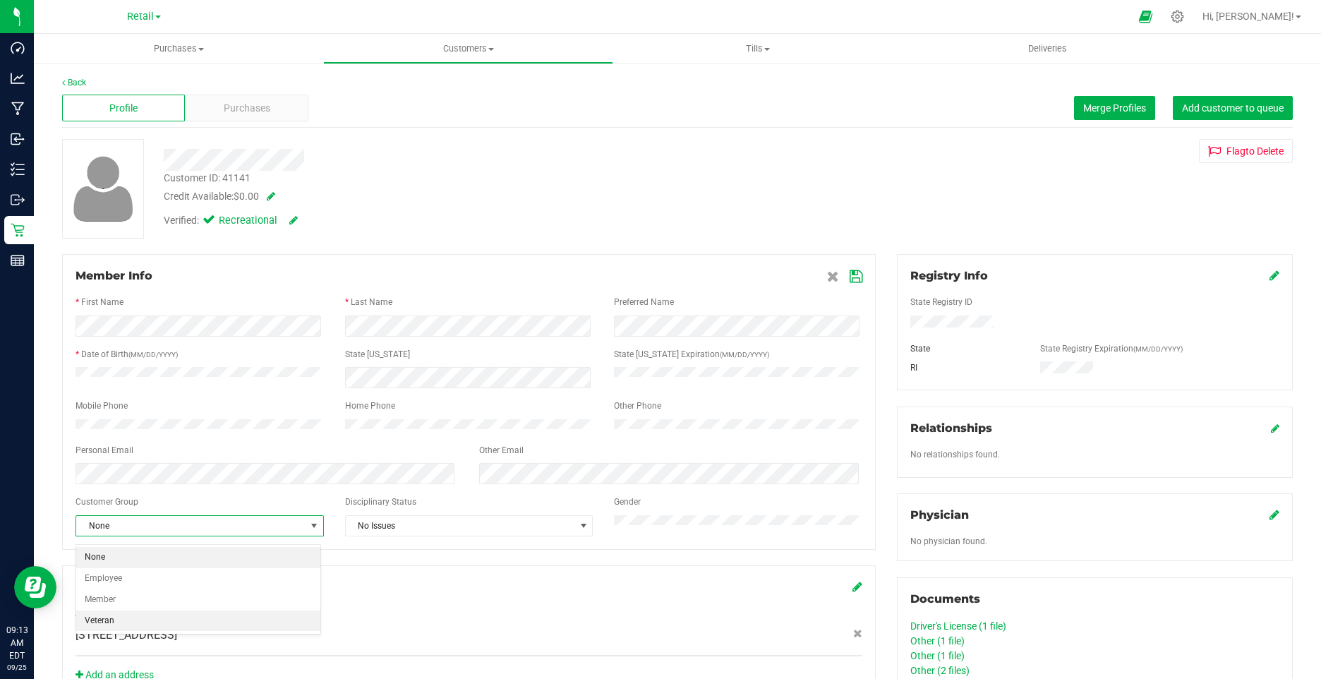
click at [93, 616] on li "Veteran" at bounding box center [198, 621] width 244 height 21
click at [850, 277] on icon at bounding box center [856, 276] width 13 height 11
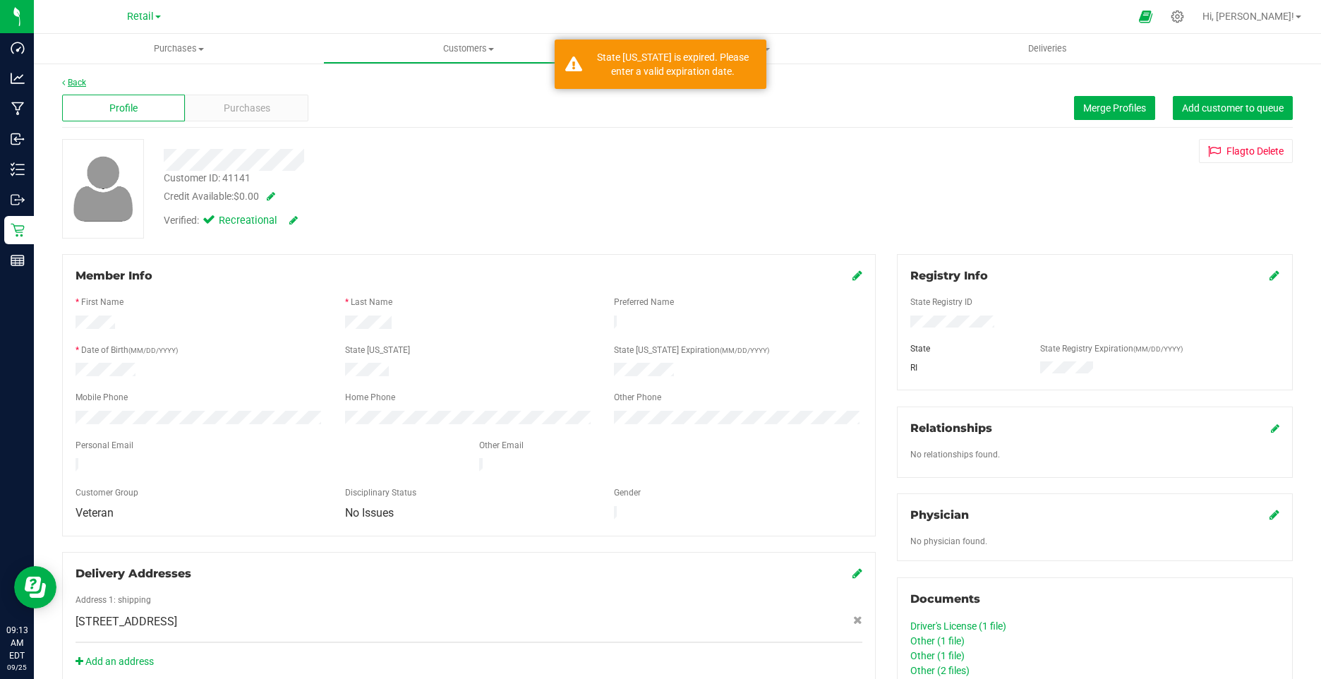
click at [71, 83] on link "Back" at bounding box center [74, 83] width 24 height 10
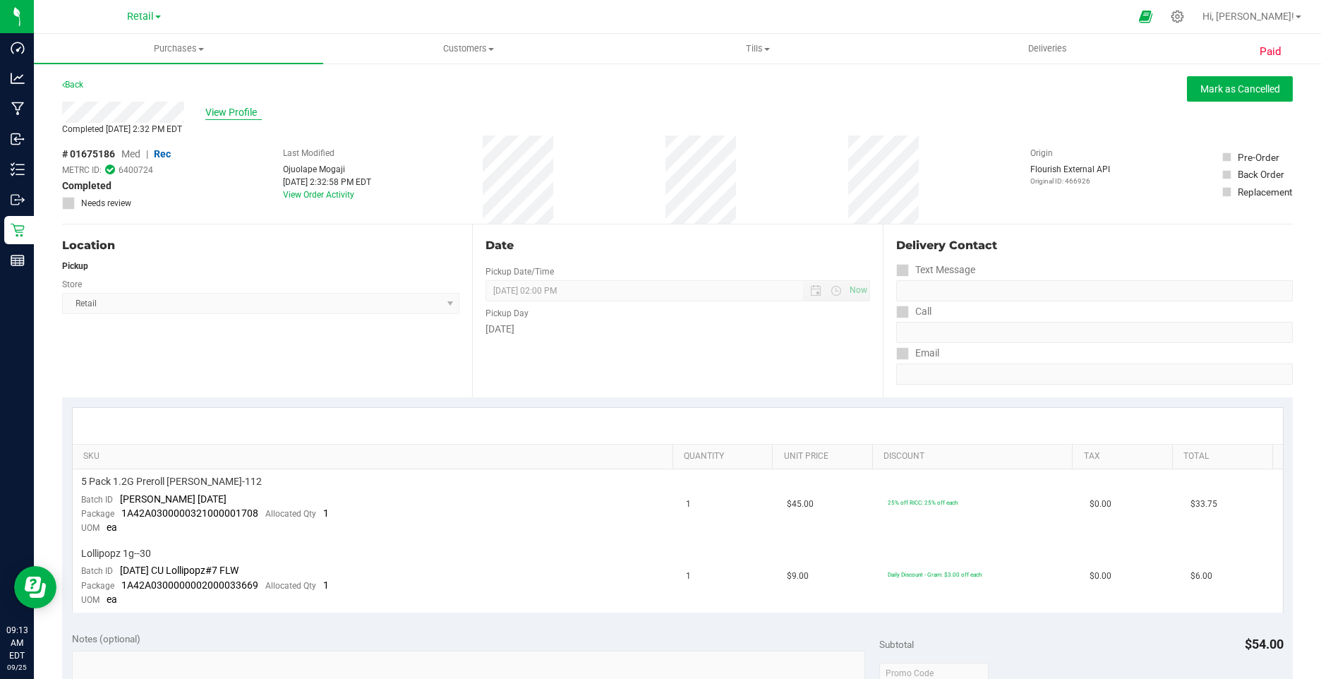
click at [250, 112] on span "View Profile" at bounding box center [233, 112] width 56 height 15
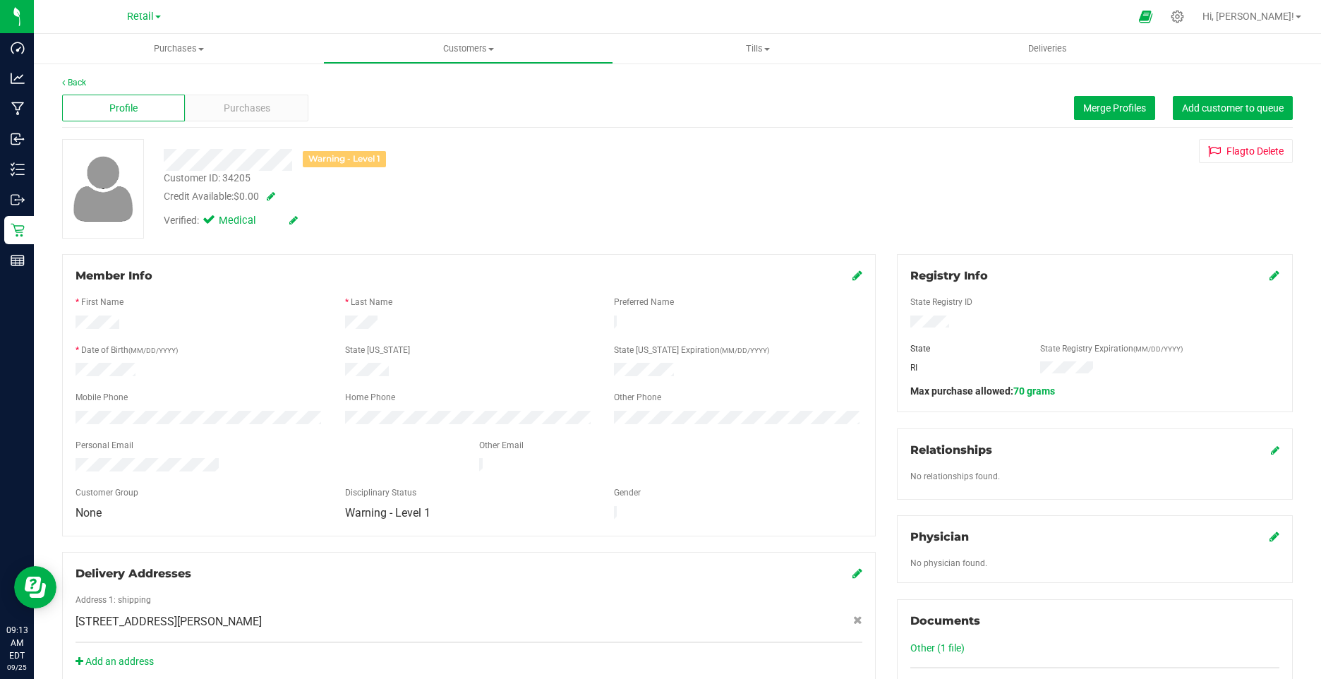
click at [296, 218] on icon at bounding box center [293, 220] width 8 height 10
click at [214, 222] on icon at bounding box center [212, 222] width 9 height 0
click at [0, 0] on input "Medical" at bounding box center [0, 0] width 0 height 0
click at [315, 220] on icon at bounding box center [309, 221] width 11 height 10
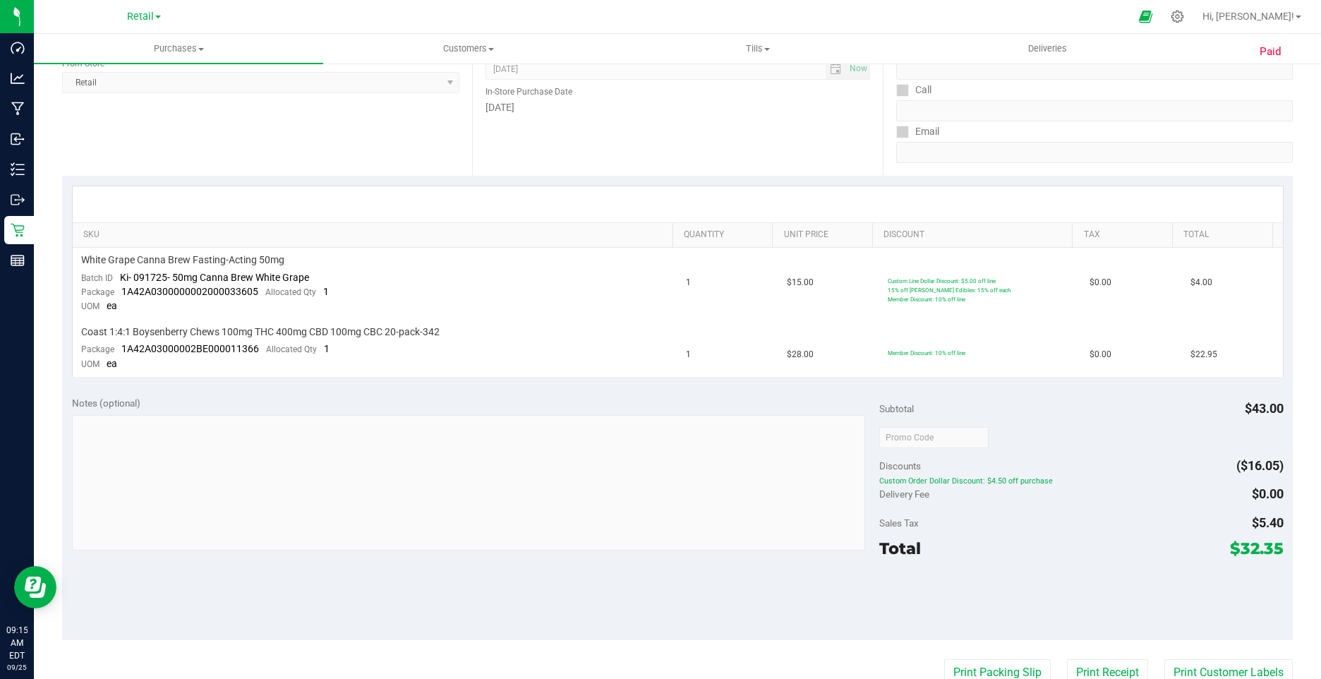
scroll to position [494, 0]
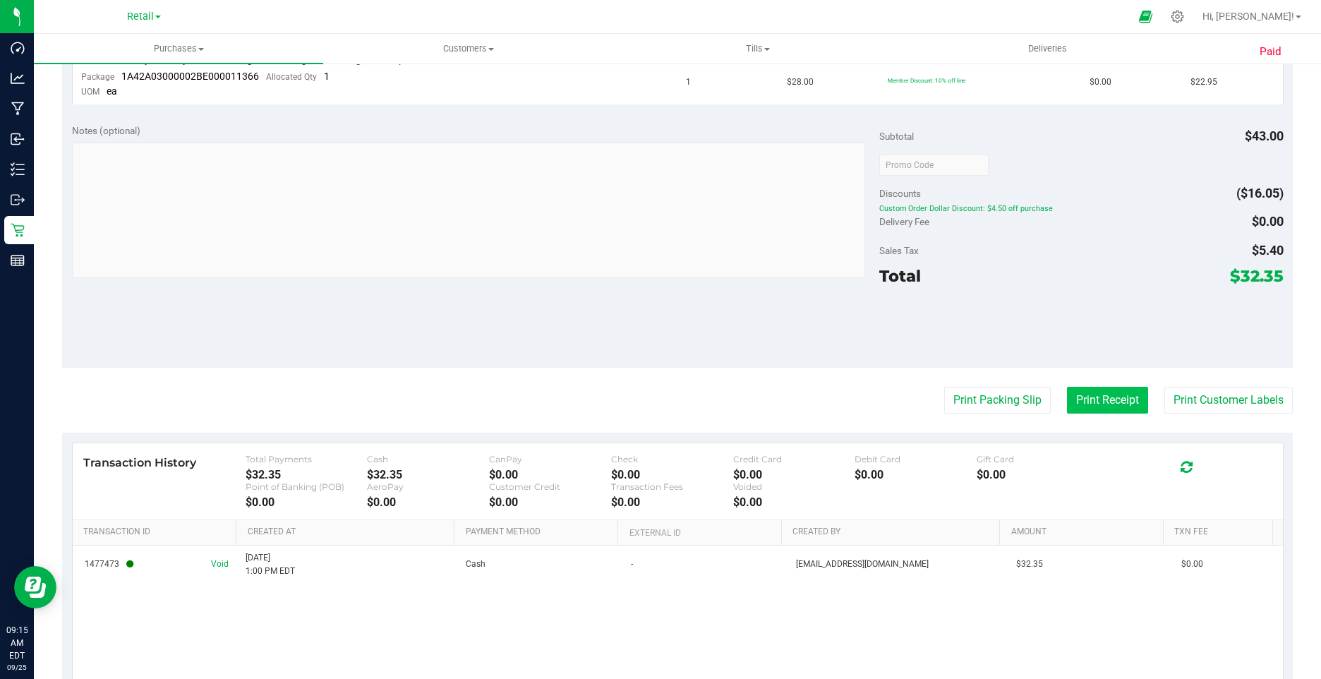
click at [1082, 405] on button "Print Receipt" at bounding box center [1107, 400] width 81 height 27
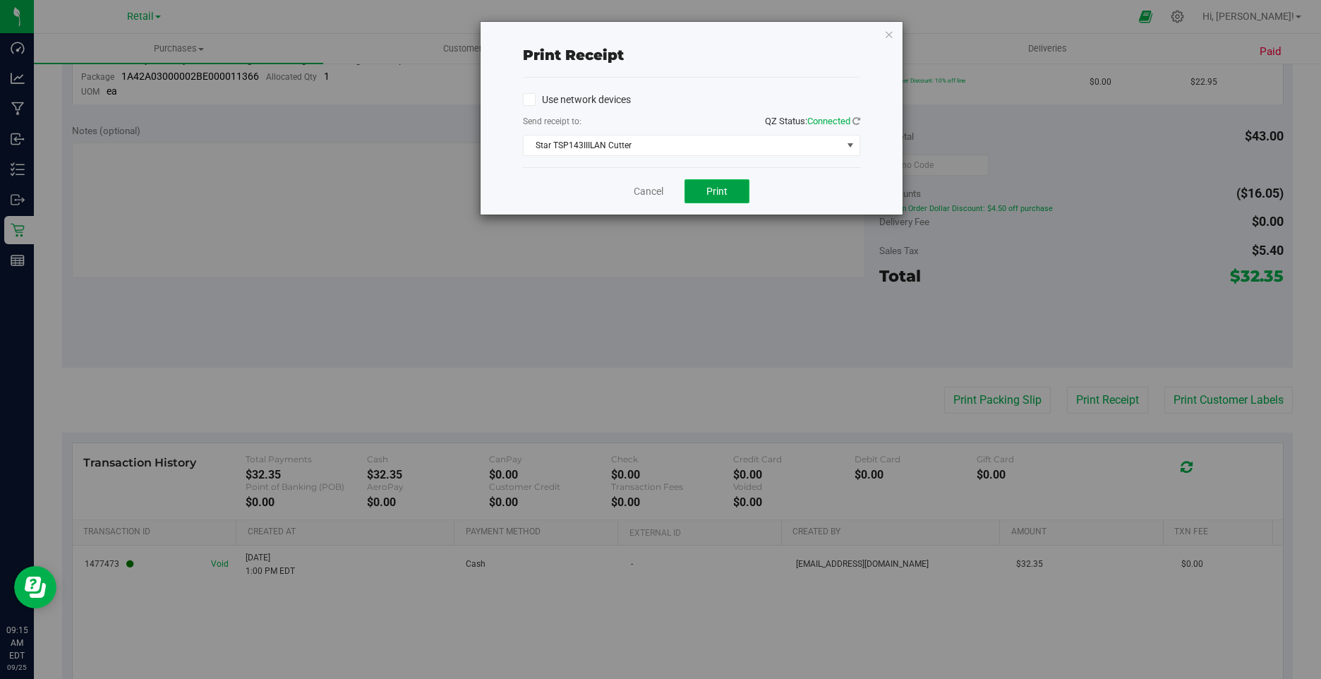
click at [718, 189] on span "Print" at bounding box center [717, 191] width 21 height 11
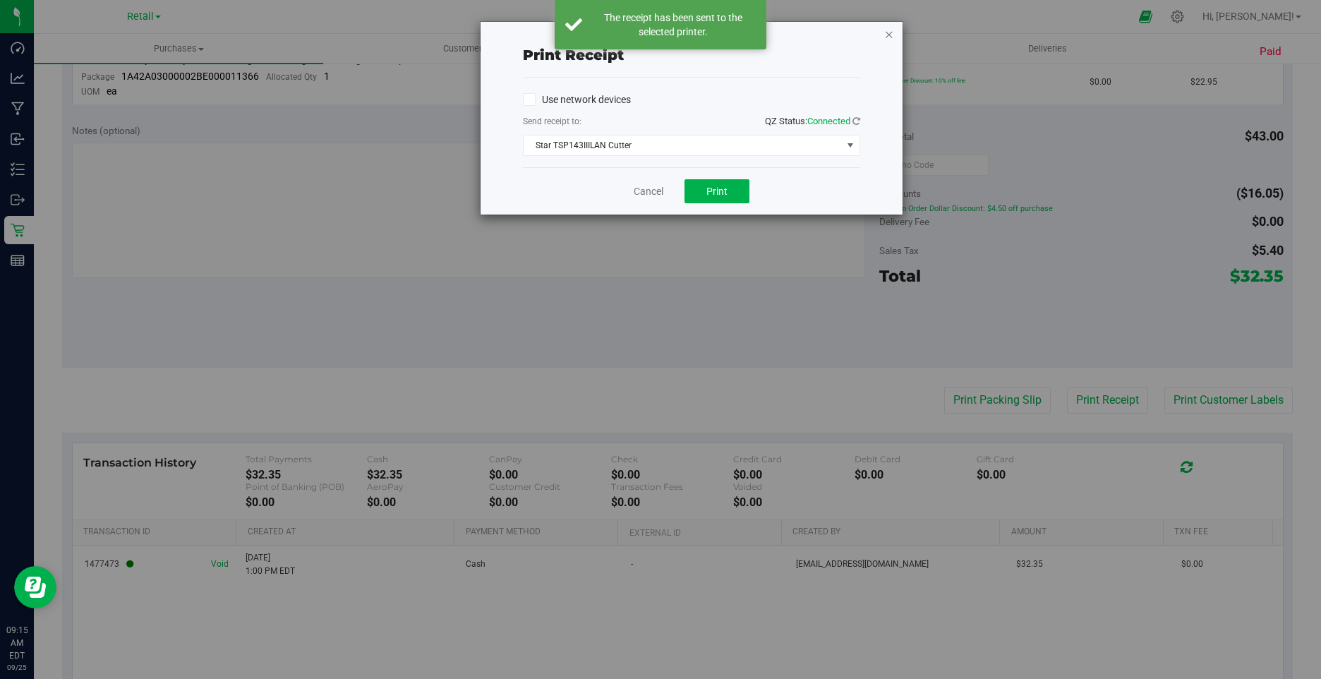
click at [888, 33] on icon "button" at bounding box center [889, 33] width 10 height 17
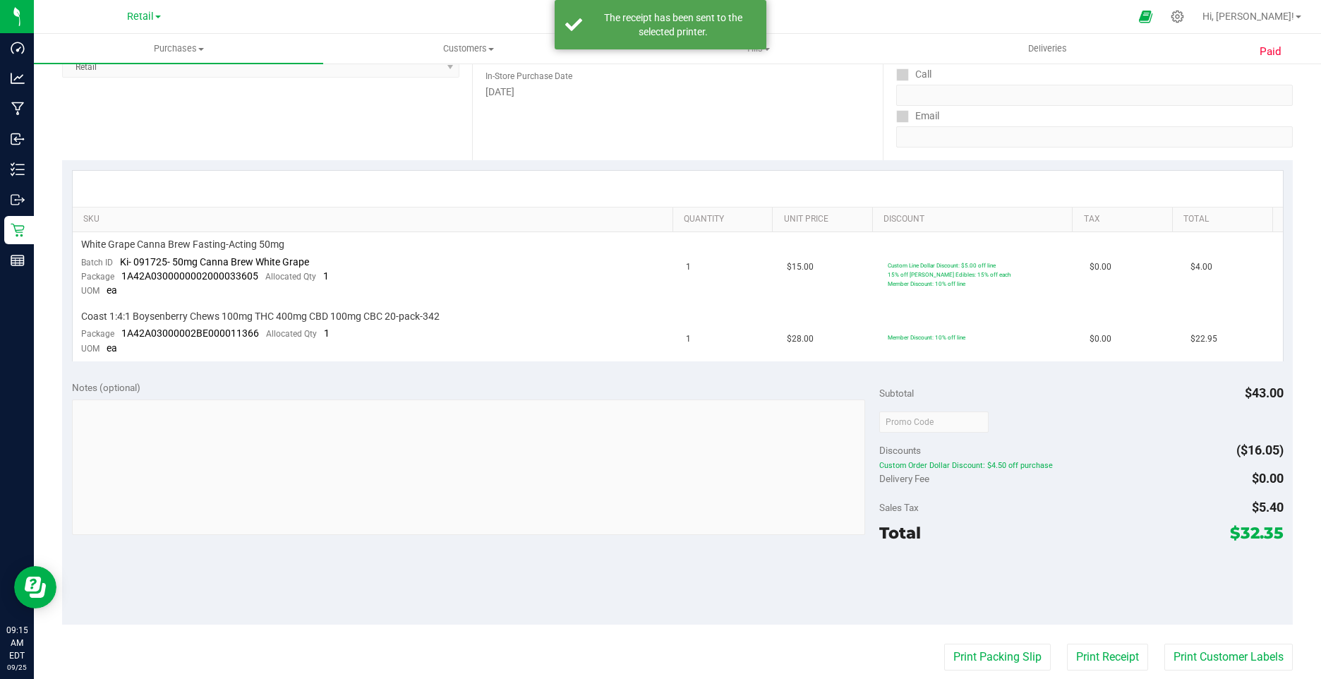
scroll to position [0, 0]
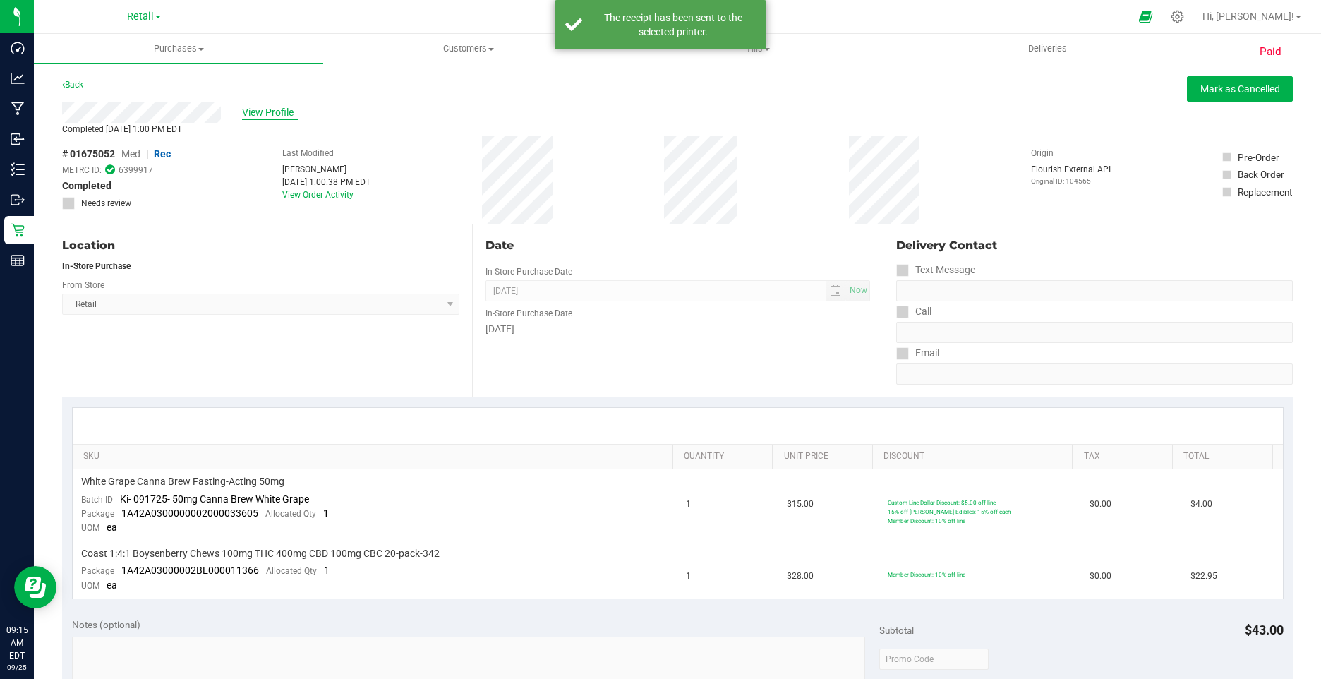
click at [264, 111] on span "View Profile" at bounding box center [270, 112] width 56 height 15
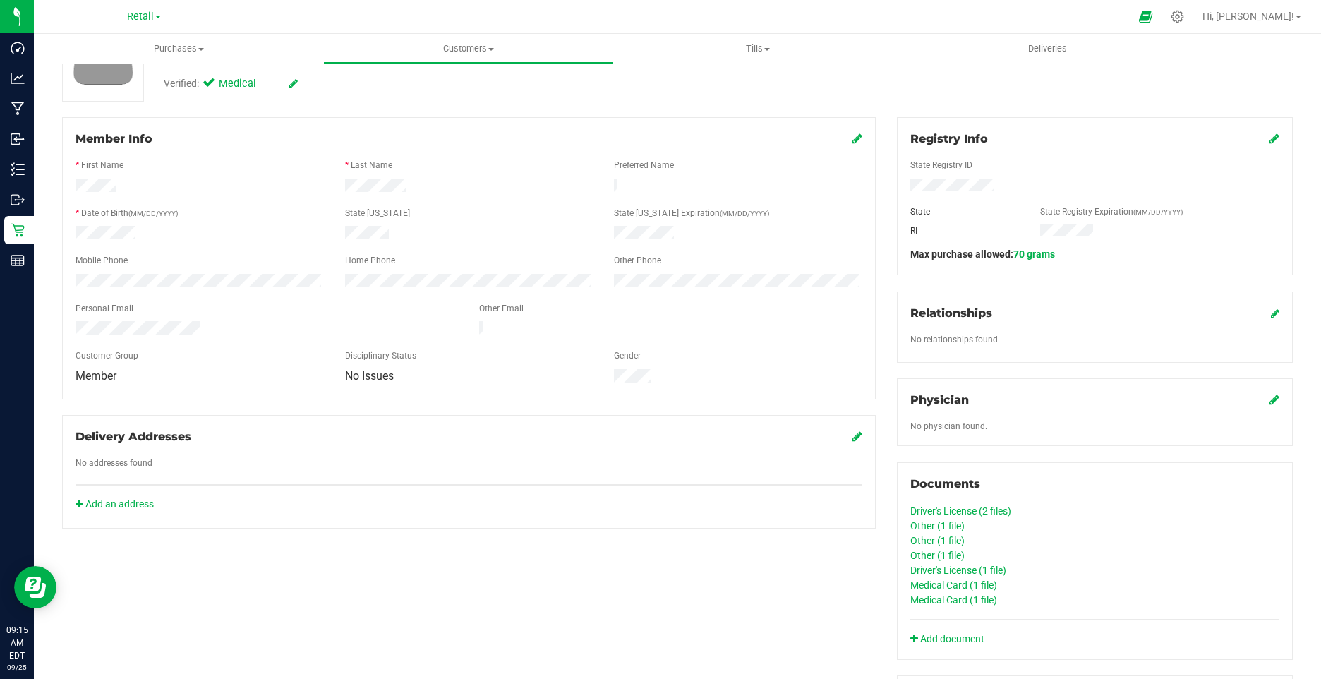
scroll to position [212, 0]
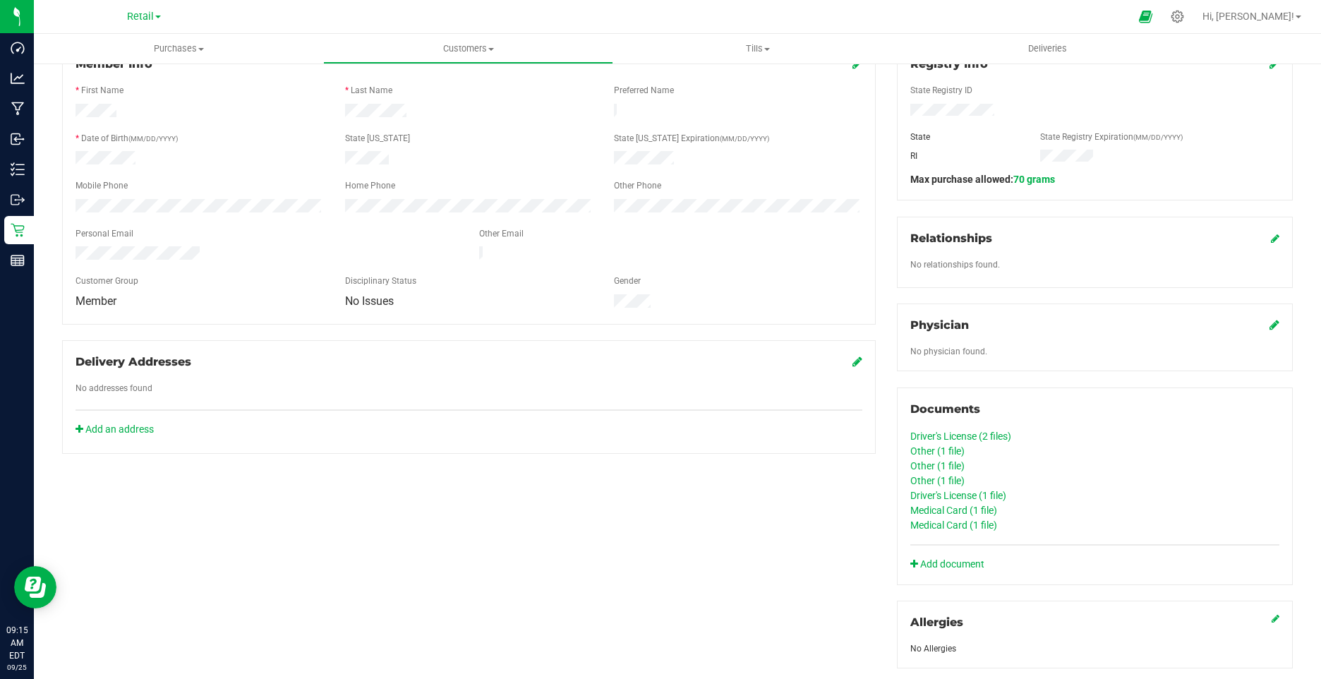
click at [986, 433] on link "Driver's License (2 files)" at bounding box center [961, 436] width 101 height 11
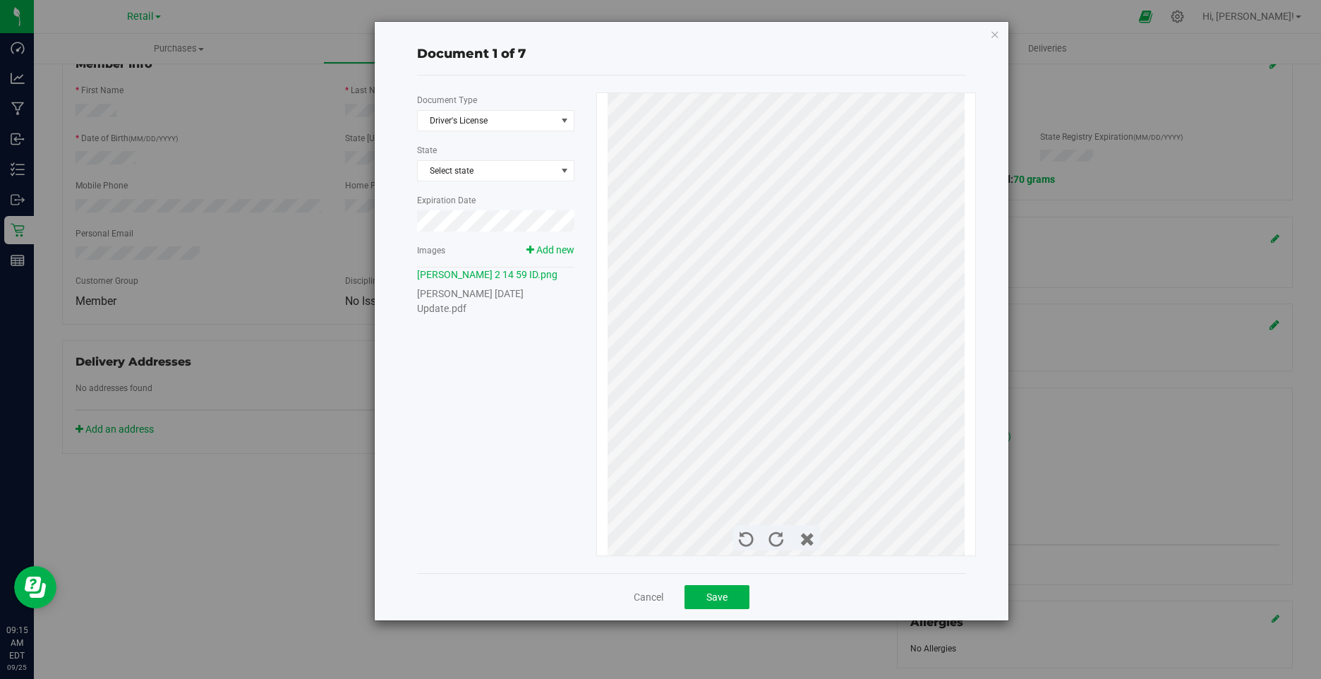
click at [494, 281] on div "Theresa Dewitt 2 14 59 ID.png" at bounding box center [495, 275] width 157 height 15
click at [493, 296] on link "Theresa A Dewitt 2 14 1957 Update.pdf" at bounding box center [470, 301] width 107 height 26
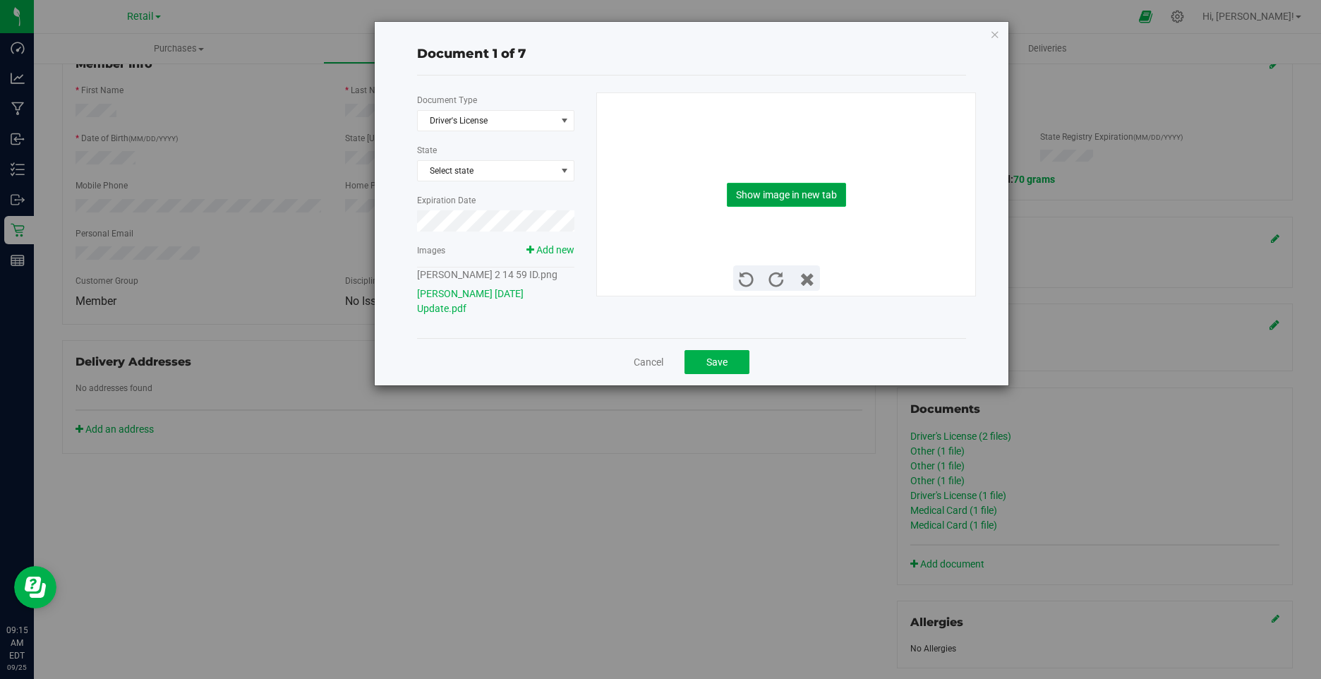
click at [787, 194] on button "Show image in new tab" at bounding box center [786, 195] width 119 height 24
click at [992, 34] on icon "button" at bounding box center [995, 33] width 10 height 17
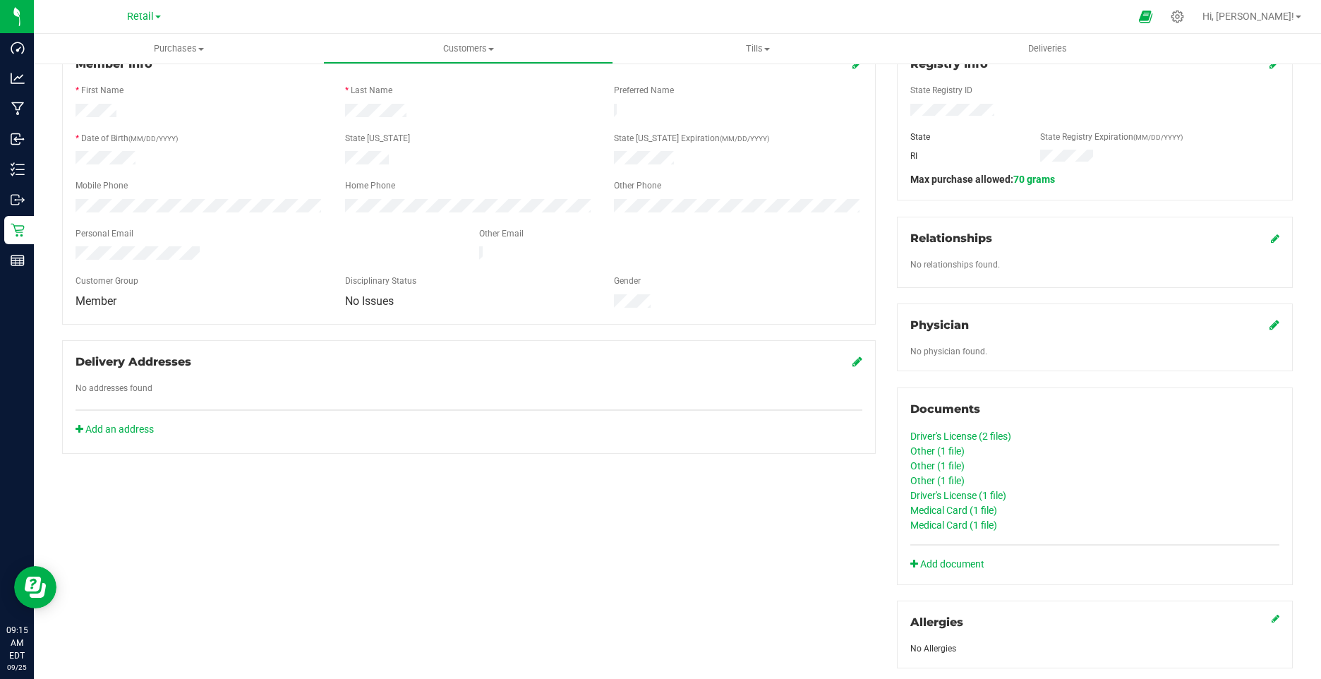
click at [937, 448] on link "Other (1 file)" at bounding box center [938, 450] width 54 height 11
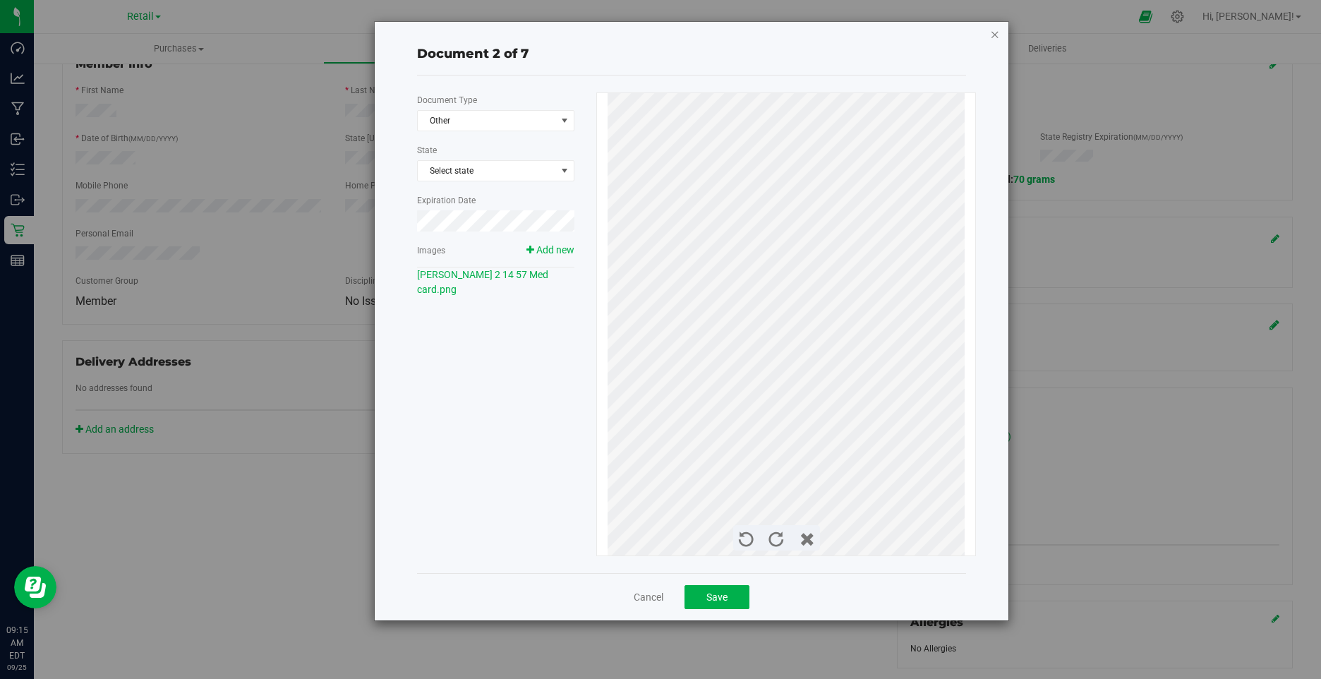
click at [991, 36] on icon "button" at bounding box center [995, 33] width 10 height 17
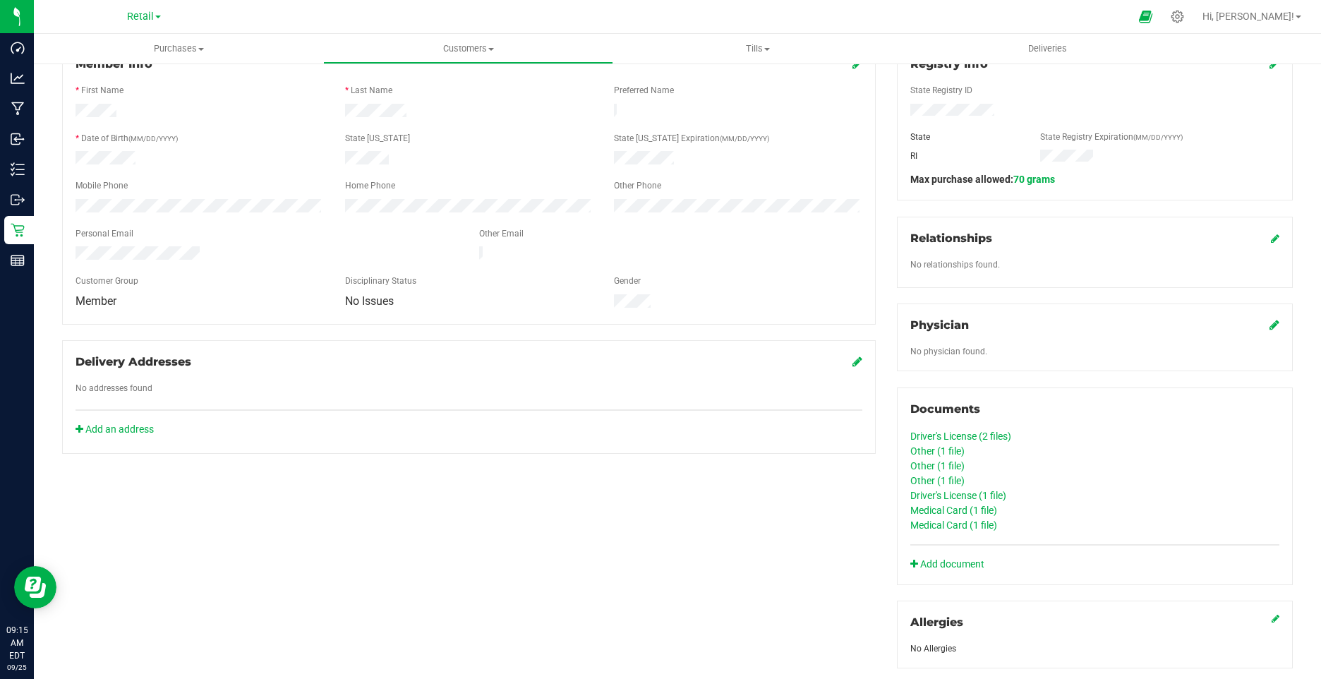
click at [932, 463] on link "Other (1 file)" at bounding box center [938, 465] width 54 height 11
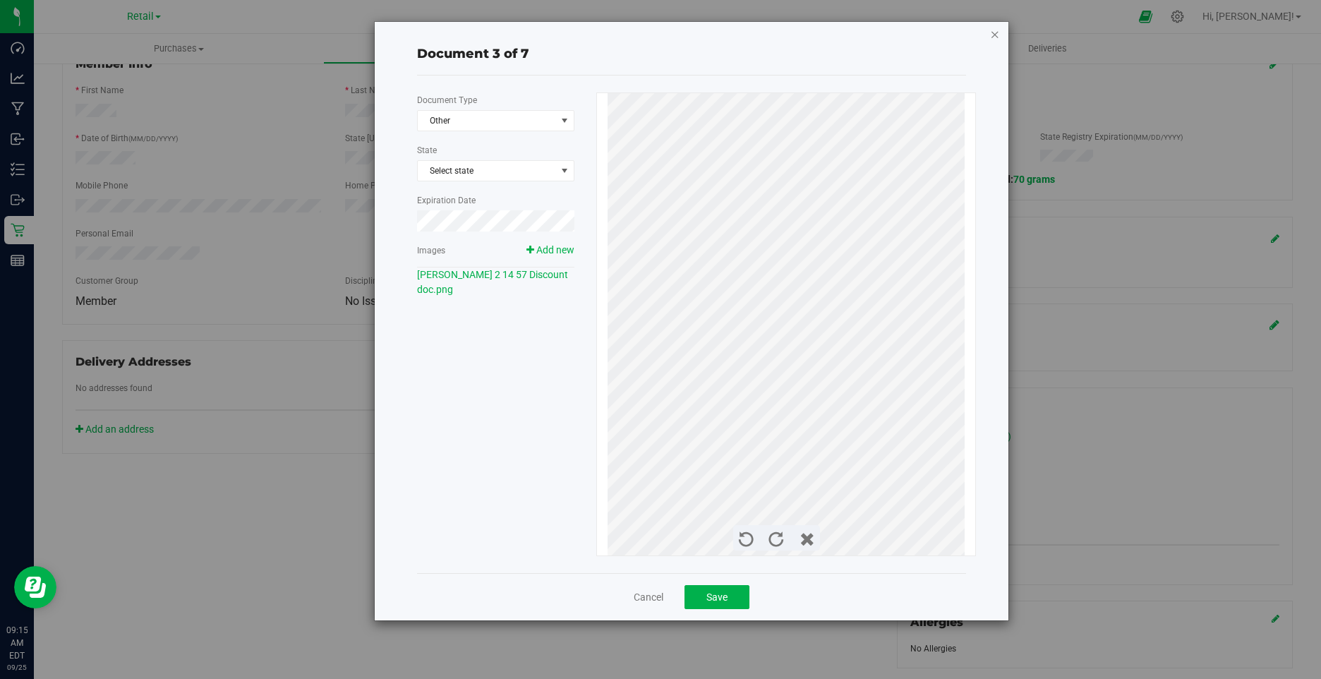
click at [999, 36] on icon "button" at bounding box center [995, 33] width 10 height 17
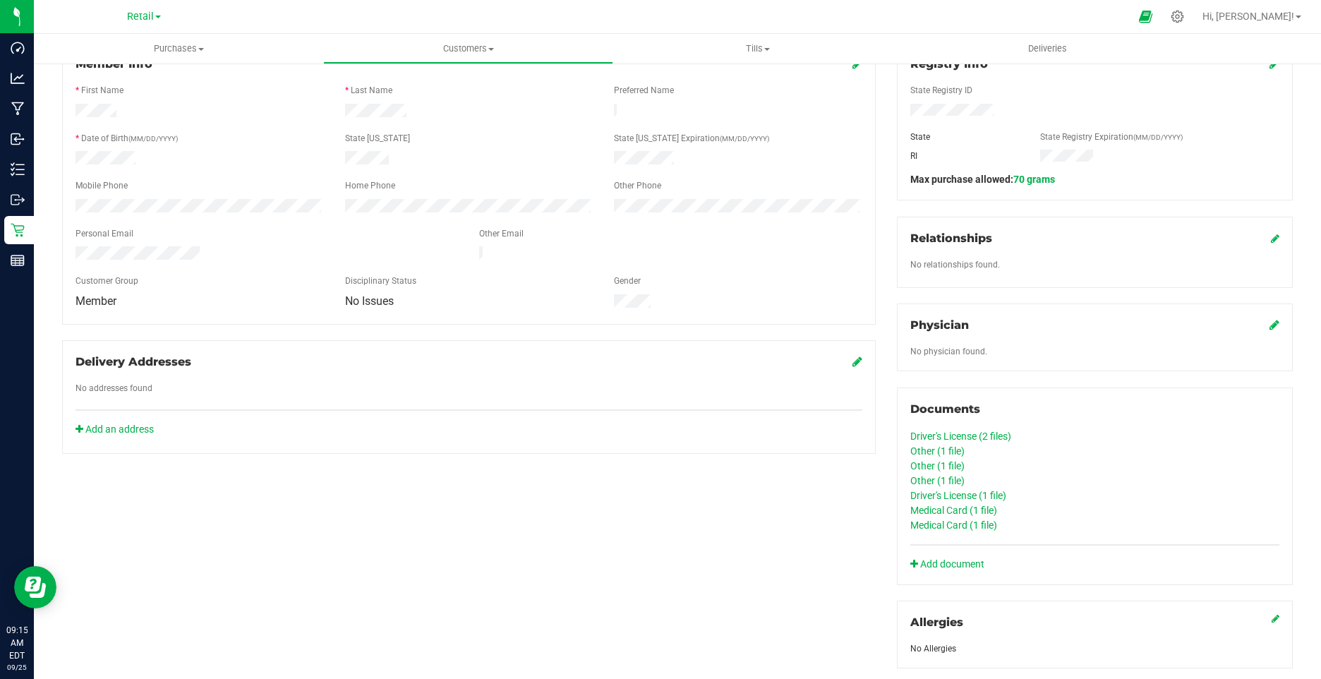
click at [942, 476] on link "Other (1 file)" at bounding box center [938, 480] width 54 height 11
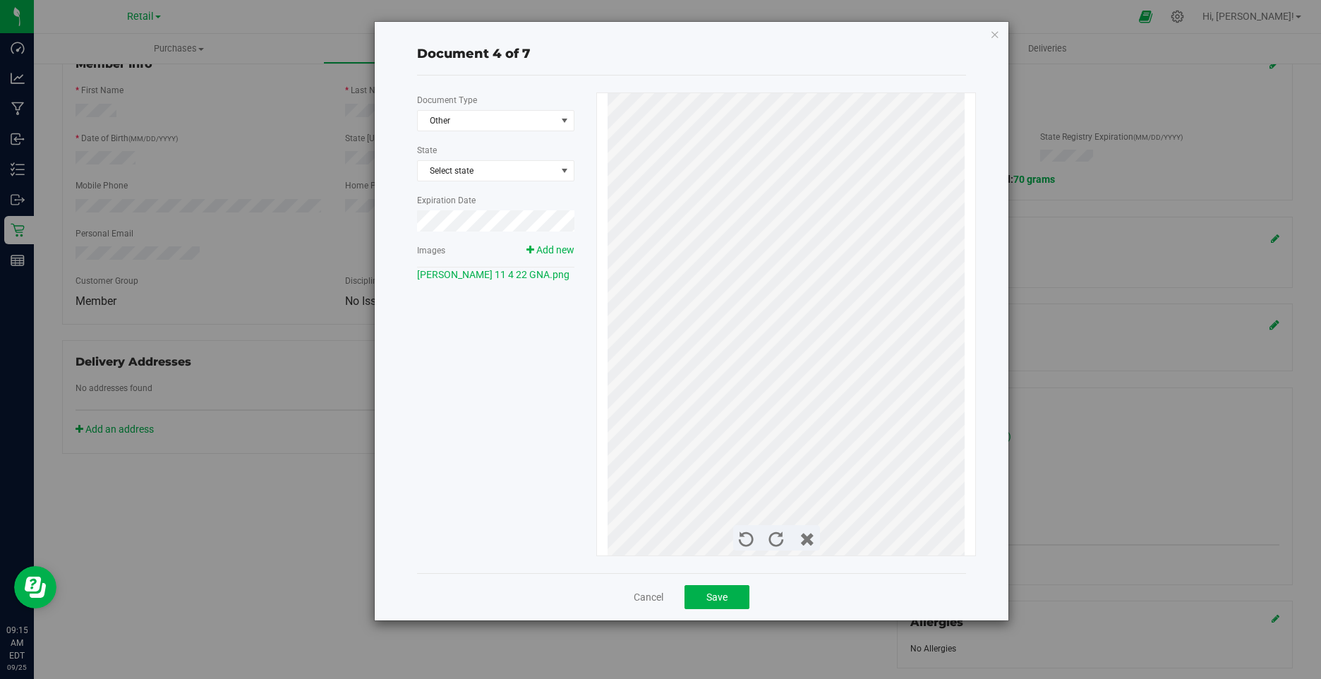
click at [1000, 33] on div "Document 4 of 7 Document Type Other 4 State Select state Expiration Date Images…" at bounding box center [692, 321] width 634 height 599
click at [989, 35] on div "Document 4 of 7 Document Type Other 4 State Select state Expiration Date Images…" at bounding box center [692, 321] width 634 height 599
click at [992, 40] on icon "button" at bounding box center [995, 33] width 10 height 17
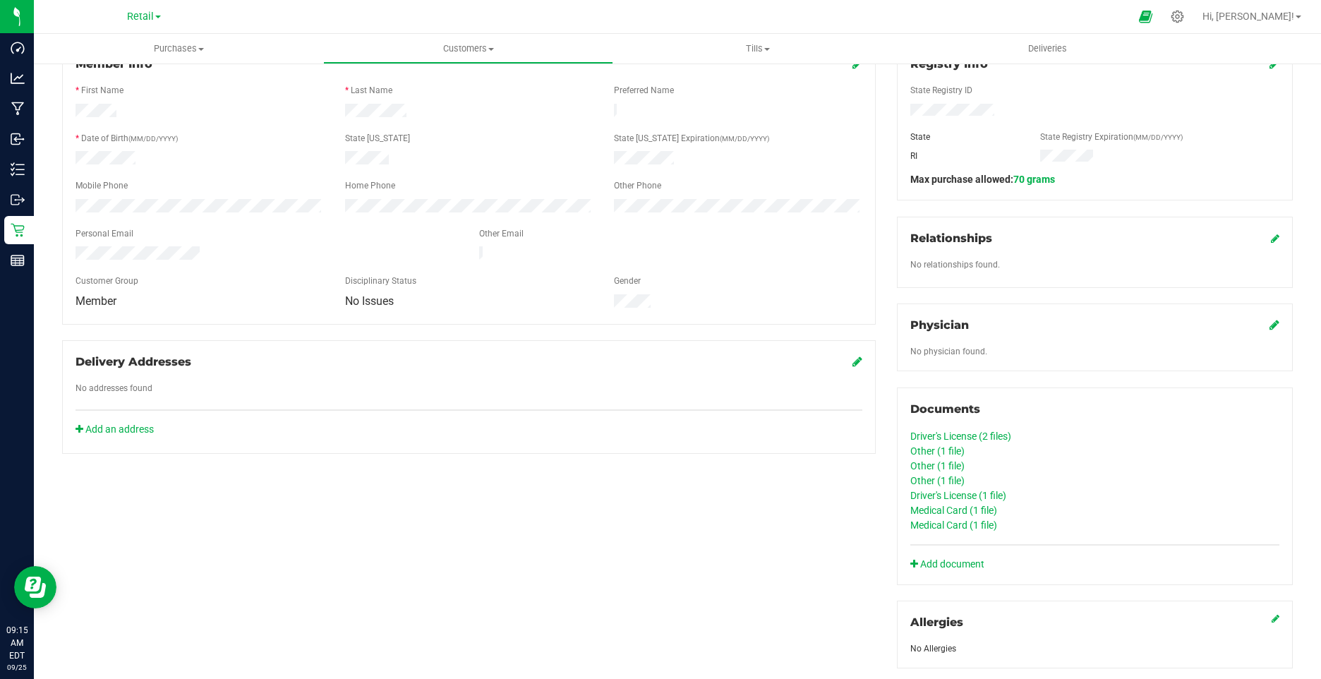
click at [967, 494] on link "Driver's License (1 file)" at bounding box center [959, 495] width 96 height 11
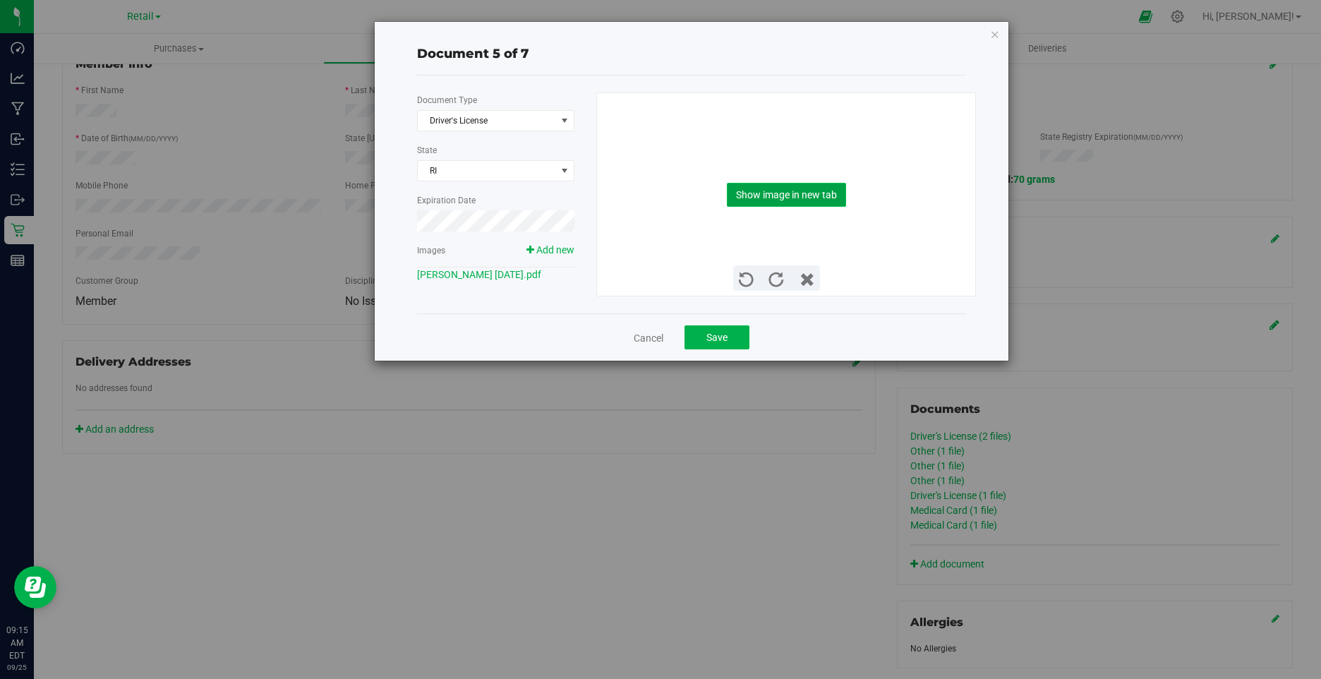
click at [773, 194] on button "Show image in new tab" at bounding box center [786, 195] width 119 height 24
click at [990, 35] on icon "button" at bounding box center [995, 33] width 10 height 17
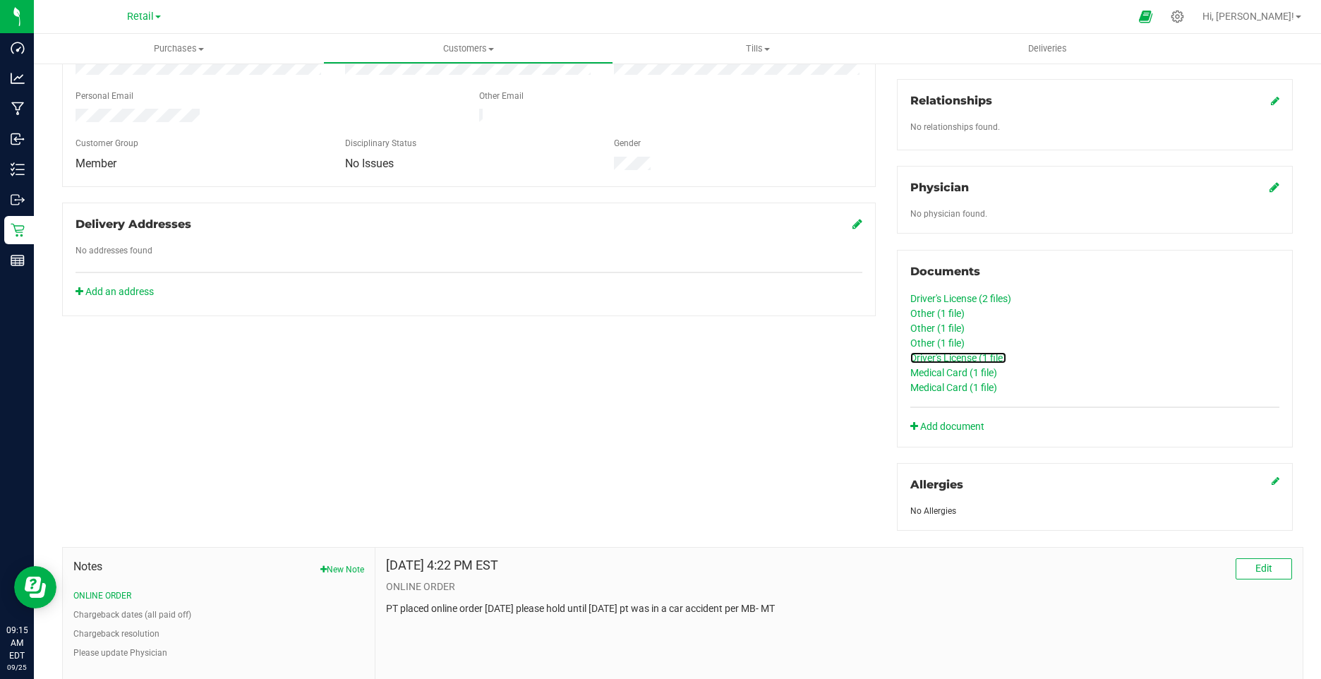
scroll to position [353, 0]
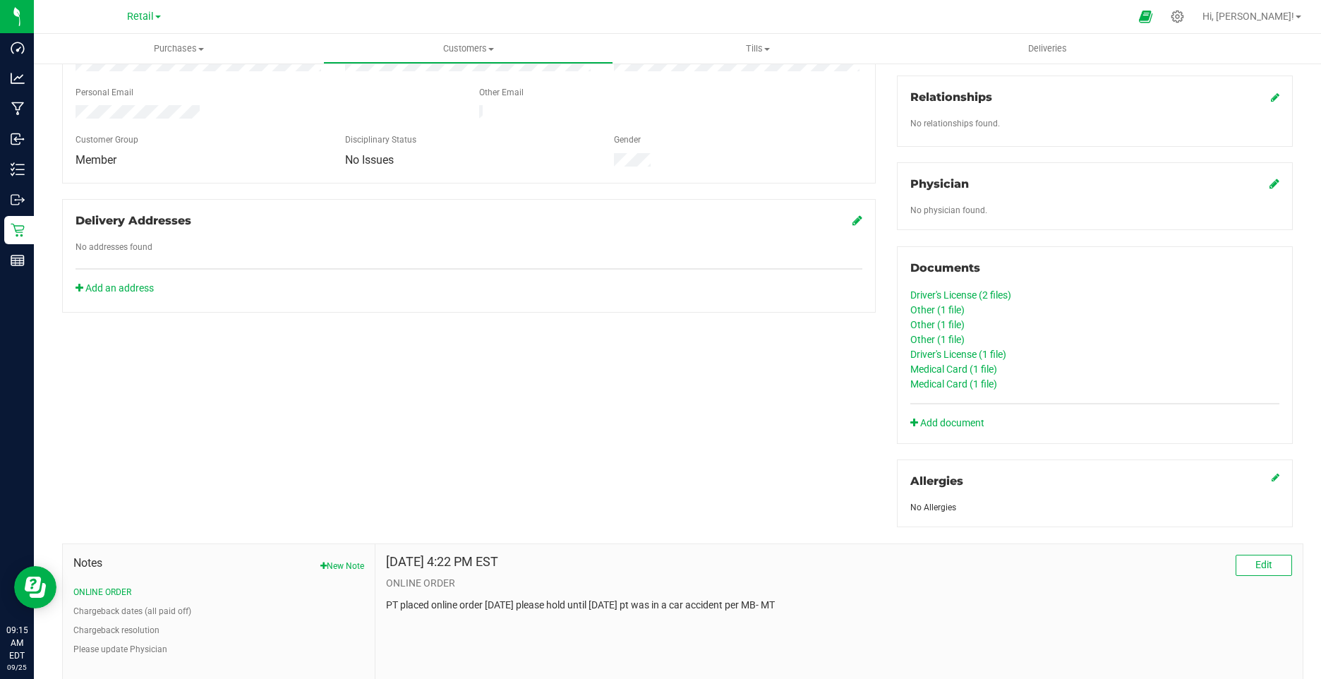
click at [930, 334] on link "Other (1 file)" at bounding box center [938, 339] width 54 height 11
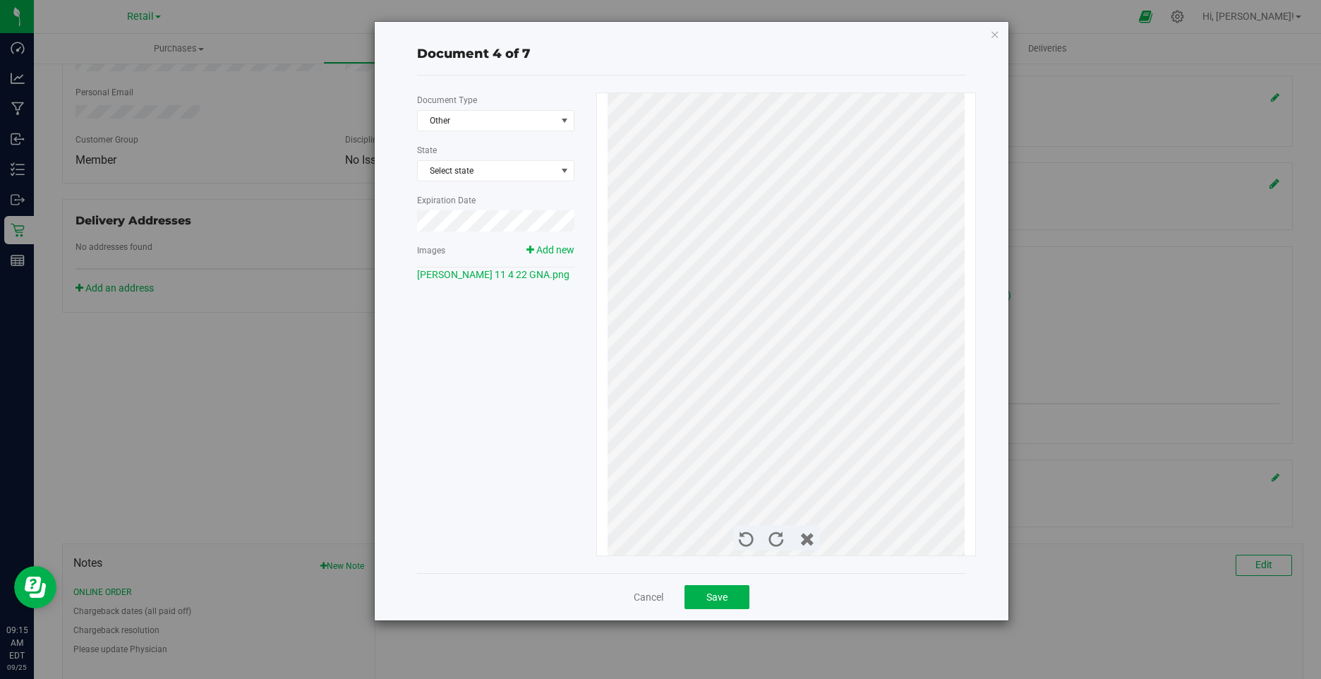
click at [995, 36] on icon "button" at bounding box center [995, 33] width 10 height 17
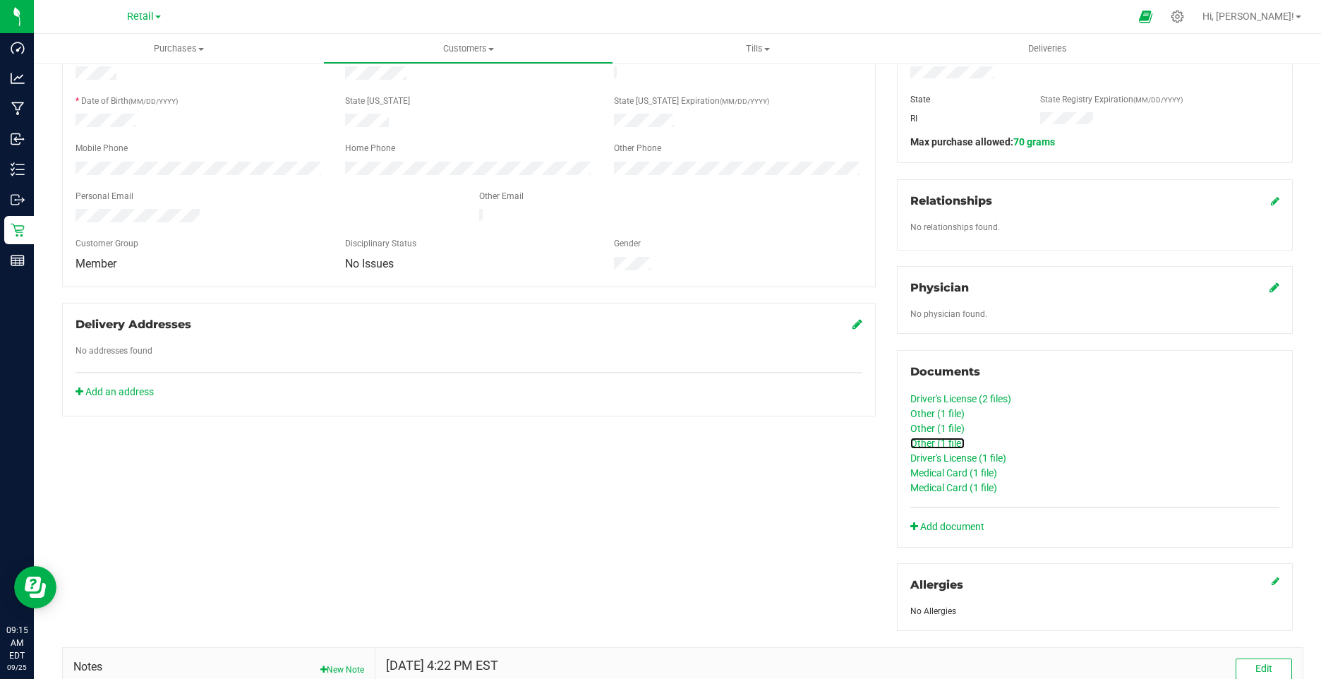
scroll to position [71, 0]
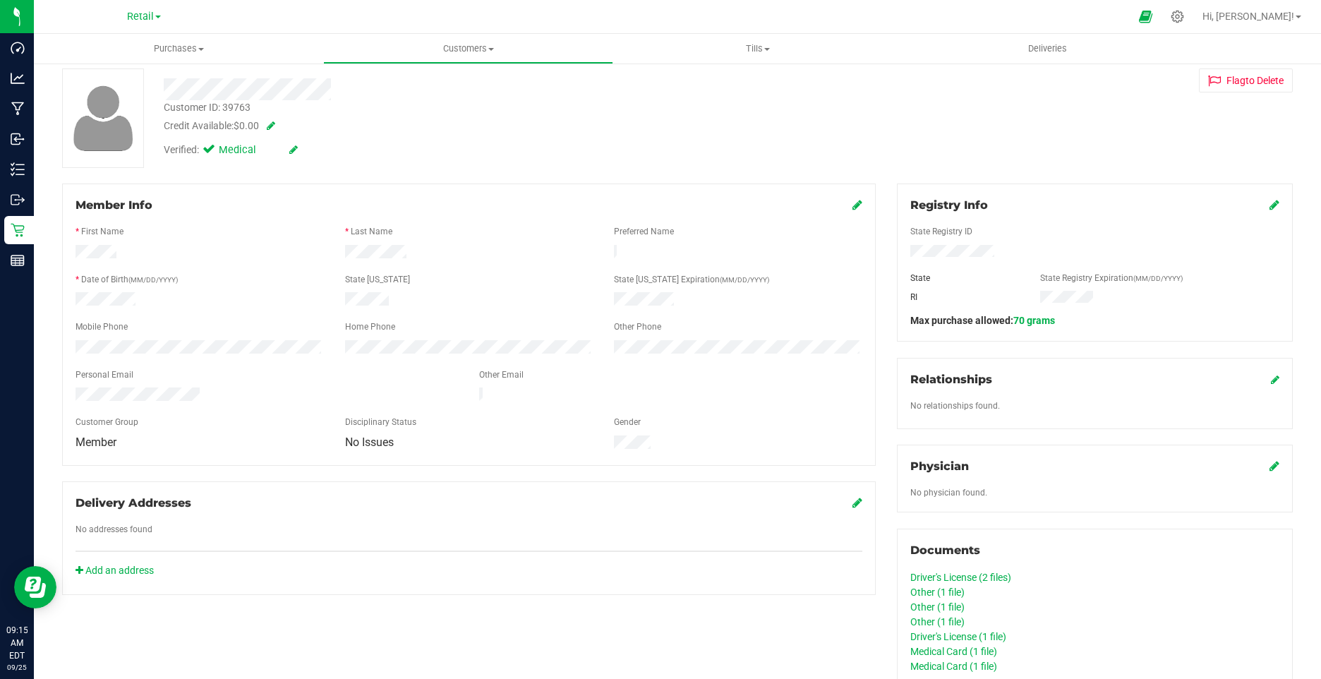
click at [853, 201] on icon at bounding box center [858, 204] width 10 height 11
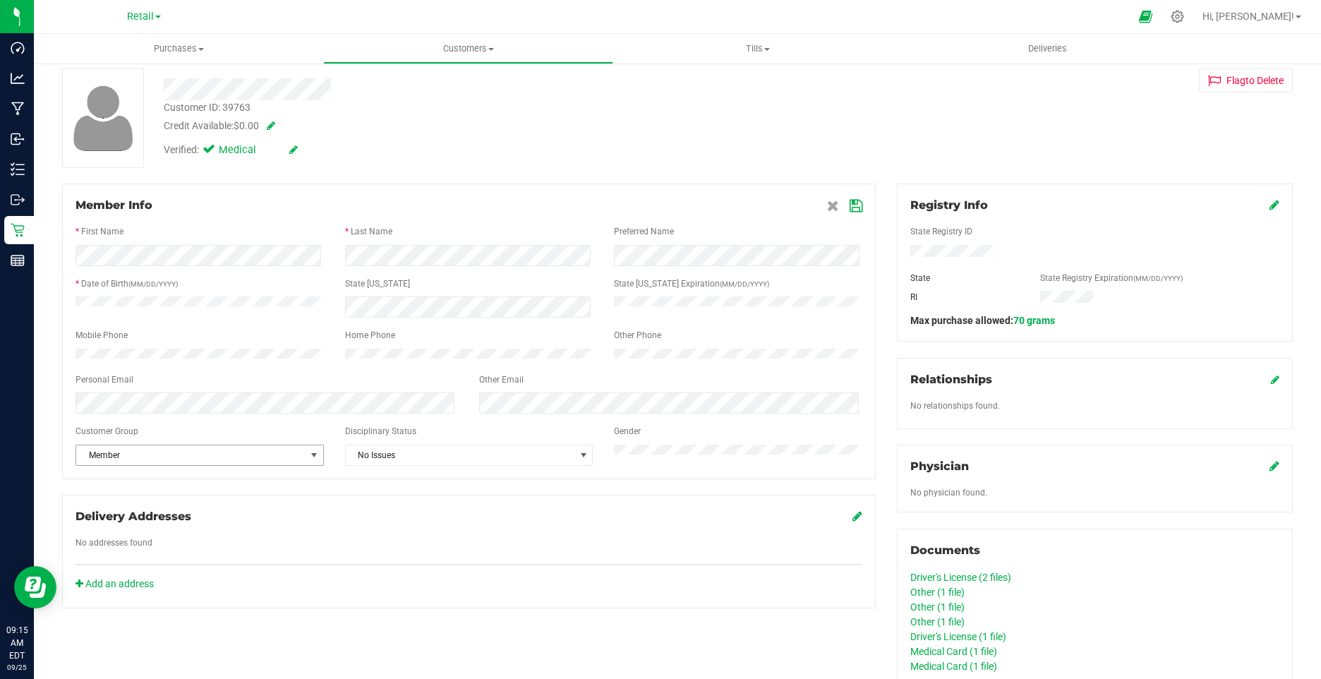
click at [142, 459] on span "Member" at bounding box center [190, 455] width 229 height 20
click at [148, 482] on li "None" at bounding box center [198, 486] width 244 height 21
click at [850, 204] on icon at bounding box center [856, 205] width 13 height 11
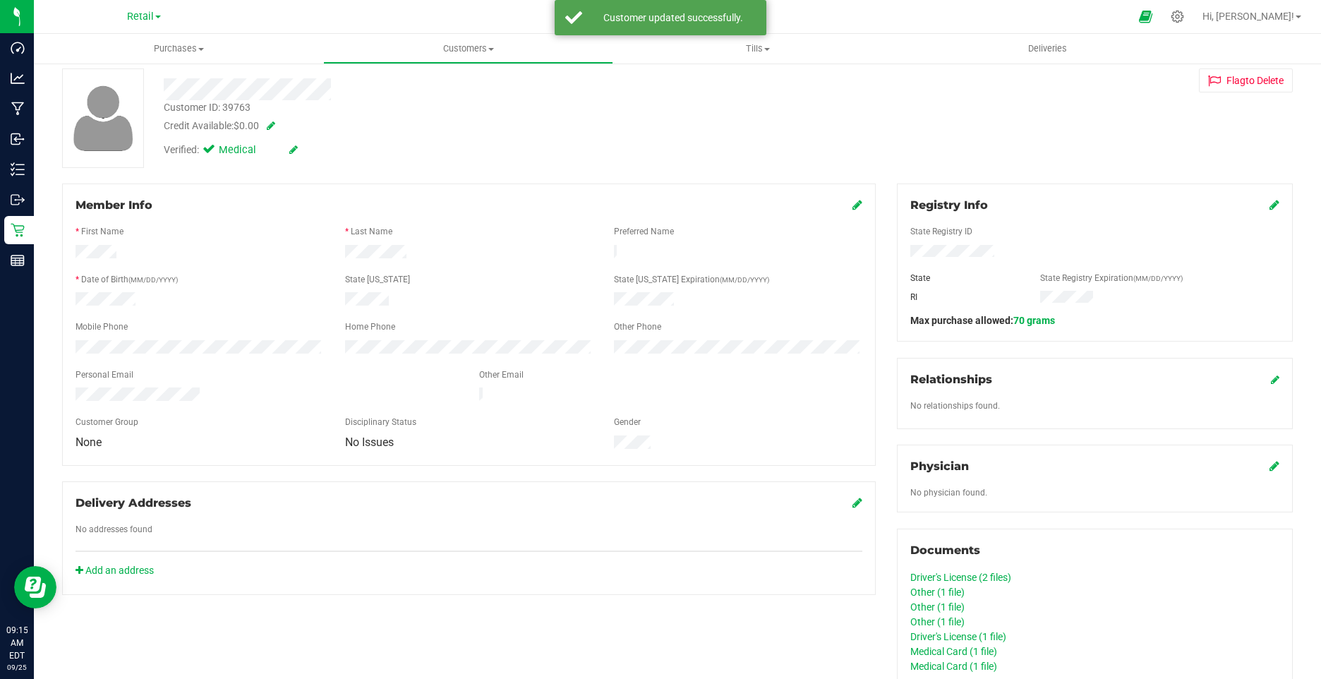
click at [292, 148] on icon at bounding box center [293, 150] width 8 height 10
click at [213, 152] on icon at bounding box center [212, 152] width 9 height 0
click at [0, 0] on input "Medical" at bounding box center [0, 0] width 0 height 0
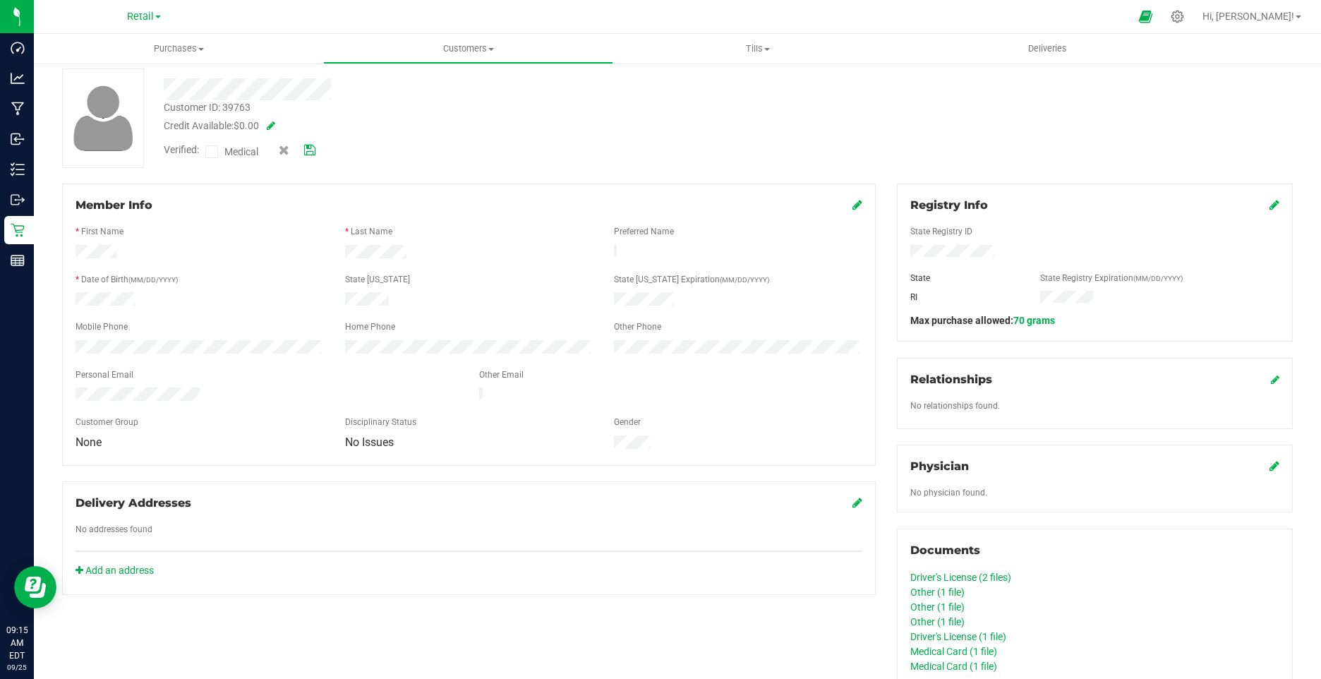
click at [315, 152] on icon at bounding box center [309, 150] width 11 height 10
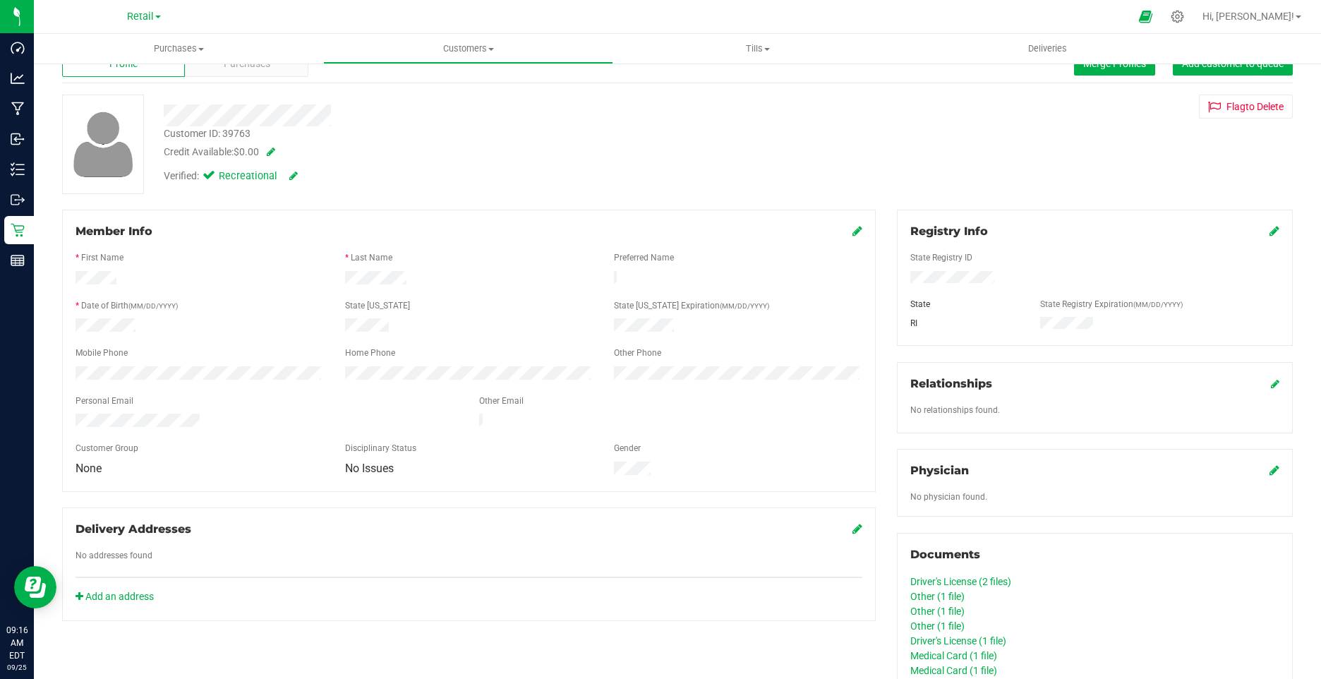
scroll to position [0, 0]
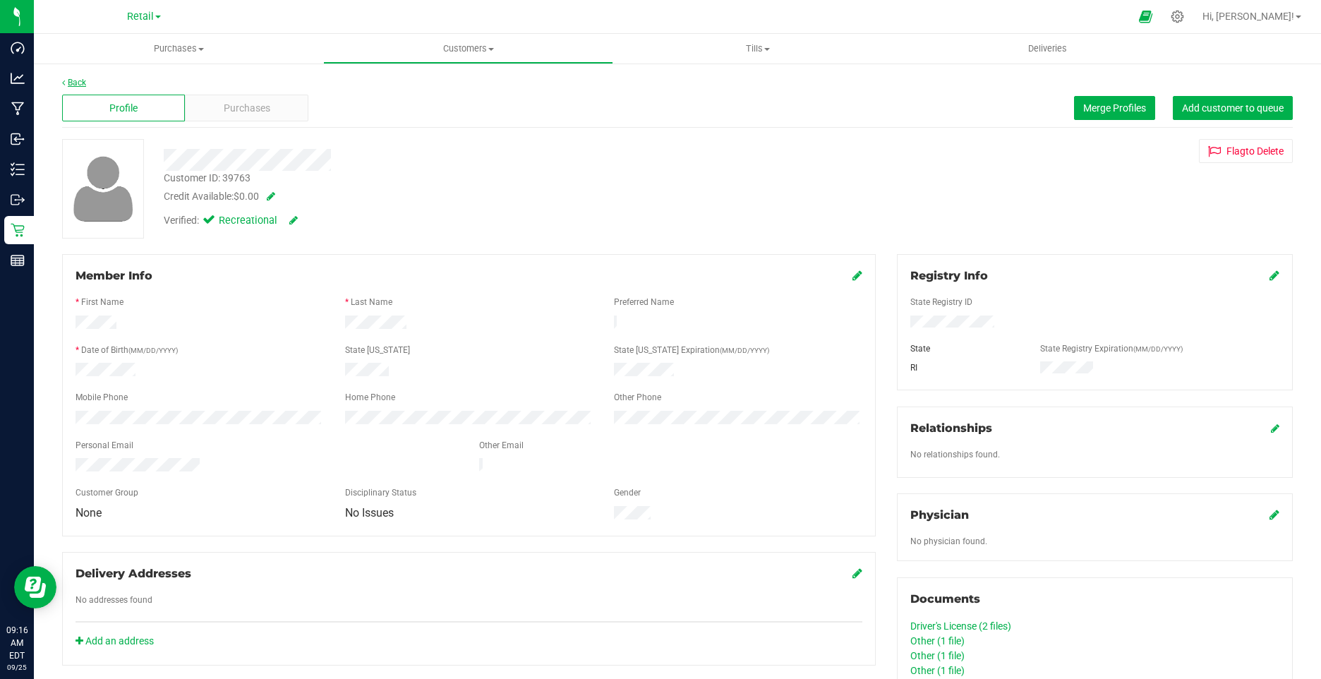
click at [76, 80] on link "Back" at bounding box center [74, 83] width 24 height 10
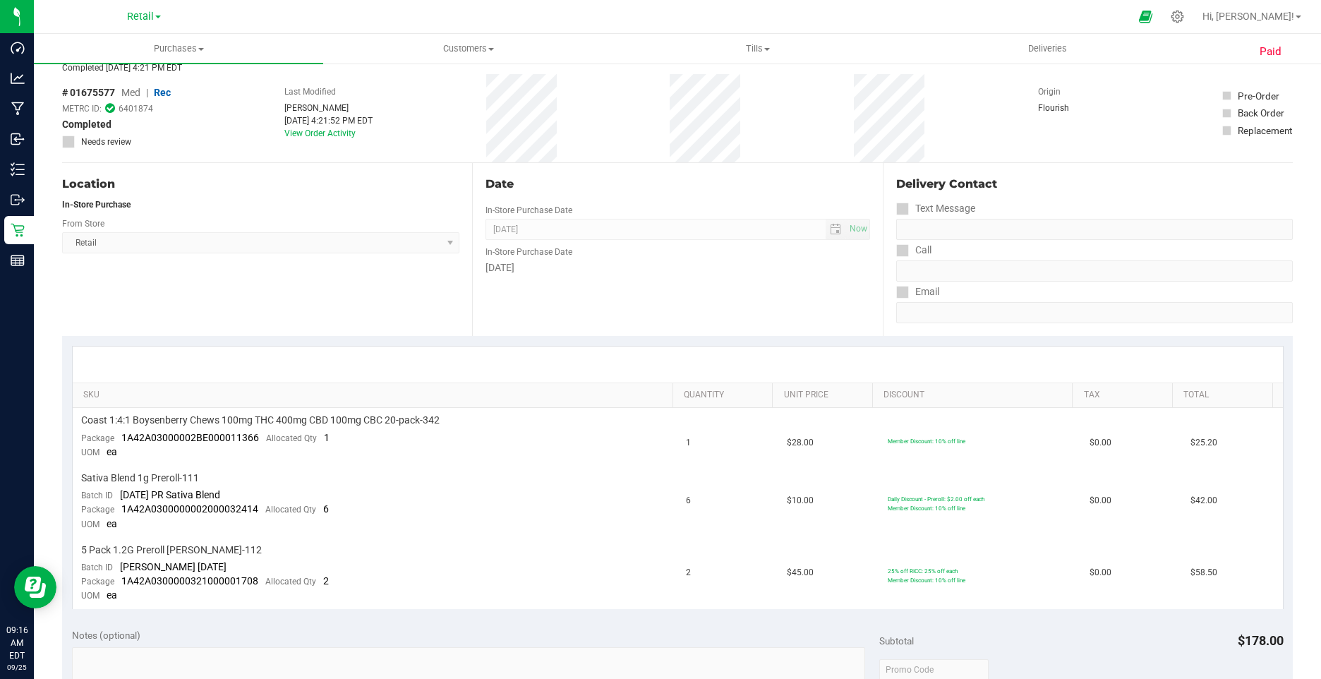
scroll to position [494, 0]
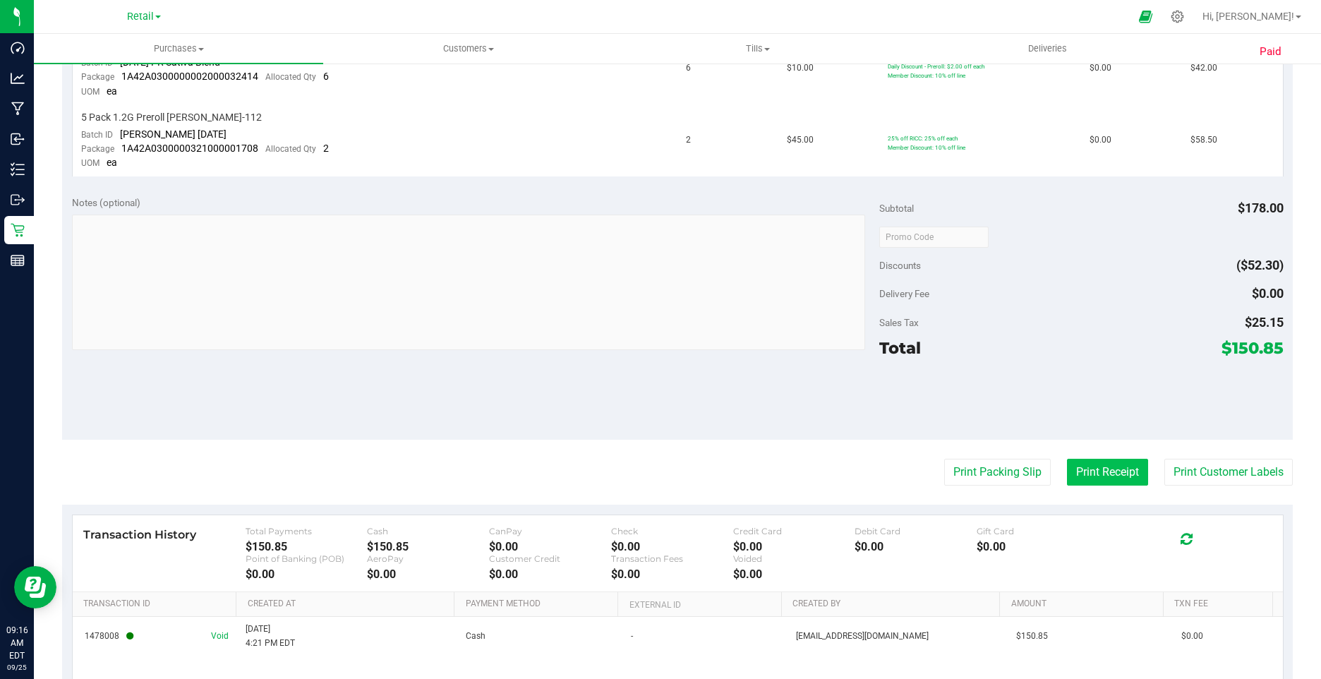
click at [1072, 481] on button "Print Receipt" at bounding box center [1107, 472] width 81 height 27
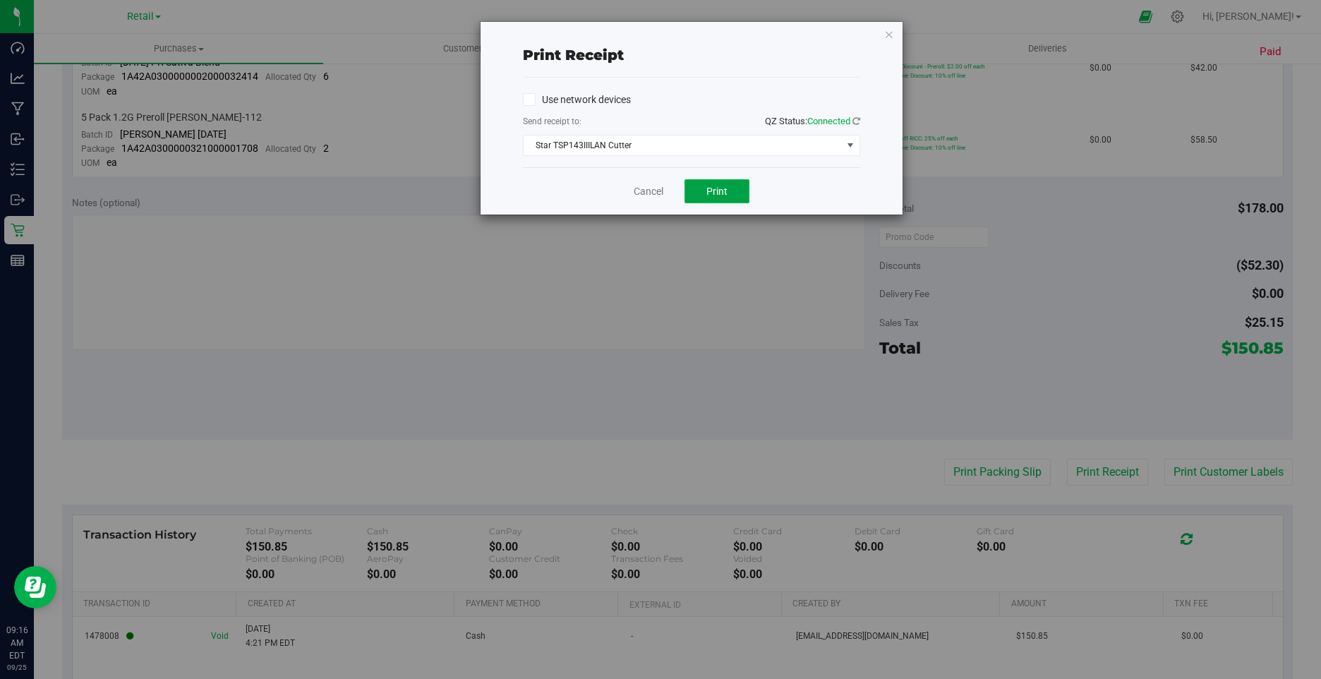
click at [698, 187] on button "Print" at bounding box center [717, 191] width 65 height 24
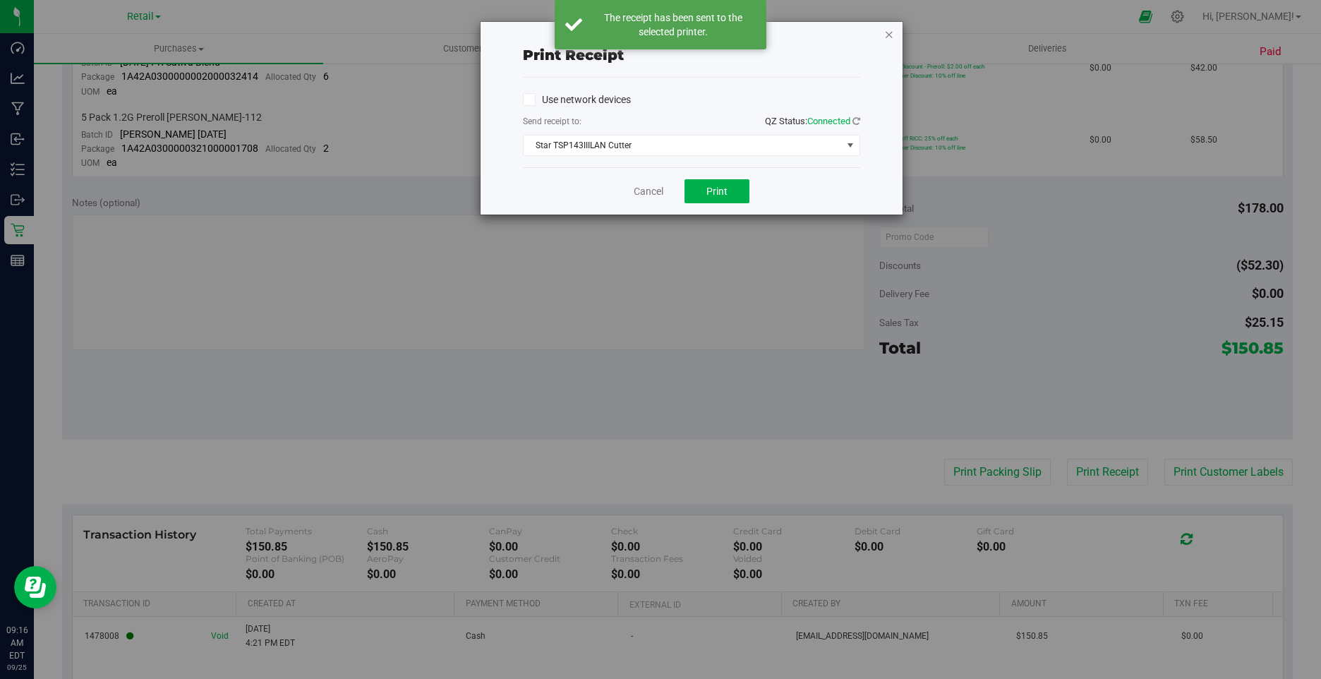
click at [891, 32] on icon "button" at bounding box center [889, 33] width 10 height 17
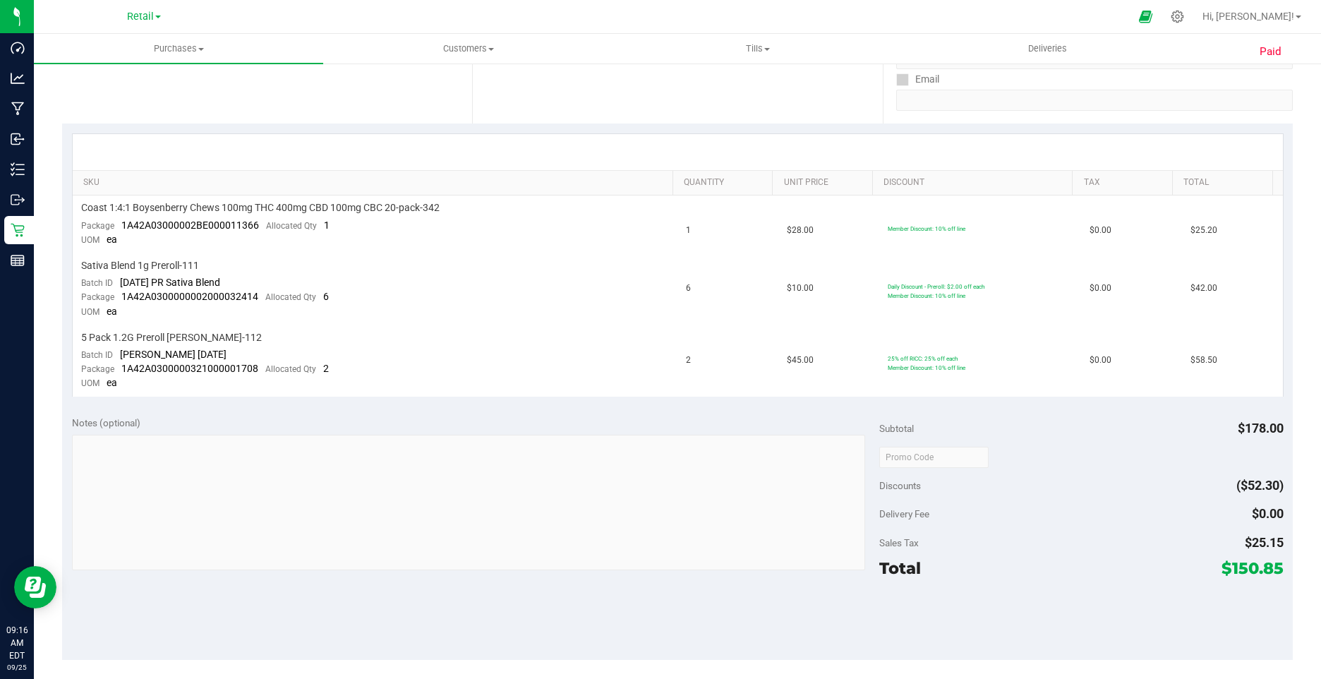
scroll to position [71, 0]
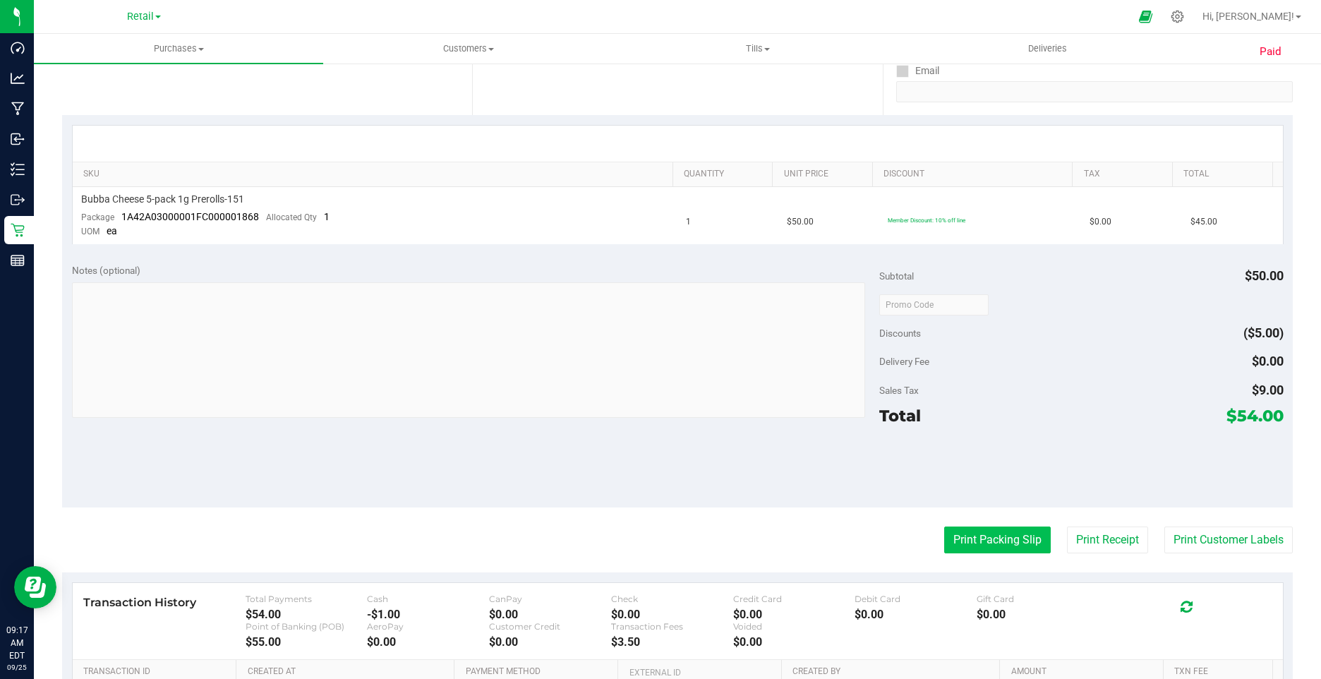
scroll to position [423, 0]
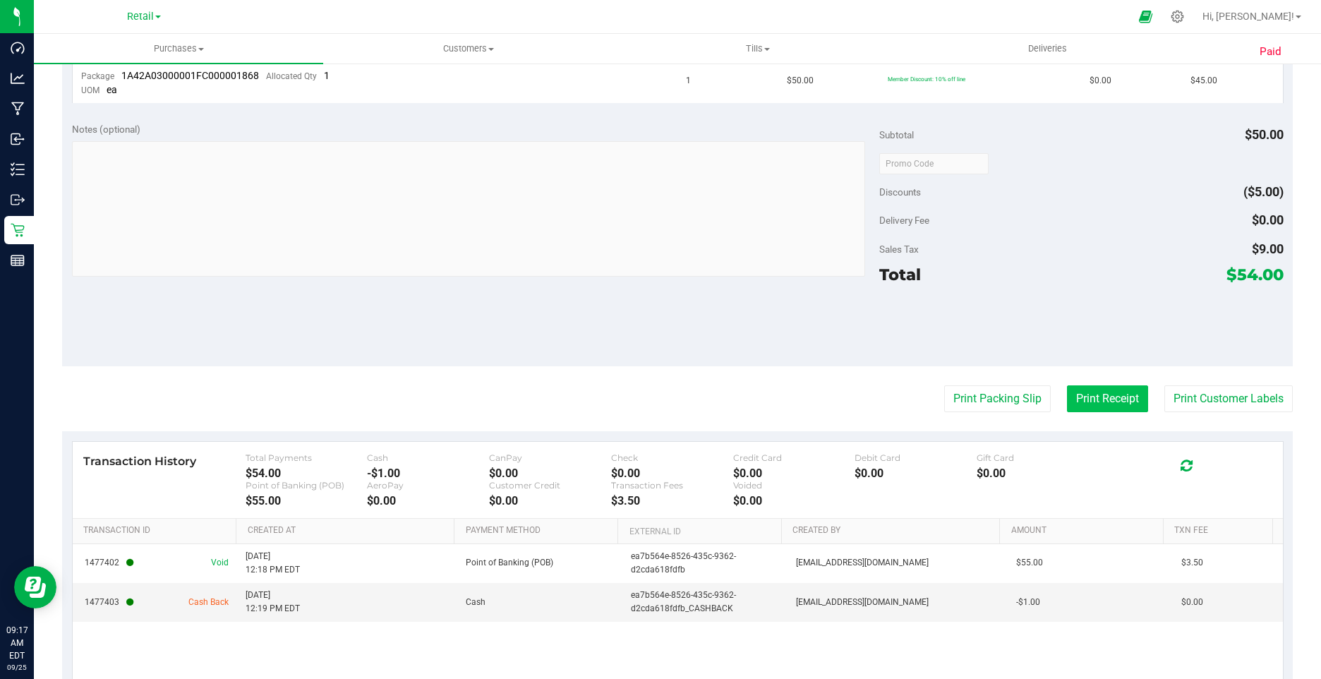
click at [1083, 392] on button "Print Receipt" at bounding box center [1107, 398] width 81 height 27
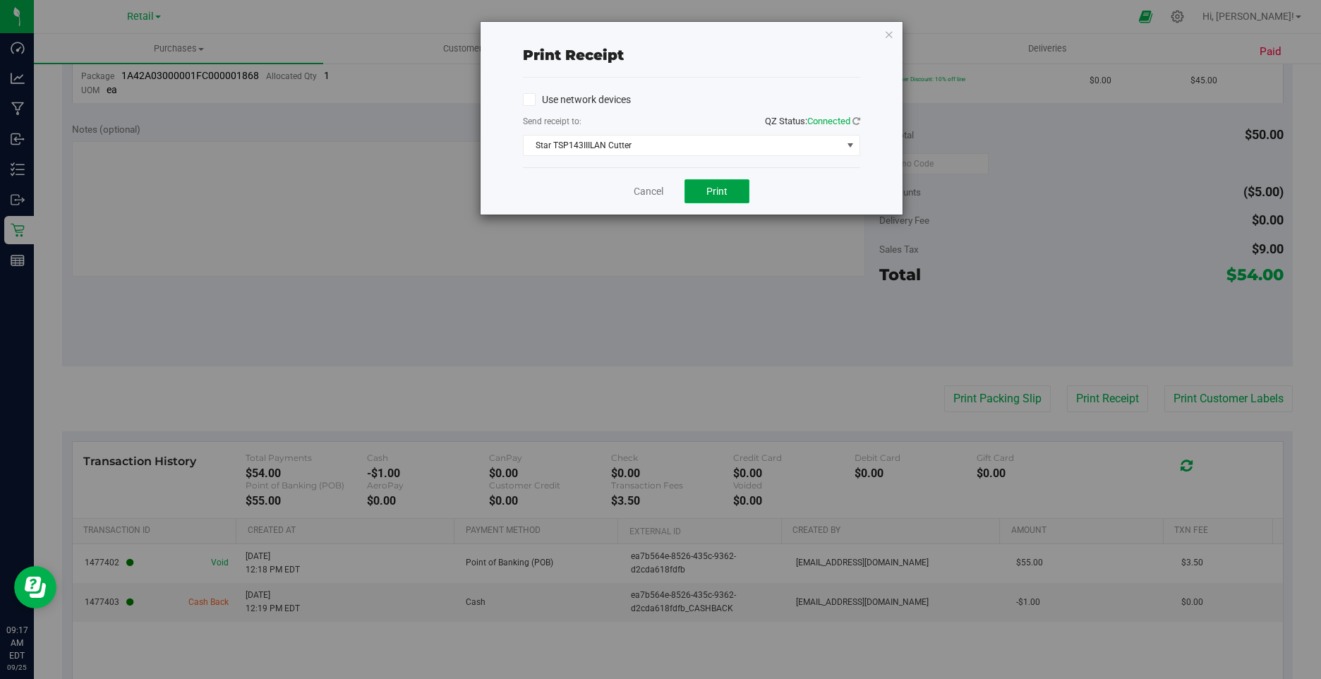
click at [712, 196] on span "Print" at bounding box center [717, 191] width 21 height 11
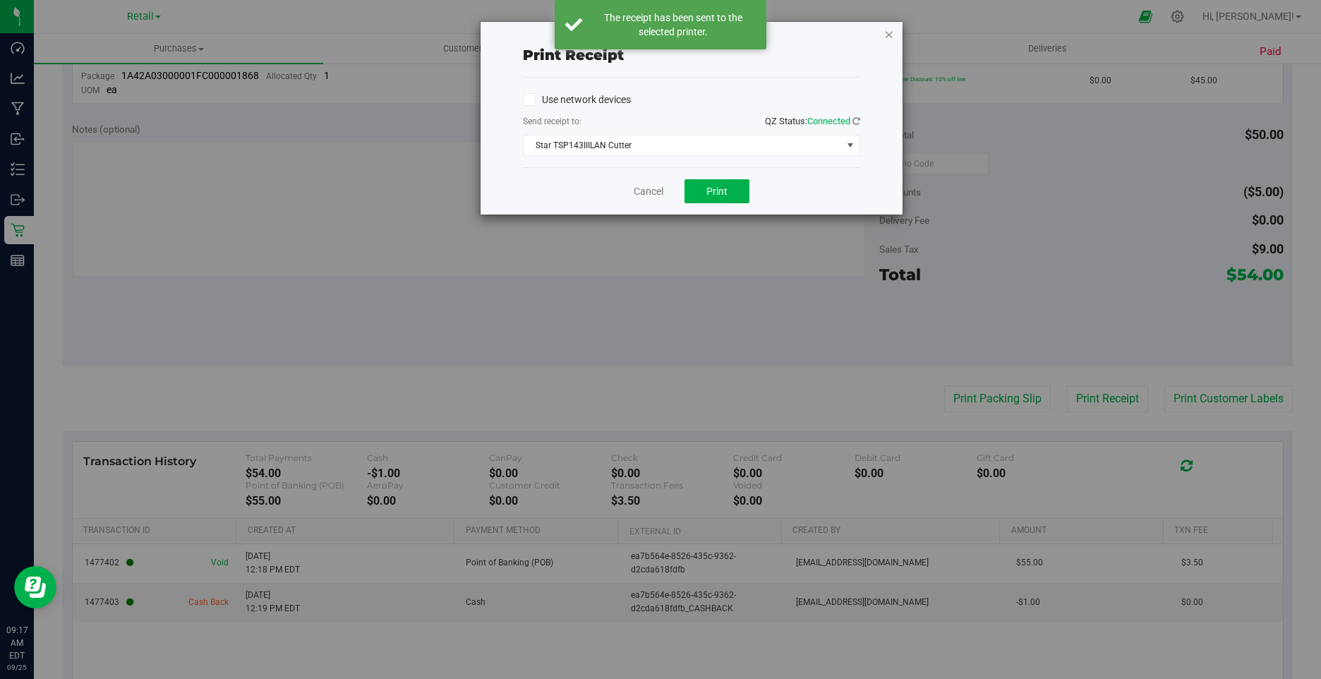
click at [889, 33] on icon "button" at bounding box center [889, 33] width 10 height 17
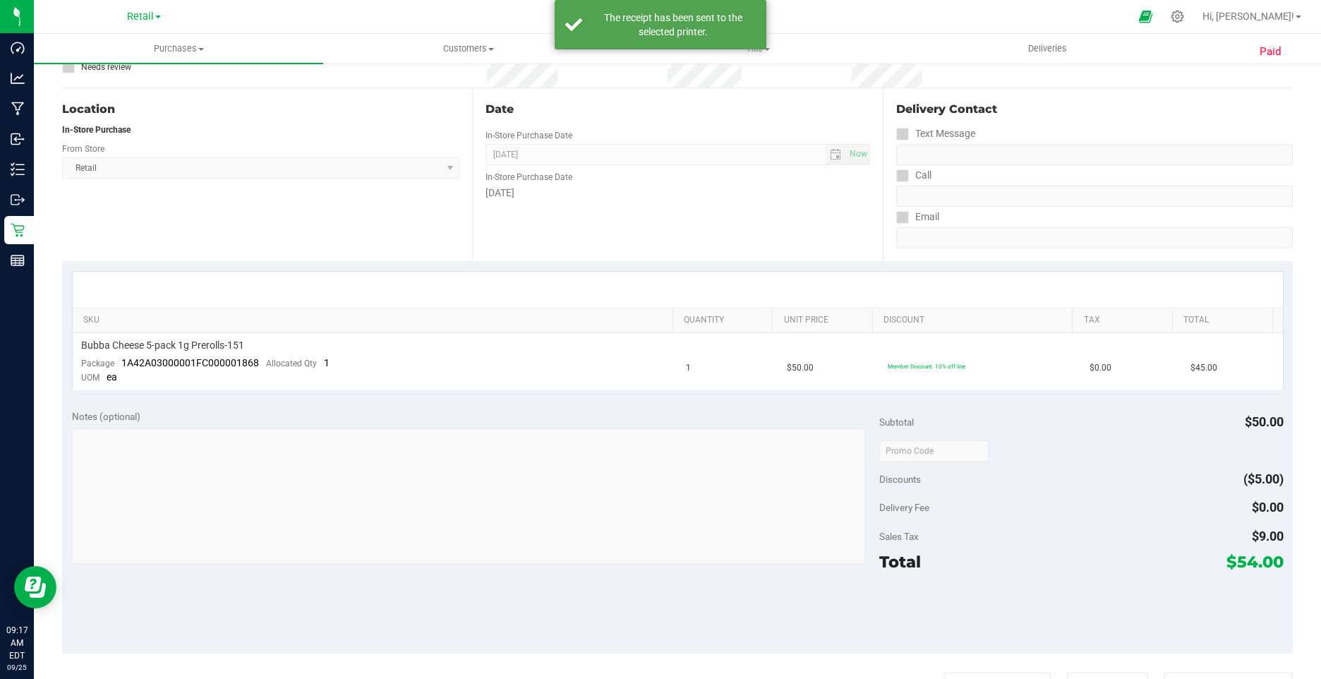
scroll to position [0, 0]
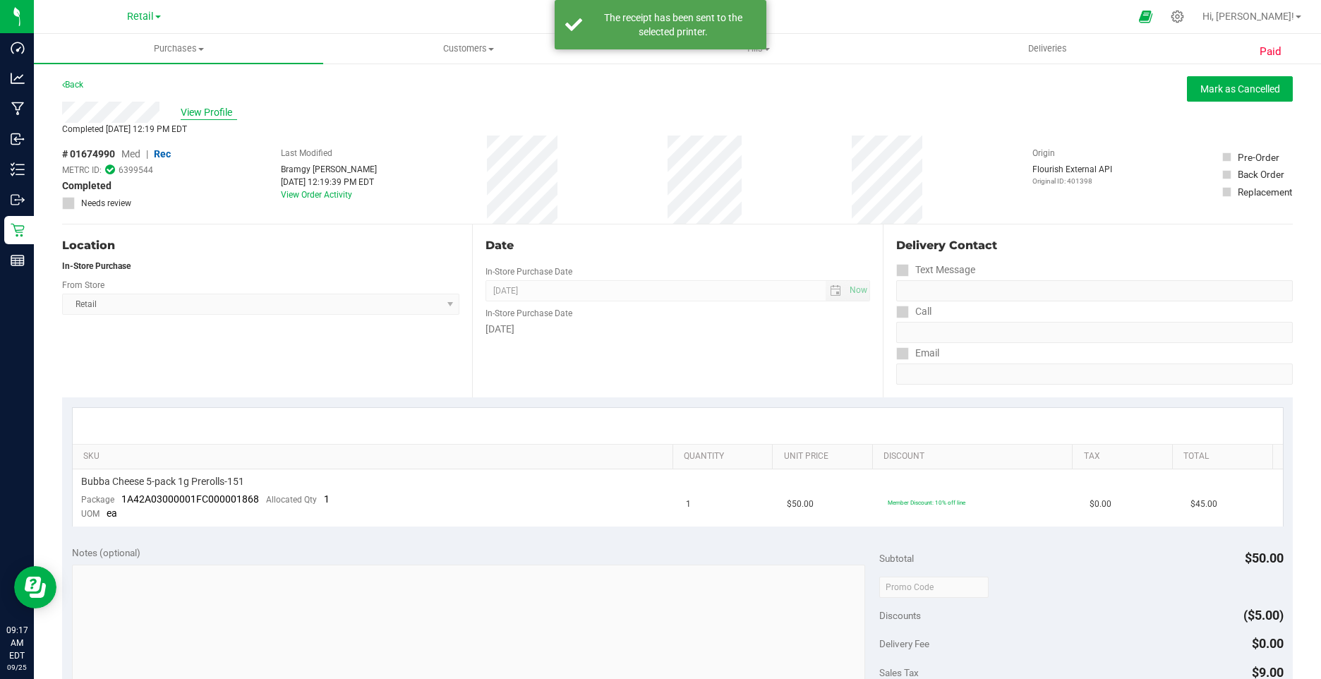
click at [222, 110] on span "View Profile" at bounding box center [209, 112] width 56 height 15
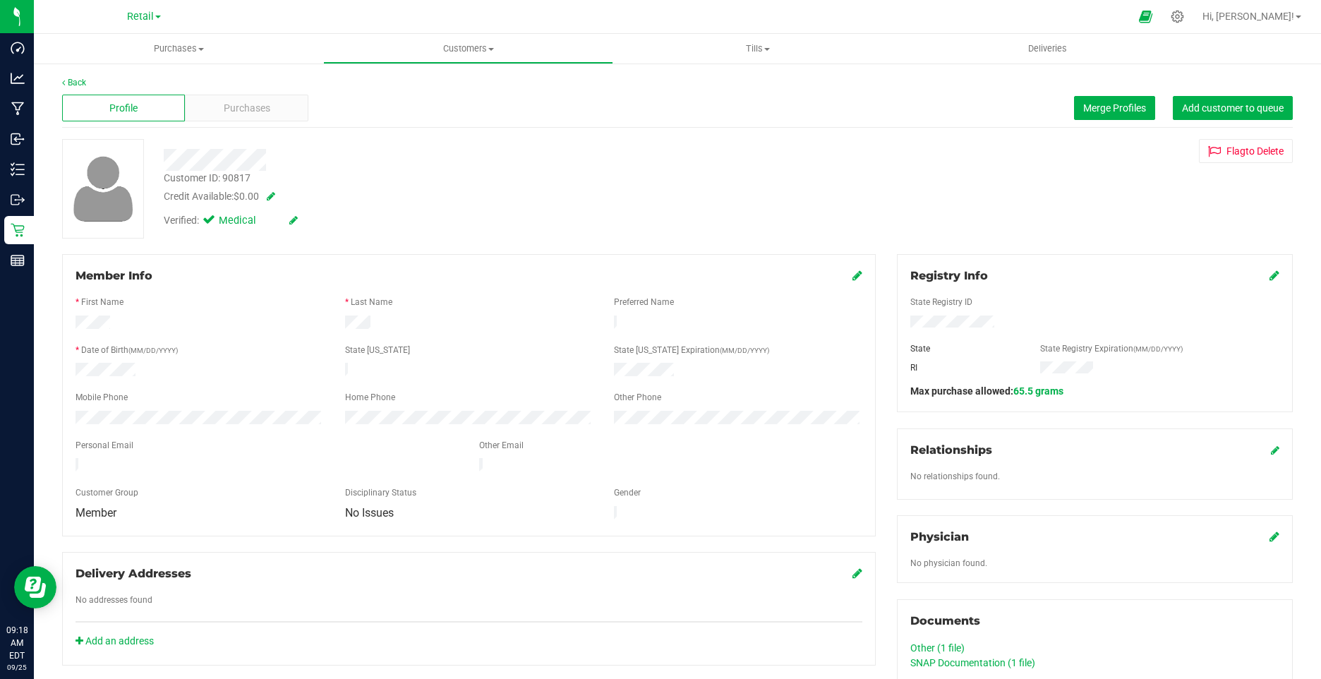
click at [292, 217] on icon at bounding box center [293, 220] width 8 height 10
click at [210, 228] on span at bounding box center [211, 222] width 13 height 13
click at [0, 0] on input "Medical" at bounding box center [0, 0] width 0 height 0
click at [310, 224] on icon at bounding box center [309, 221] width 11 height 10
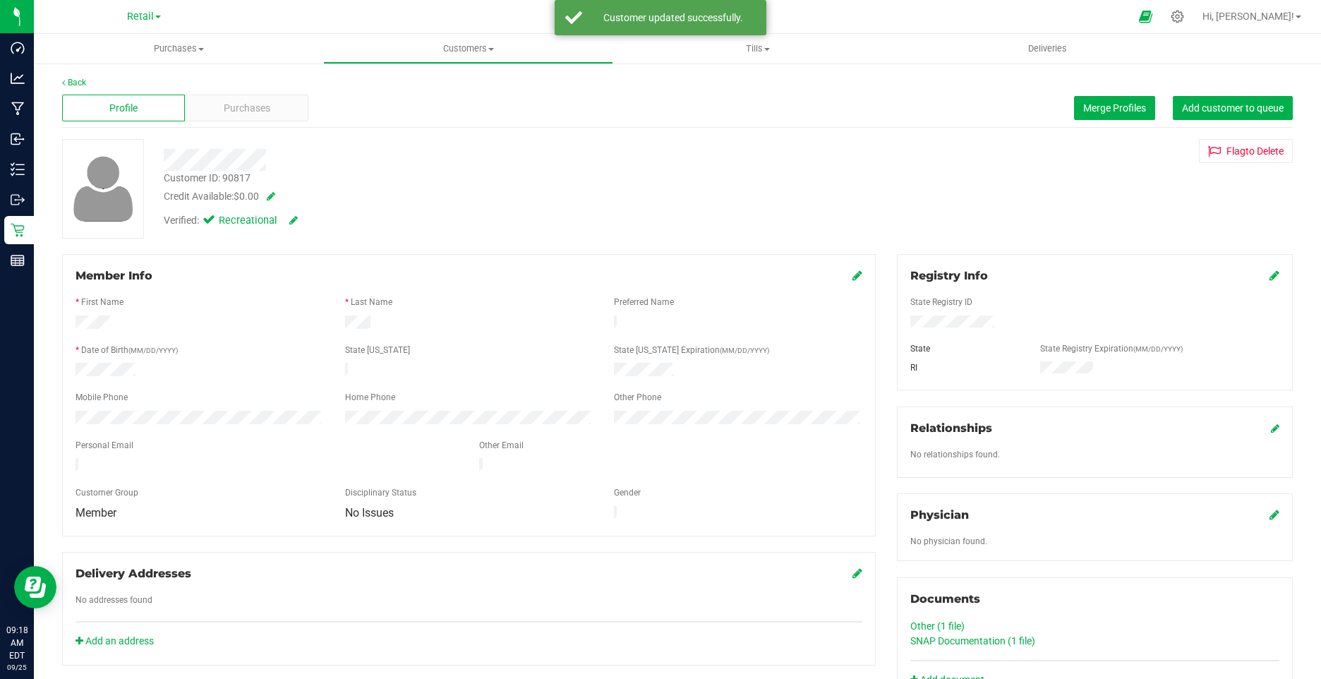
click at [853, 273] on icon at bounding box center [858, 275] width 10 height 11
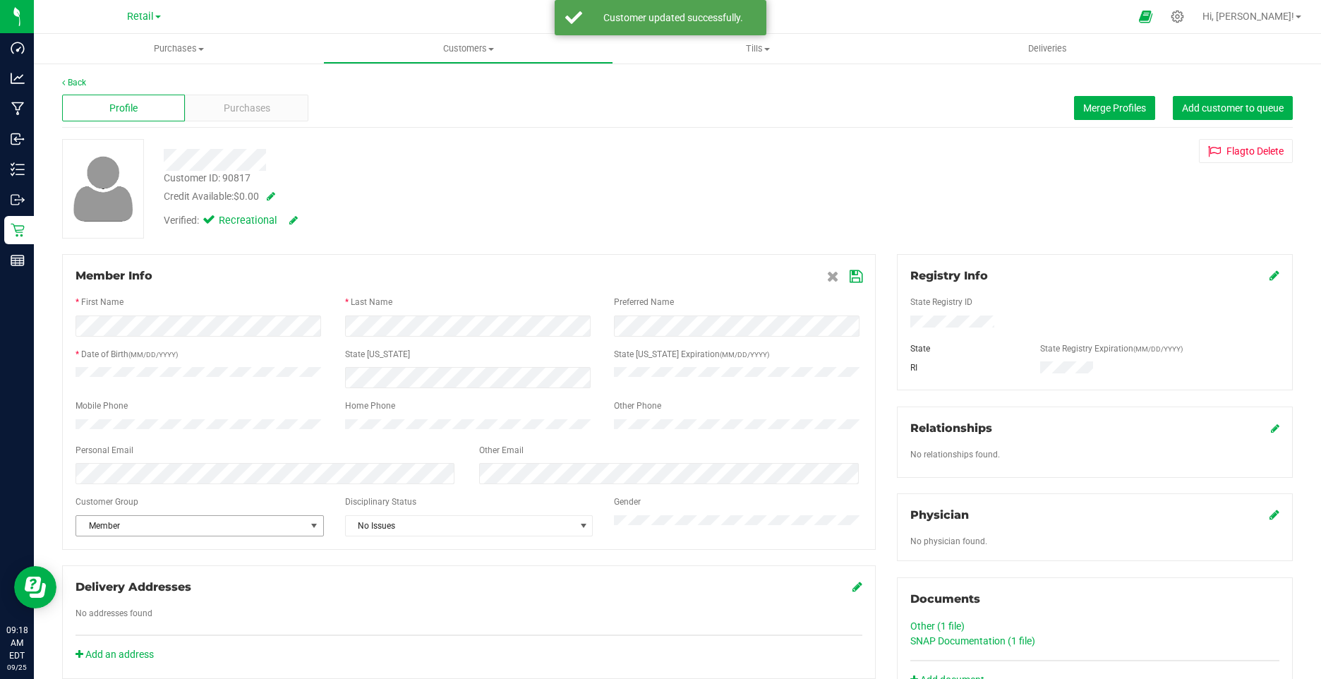
click at [152, 529] on span "Member" at bounding box center [190, 526] width 229 height 20
click at [123, 555] on li "None" at bounding box center [198, 557] width 244 height 21
click at [849, 264] on div "Member Info * First Name * Last Name Preferred Name * Date of Birth (MM/DD/YYYY…" at bounding box center [469, 402] width 814 height 296
click at [850, 278] on icon at bounding box center [856, 276] width 13 height 11
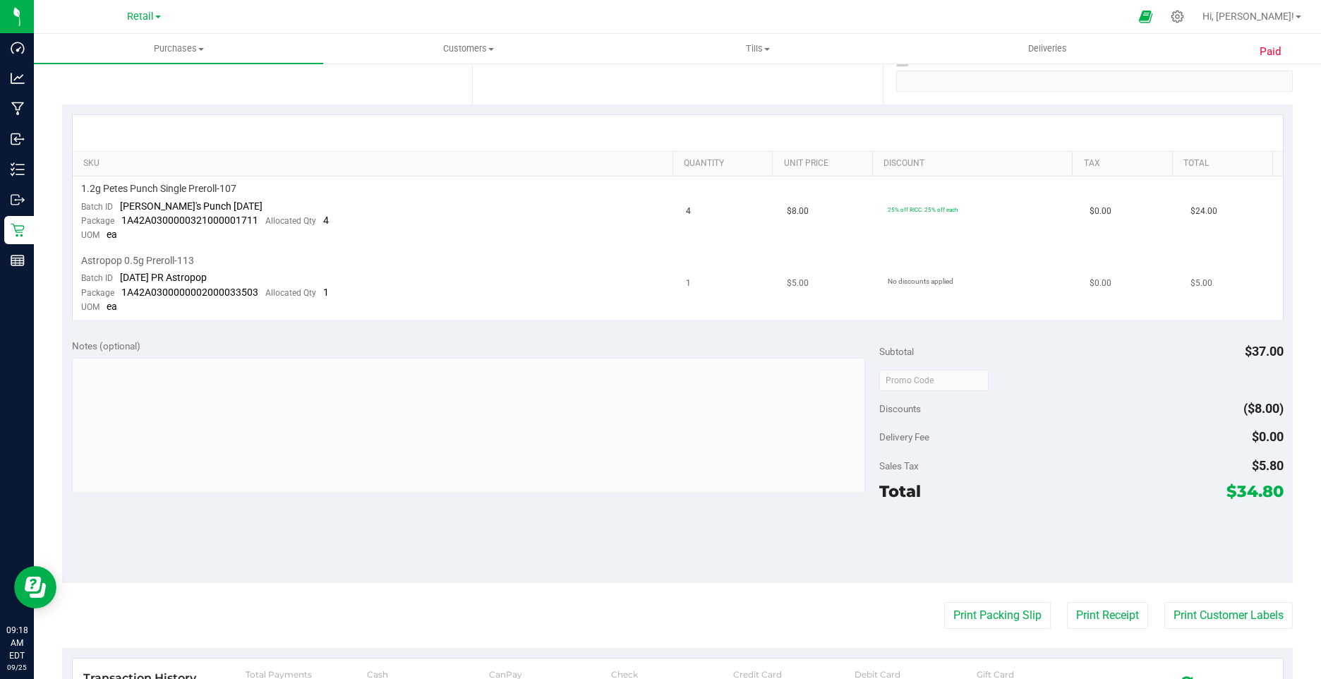
scroll to position [423, 0]
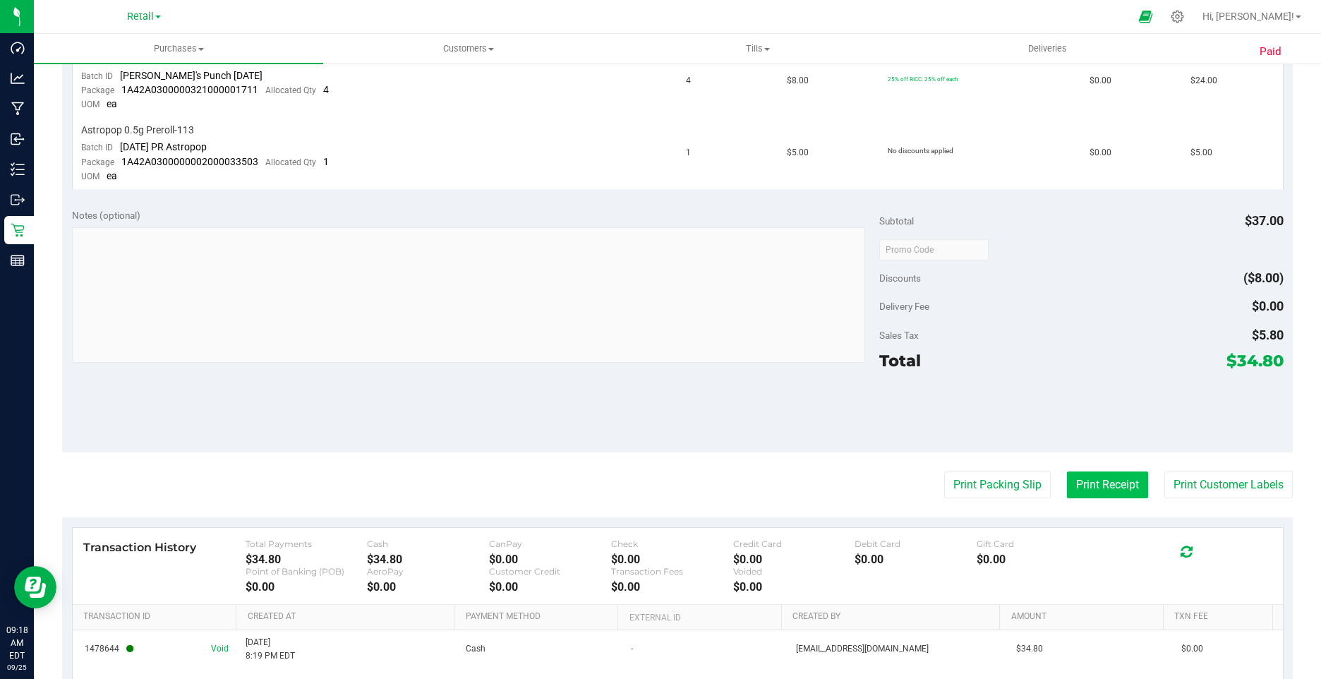
click at [1105, 474] on button "Print Receipt" at bounding box center [1107, 484] width 81 height 27
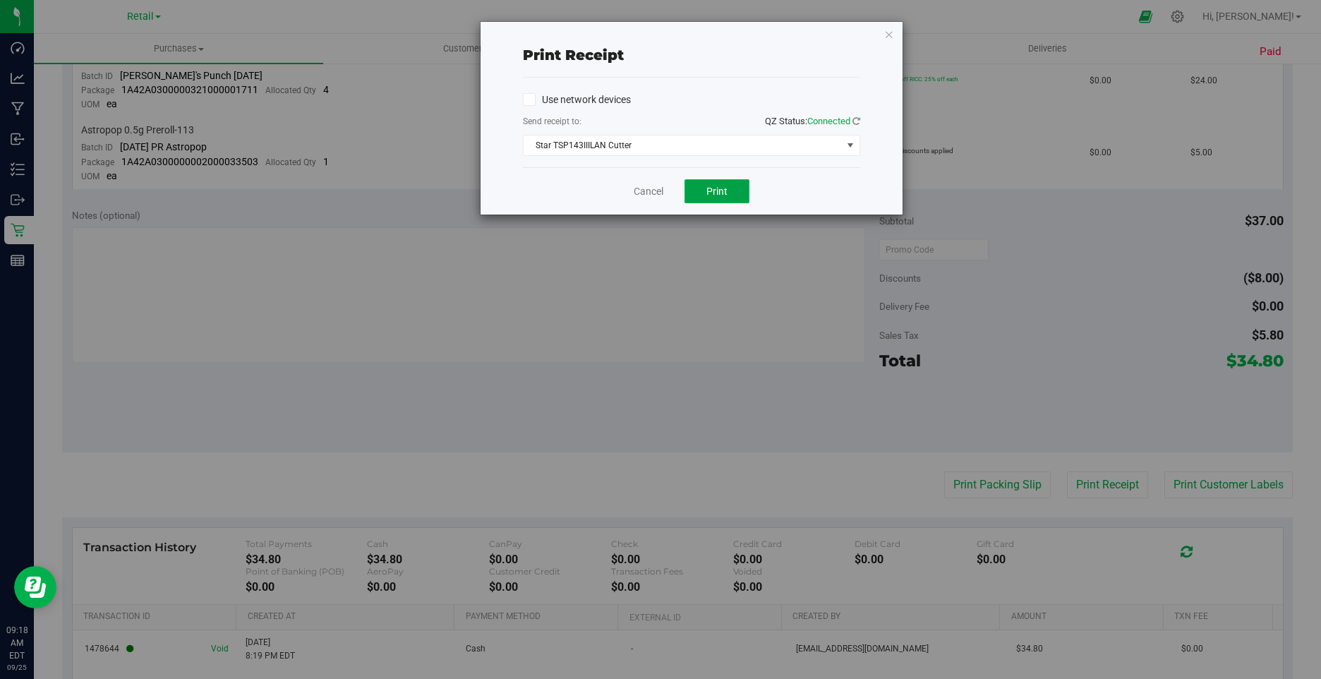
click at [720, 186] on span "Print" at bounding box center [717, 191] width 21 height 11
click at [891, 36] on icon "button" at bounding box center [889, 33] width 10 height 17
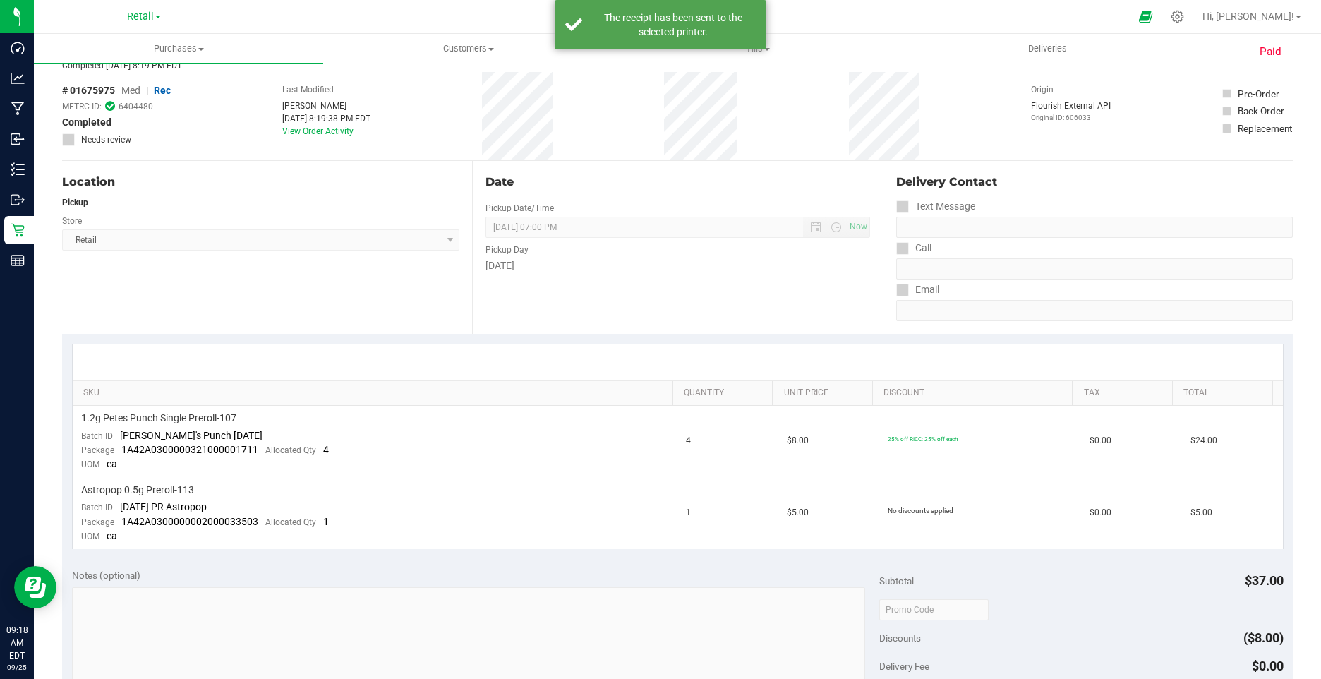
scroll to position [0, 0]
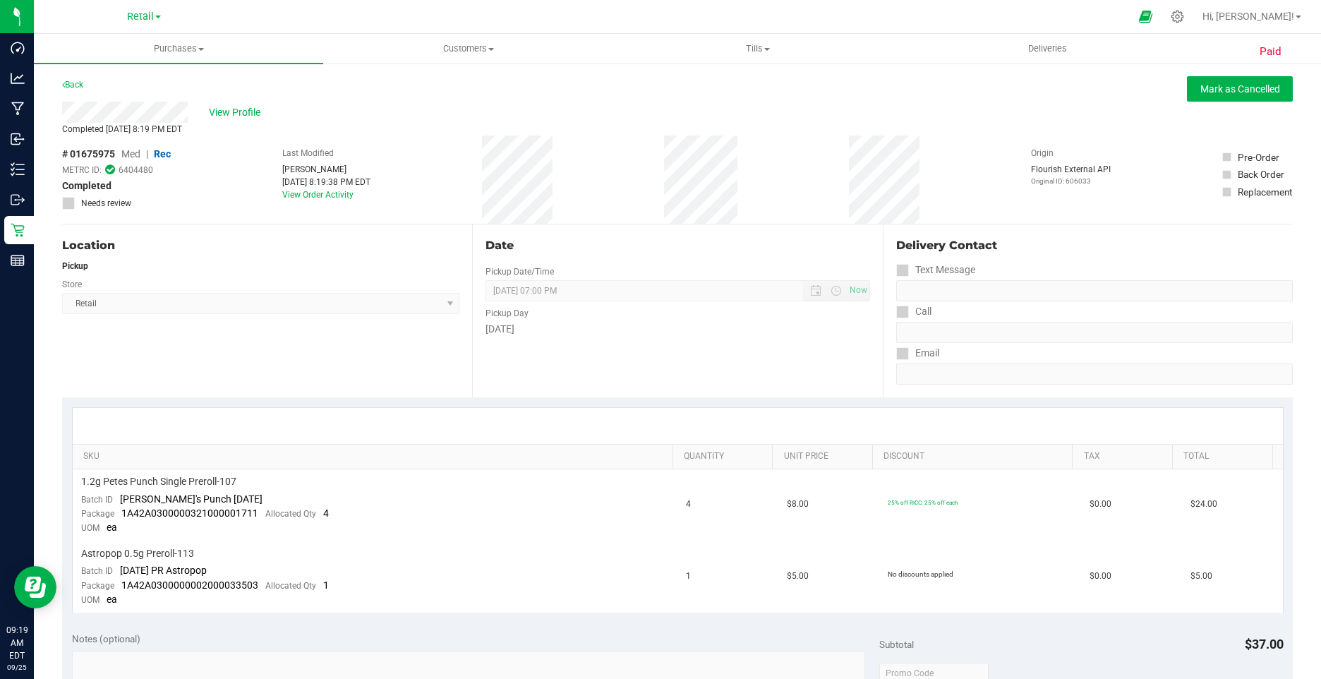
click at [233, 102] on div "View Profile" at bounding box center [677, 112] width 1231 height 21
click at [239, 109] on span "View Profile" at bounding box center [237, 112] width 56 height 15
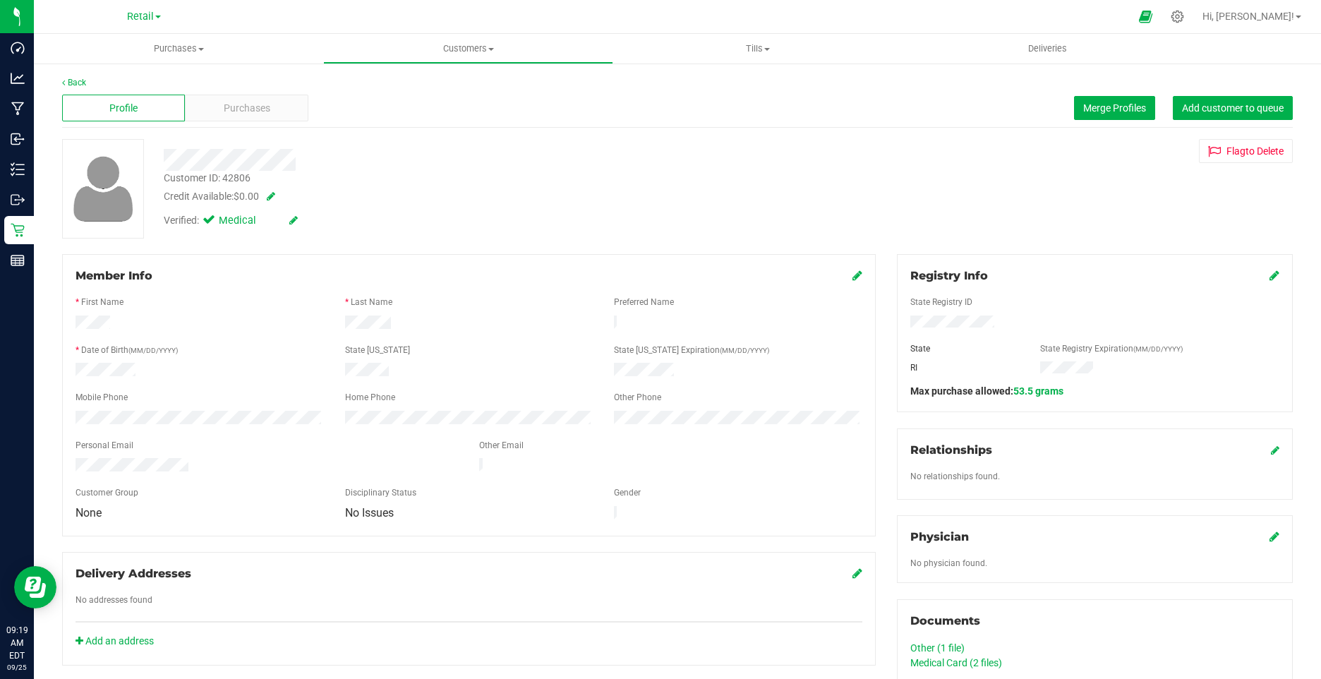
click at [292, 217] on icon at bounding box center [293, 220] width 8 height 10
click at [212, 222] on icon at bounding box center [212, 222] width 9 height 0
click at [0, 0] on input "Medical" at bounding box center [0, 0] width 0 height 0
click at [318, 221] on div "Verified: Medical" at bounding box center [257, 222] width 209 height 18
click at [313, 221] on icon at bounding box center [309, 221] width 11 height 10
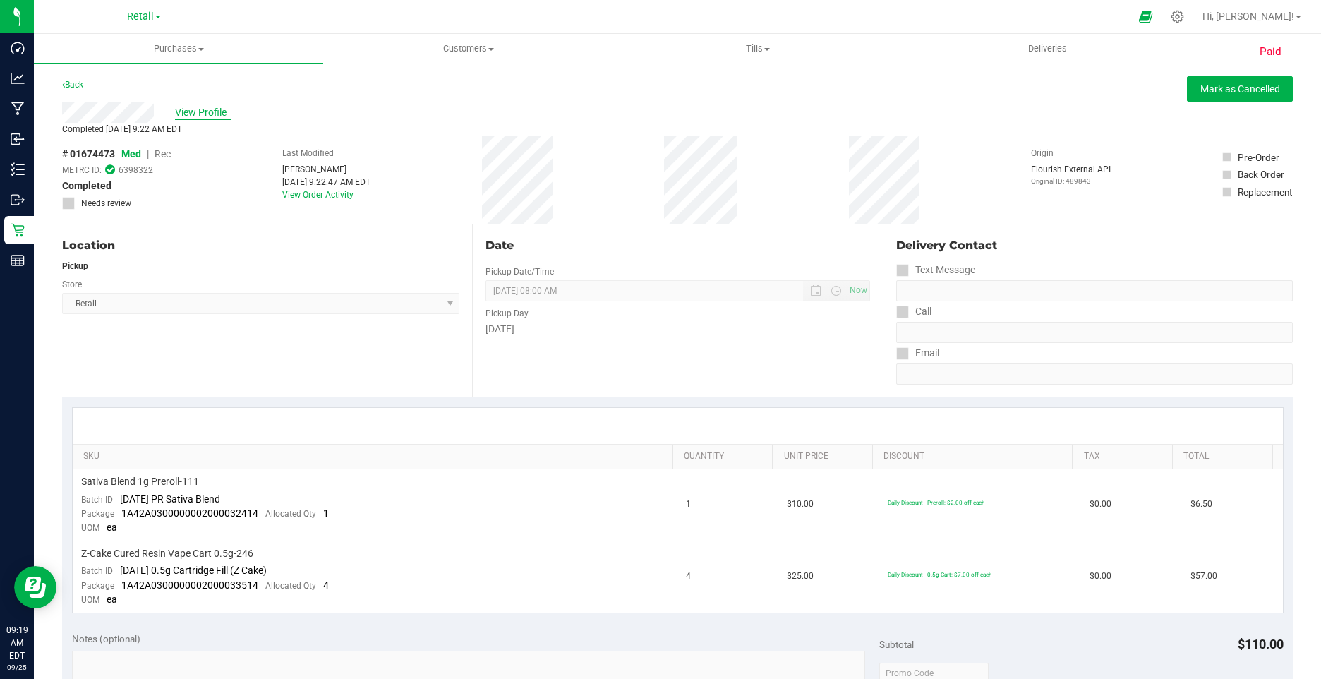
click at [201, 114] on span "View Profile" at bounding box center [203, 112] width 56 height 15
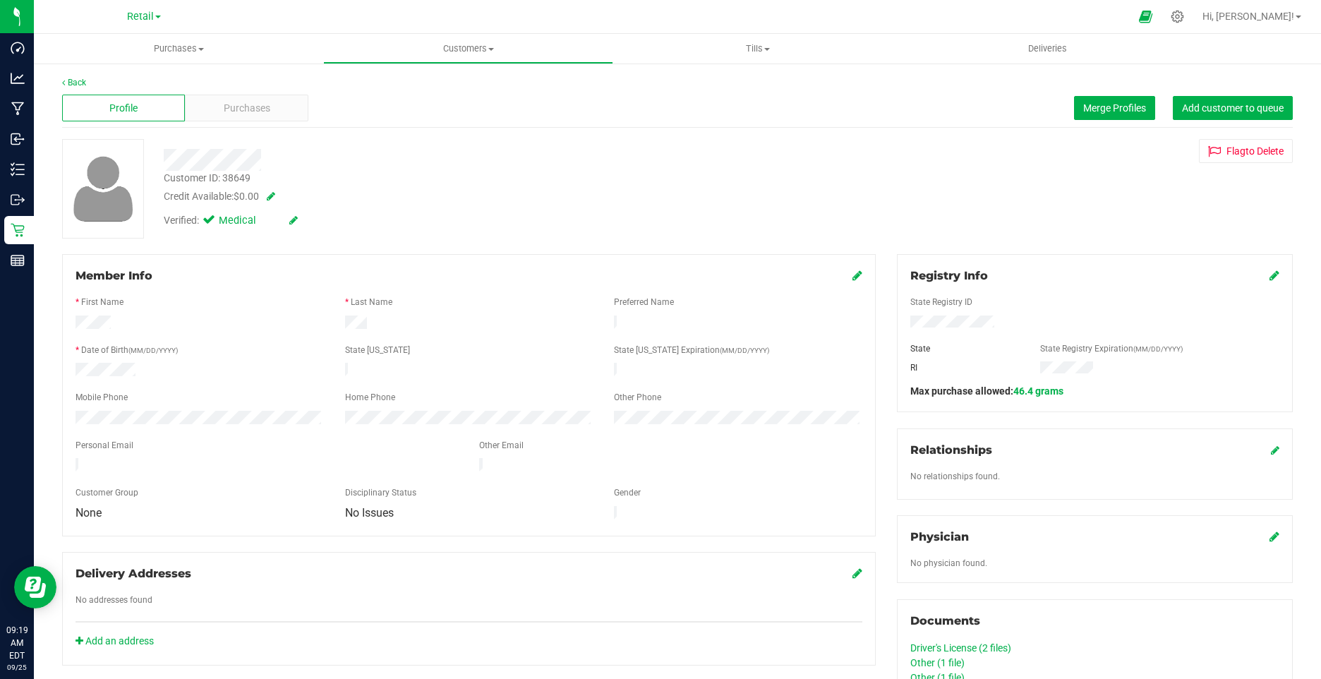
click at [294, 221] on icon at bounding box center [293, 220] width 8 height 10
click at [215, 222] on icon at bounding box center [212, 222] width 9 height 0
click at [0, 0] on input "Medical" at bounding box center [0, 0] width 0 height 0
click at [312, 225] on icon at bounding box center [309, 221] width 11 height 10
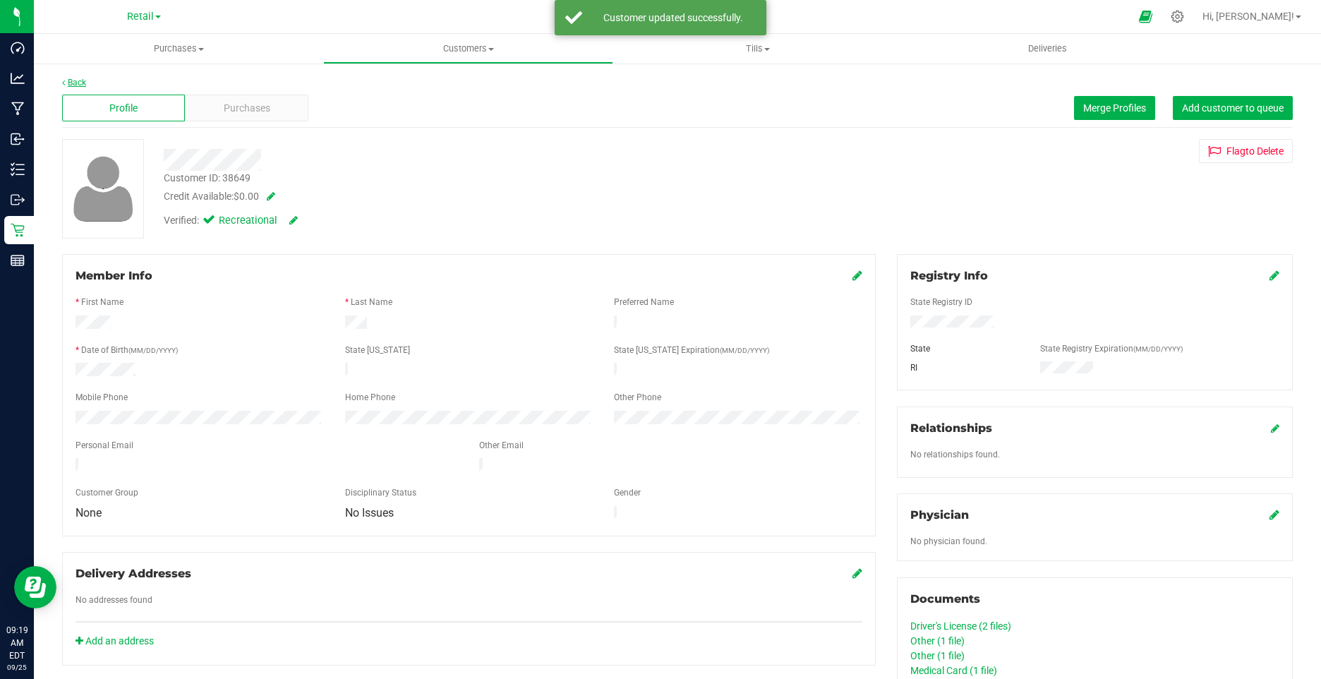
click at [78, 83] on link "Back" at bounding box center [74, 83] width 24 height 10
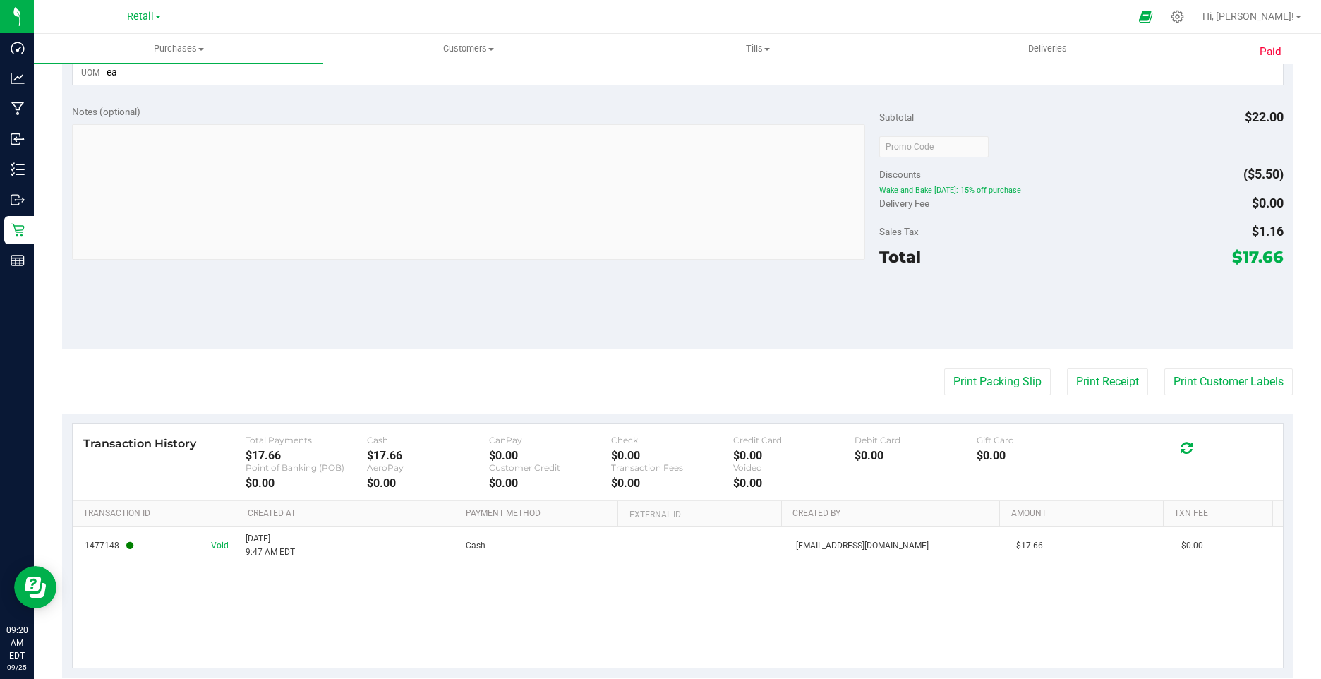
scroll to position [483, 0]
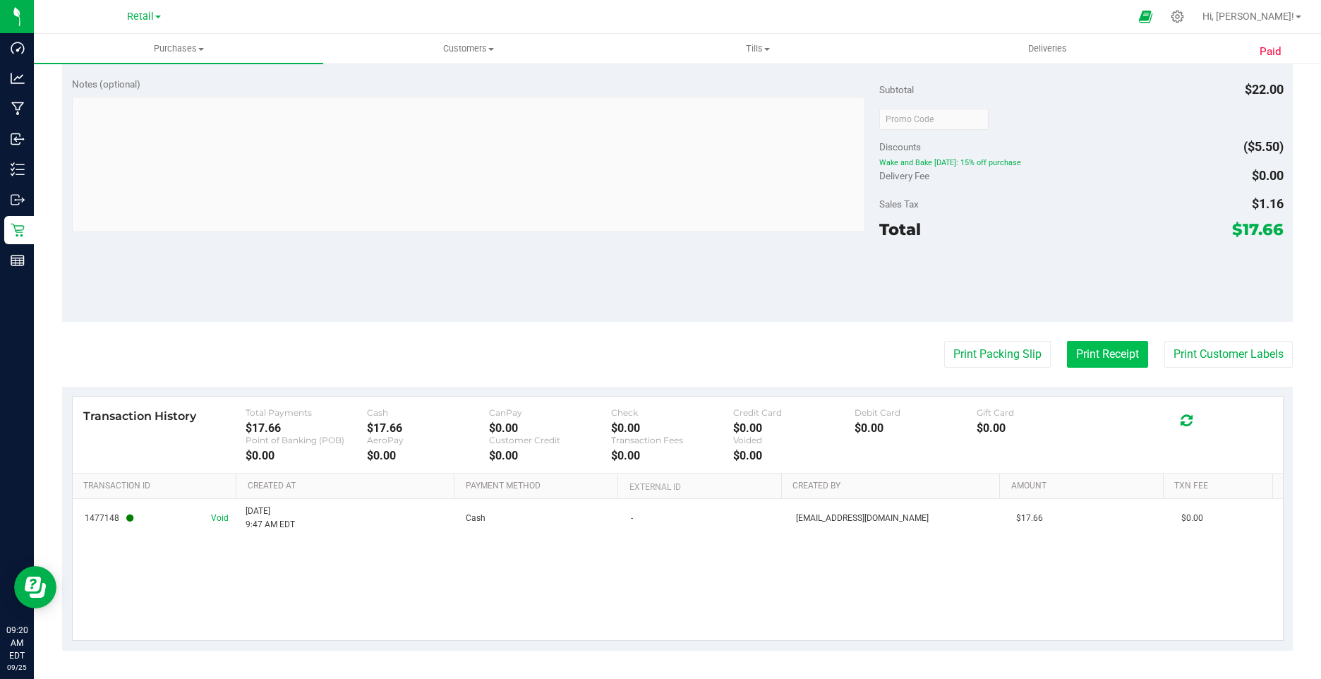
click at [1098, 367] on button "Print Receipt" at bounding box center [1107, 354] width 81 height 27
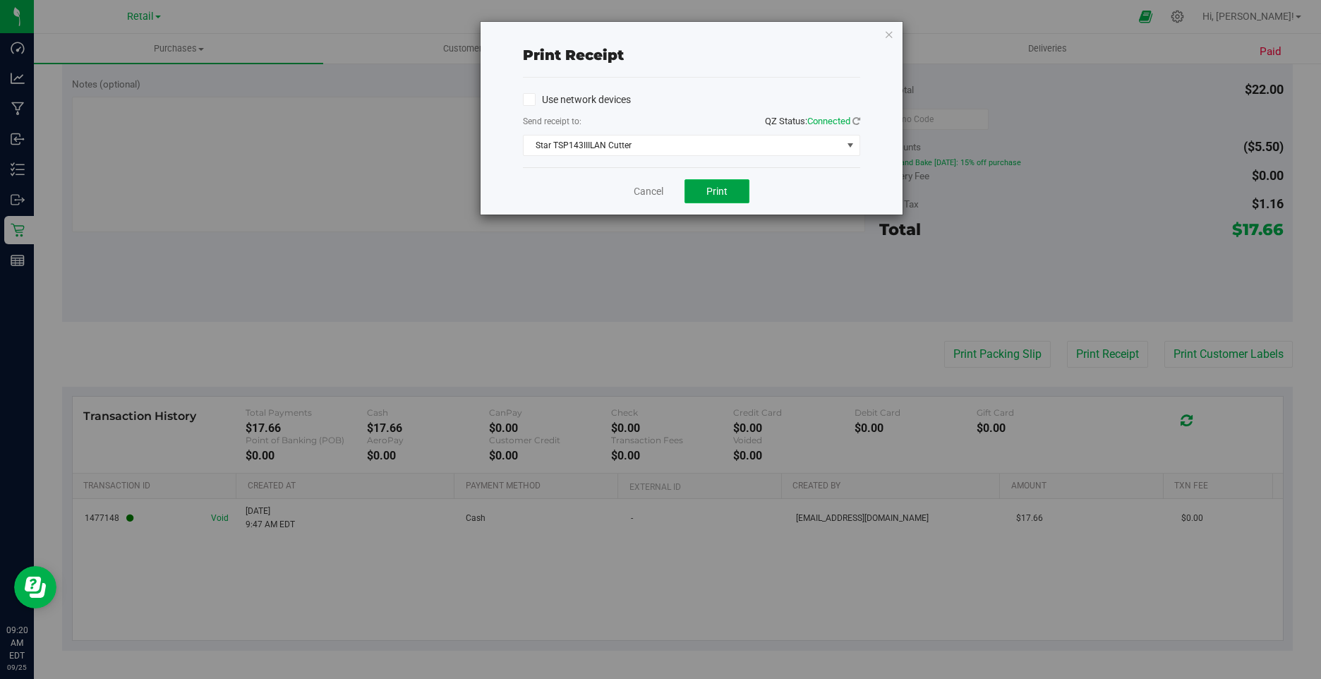
click at [740, 192] on button "Print" at bounding box center [717, 191] width 65 height 24
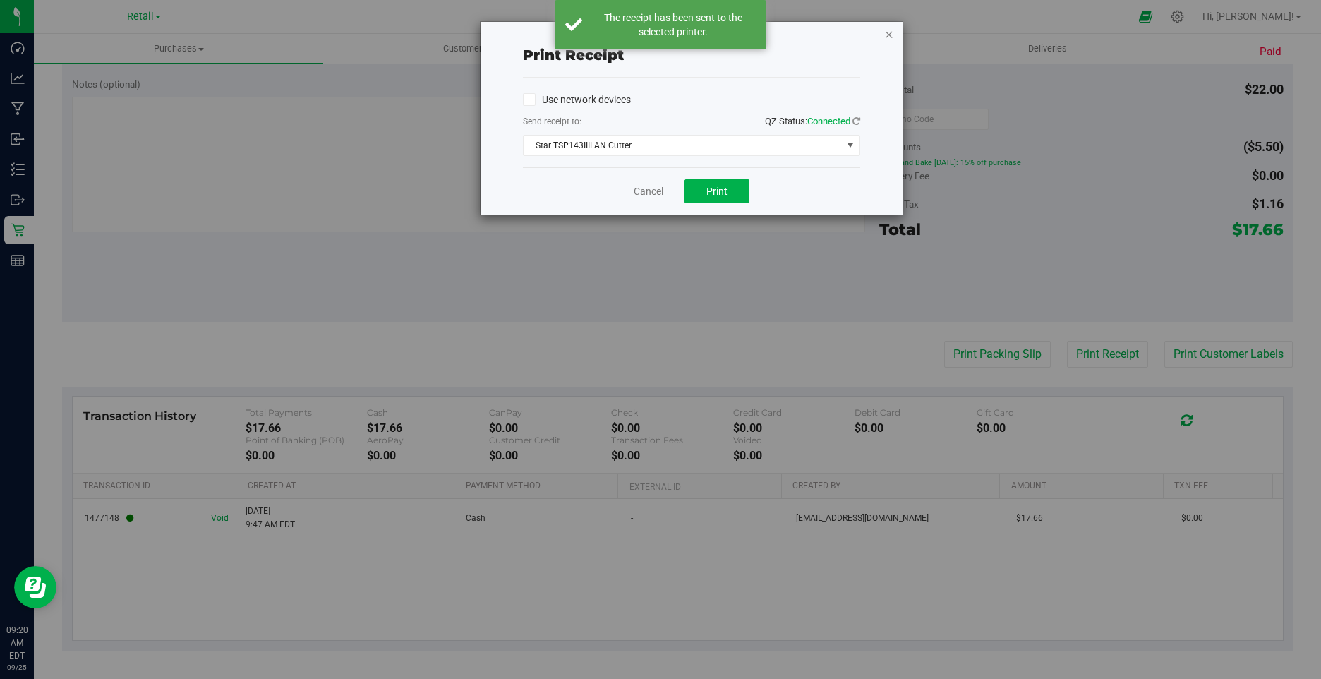
click at [892, 36] on icon "button" at bounding box center [889, 33] width 10 height 17
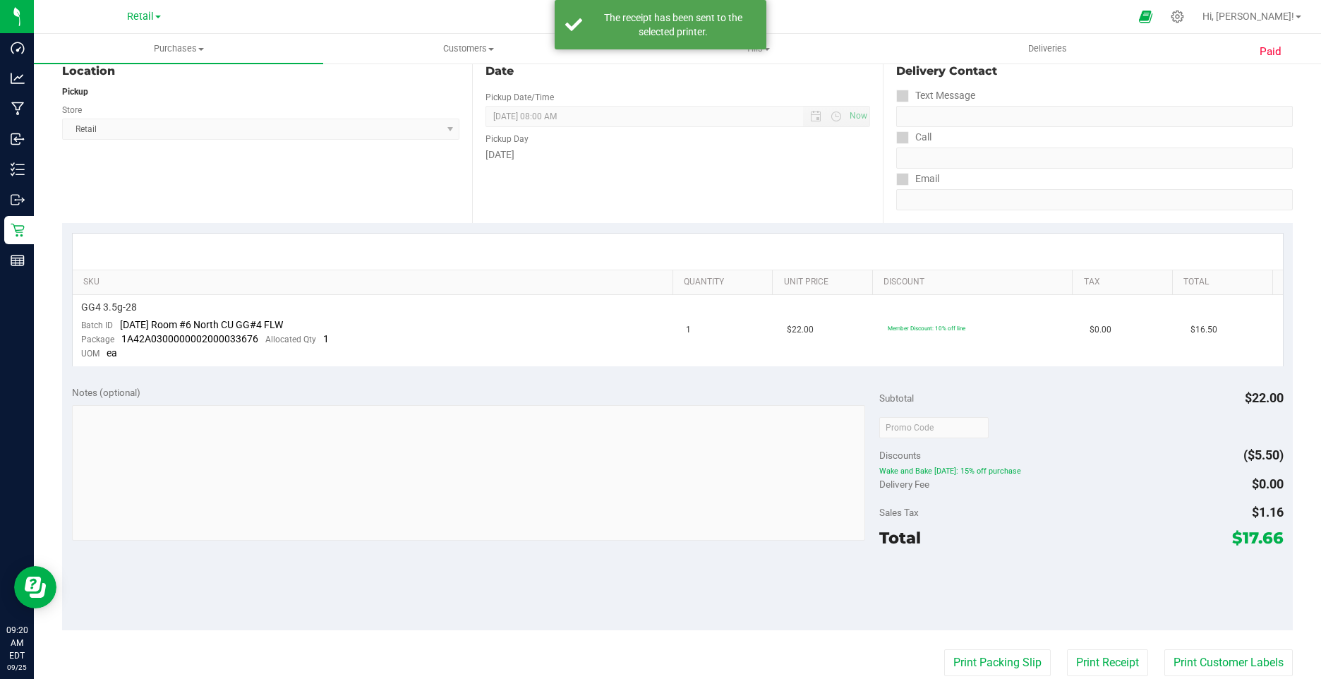
scroll to position [0, 0]
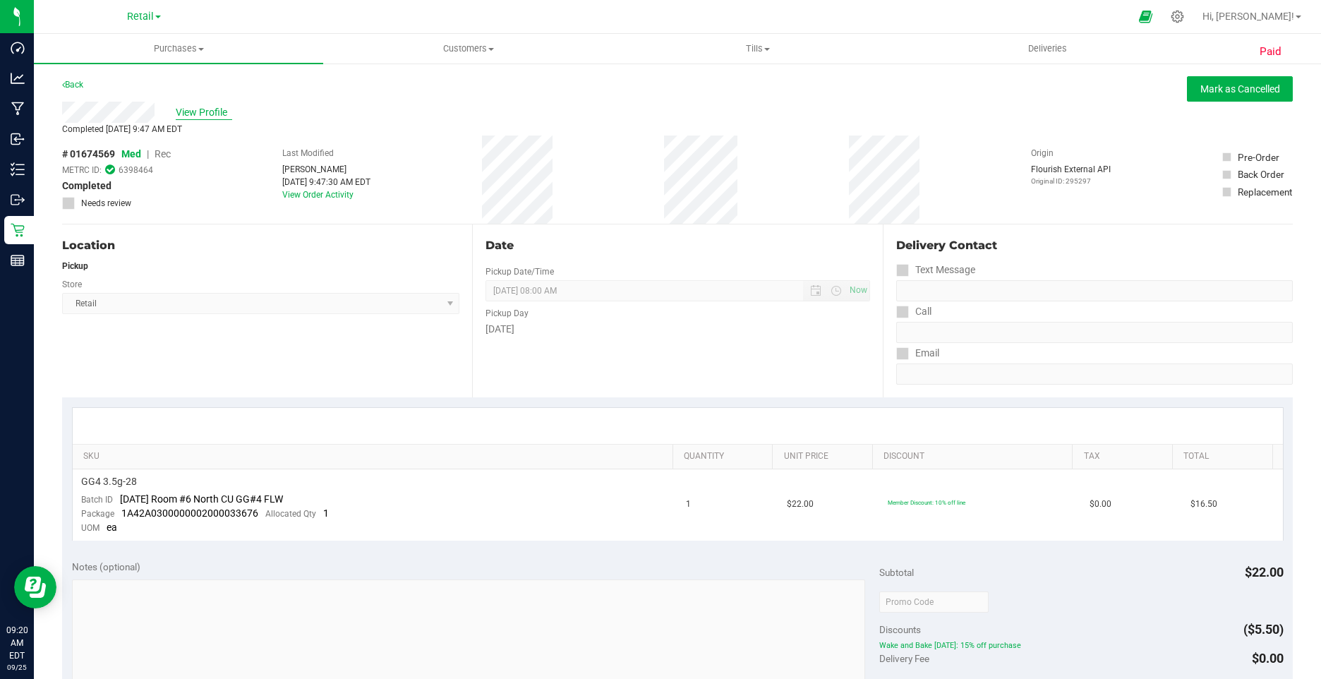
click at [213, 111] on span "View Profile" at bounding box center [204, 112] width 56 height 15
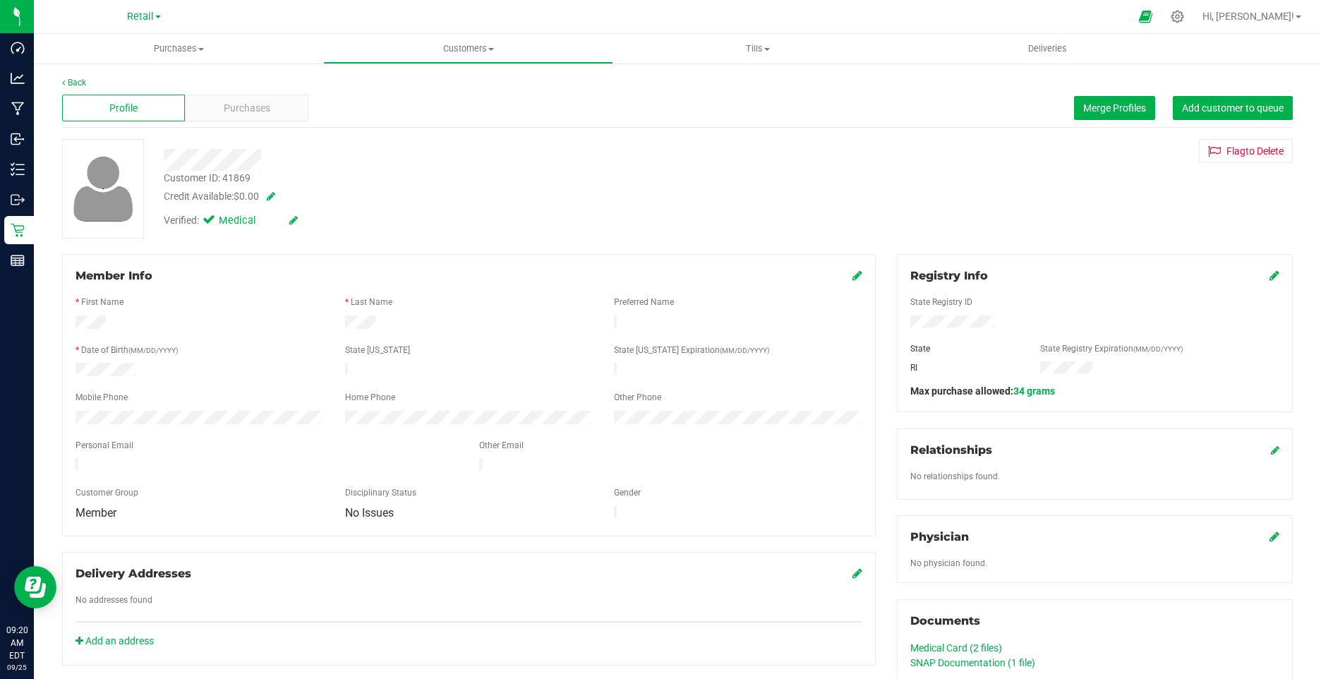
click at [294, 221] on icon at bounding box center [293, 220] width 8 height 10
drag, startPoint x: 214, startPoint y: 219, endPoint x: 222, endPoint y: 220, distance: 7.8
click at [217, 219] on span at bounding box center [211, 222] width 13 height 13
click at [223, 221] on label "Medical" at bounding box center [234, 222] width 59 height 18
click at [0, 0] on input "Medical" at bounding box center [0, 0] width 0 height 0
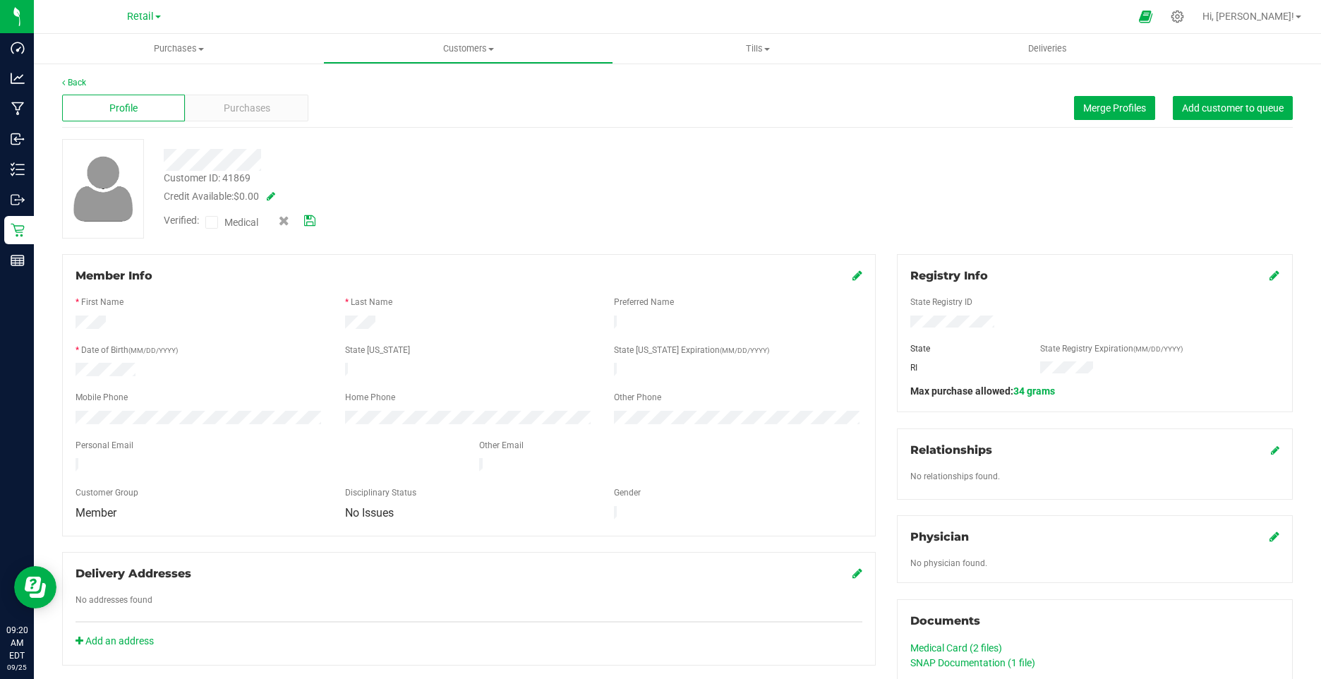
click at [306, 221] on icon at bounding box center [309, 221] width 11 height 10
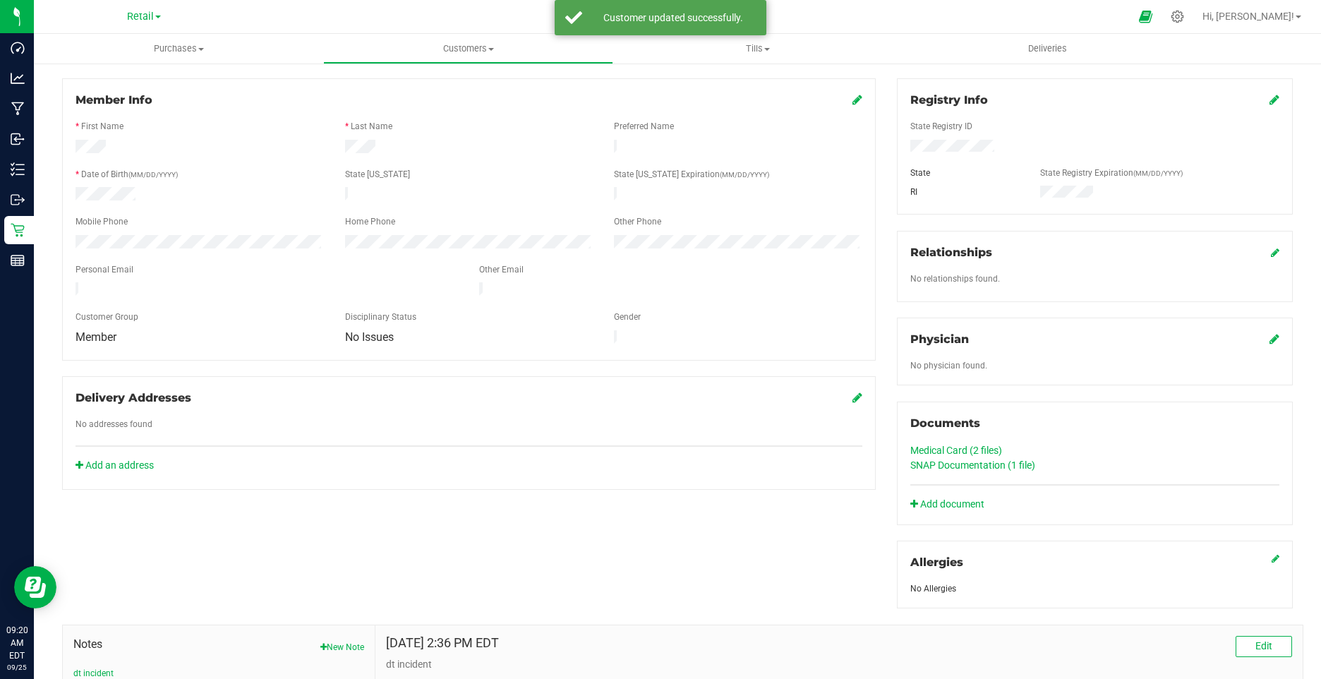
scroll to position [141, 0]
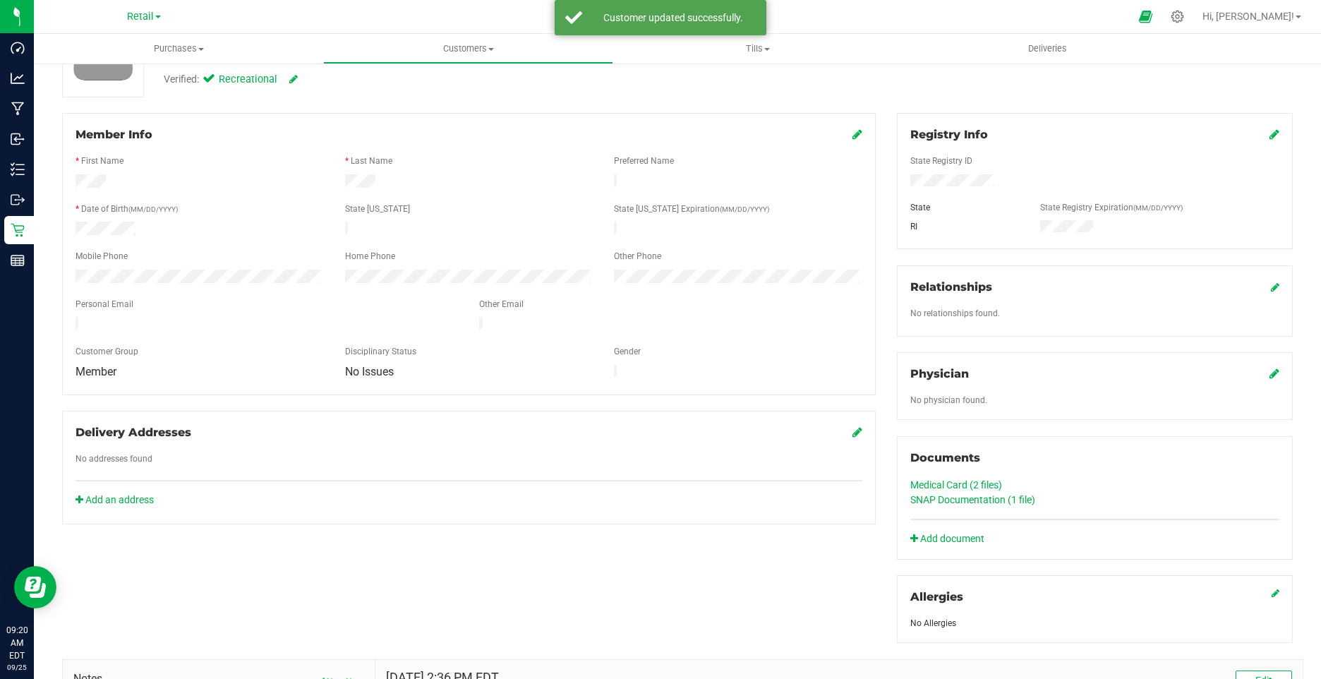
click at [853, 131] on icon at bounding box center [858, 133] width 10 height 11
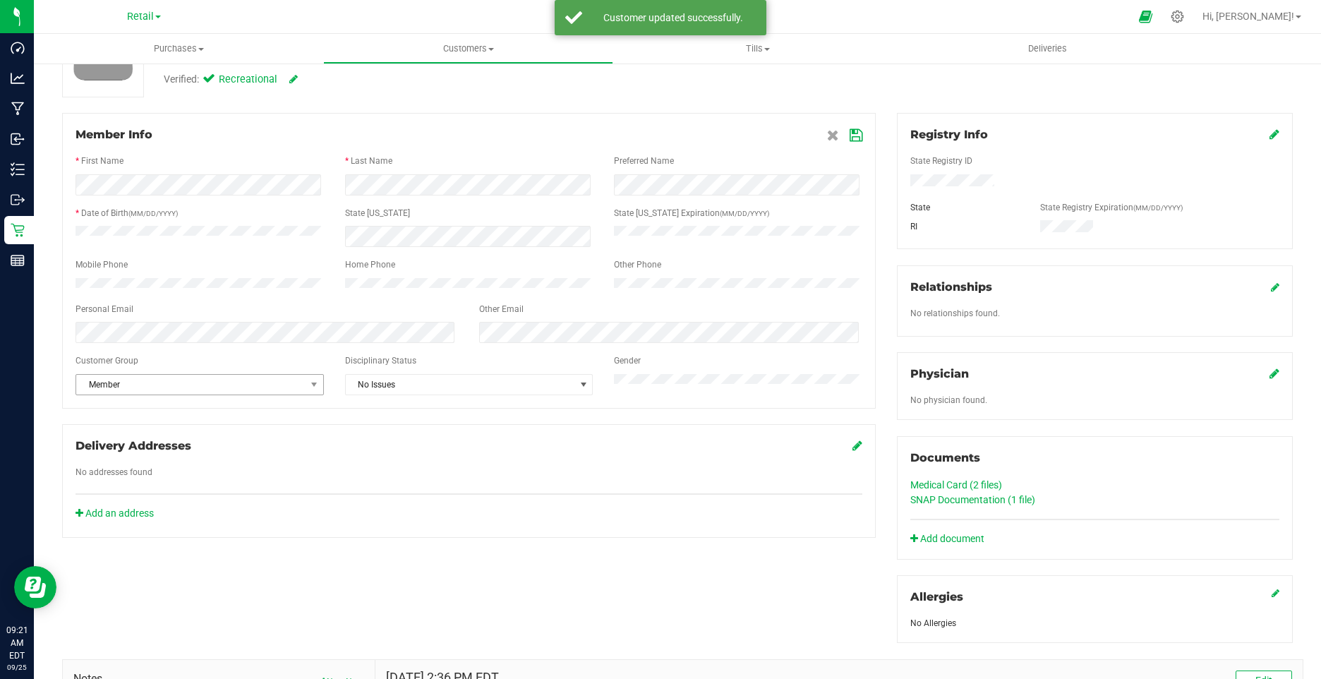
click at [170, 389] on span "Member" at bounding box center [190, 385] width 229 height 20
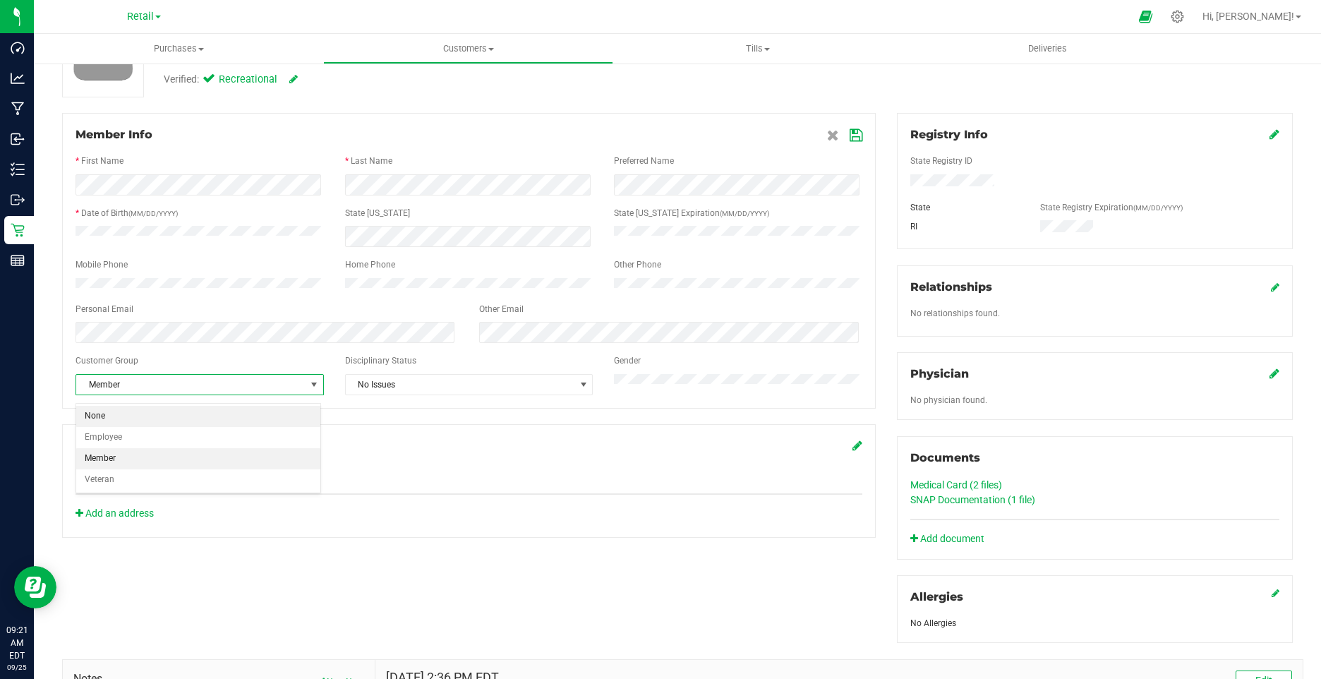
click at [132, 419] on li "None" at bounding box center [198, 416] width 244 height 21
click at [850, 133] on icon at bounding box center [856, 135] width 13 height 11
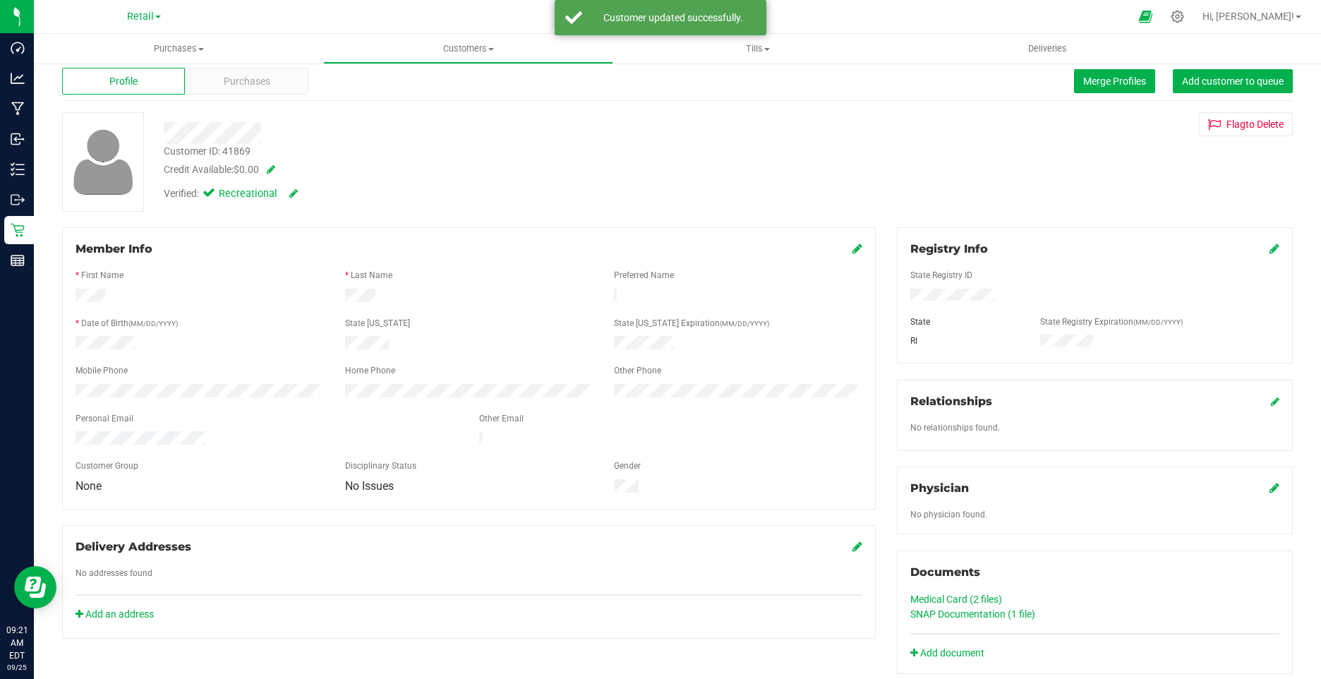
scroll to position [0, 0]
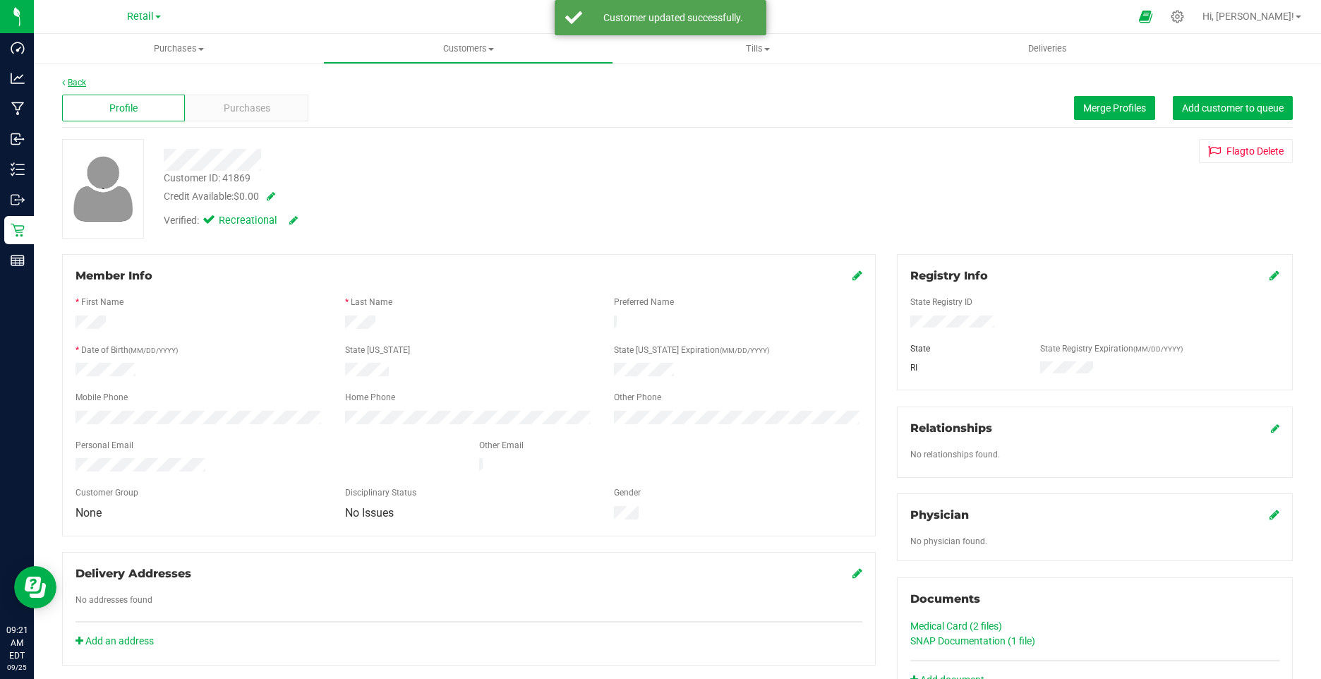
click at [76, 84] on link "Back" at bounding box center [74, 83] width 24 height 10
